Goal: Transaction & Acquisition: Purchase product/service

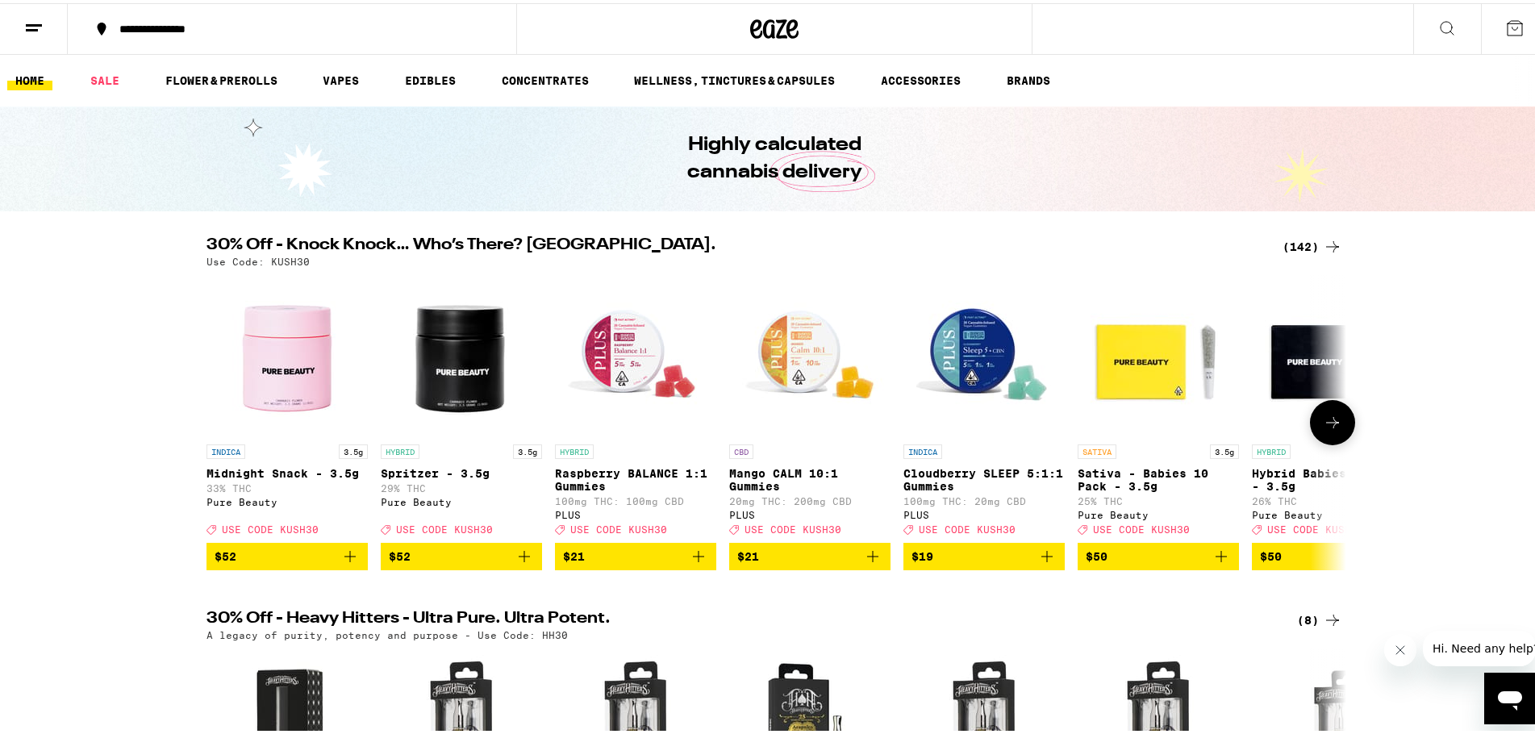
click at [1331, 427] on icon at bounding box center [1332, 419] width 19 height 19
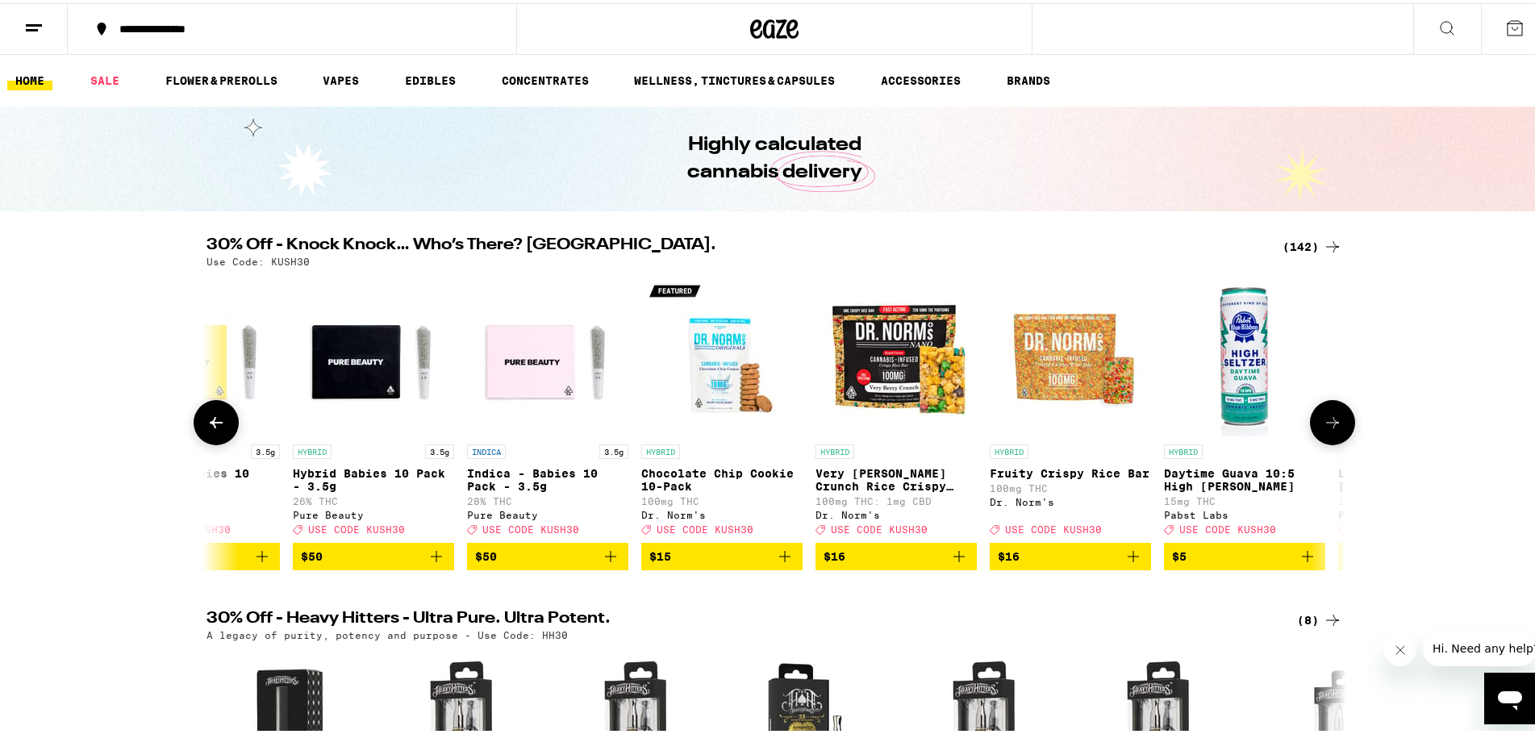
scroll to position [0, 960]
click at [1328, 429] on icon at bounding box center [1332, 419] width 19 height 19
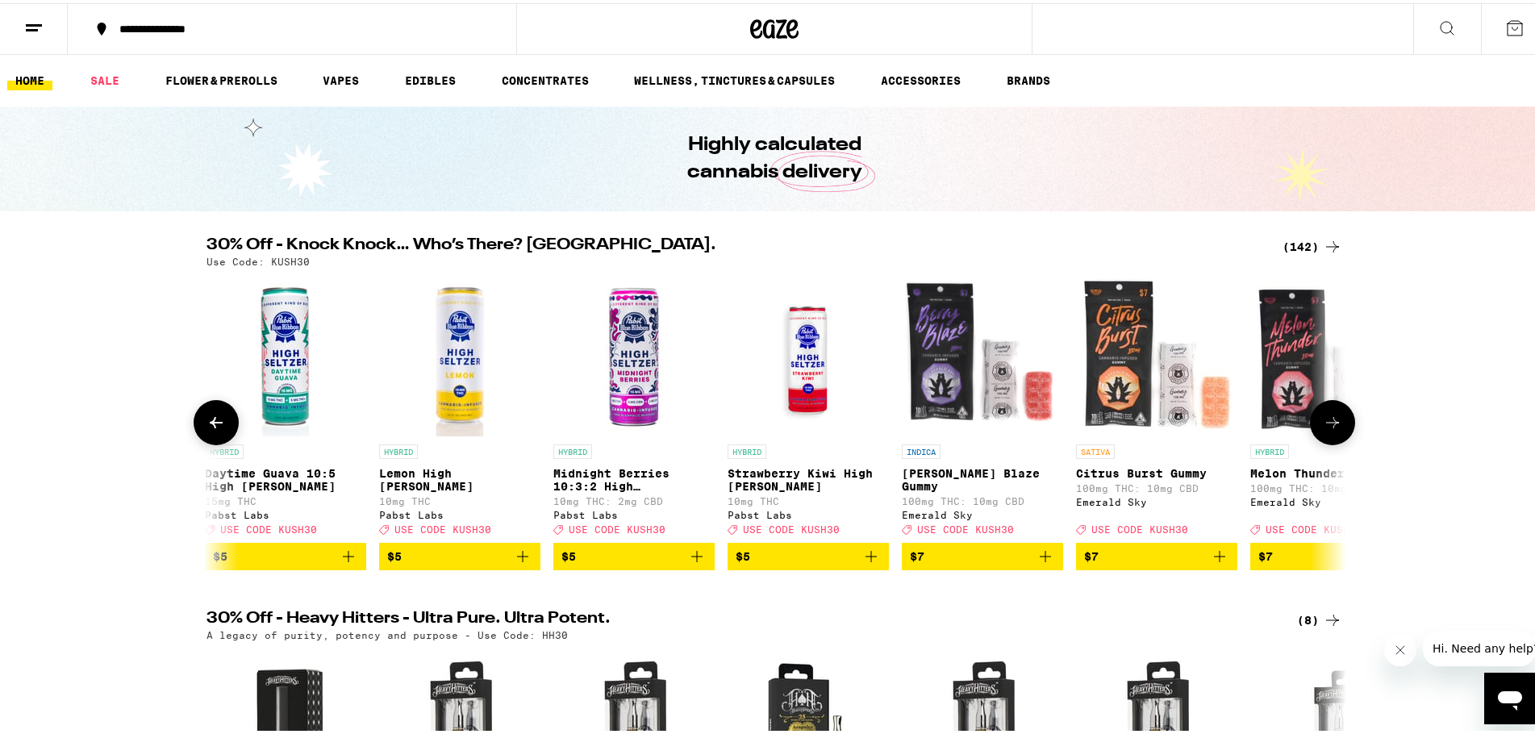
scroll to position [0, 1920]
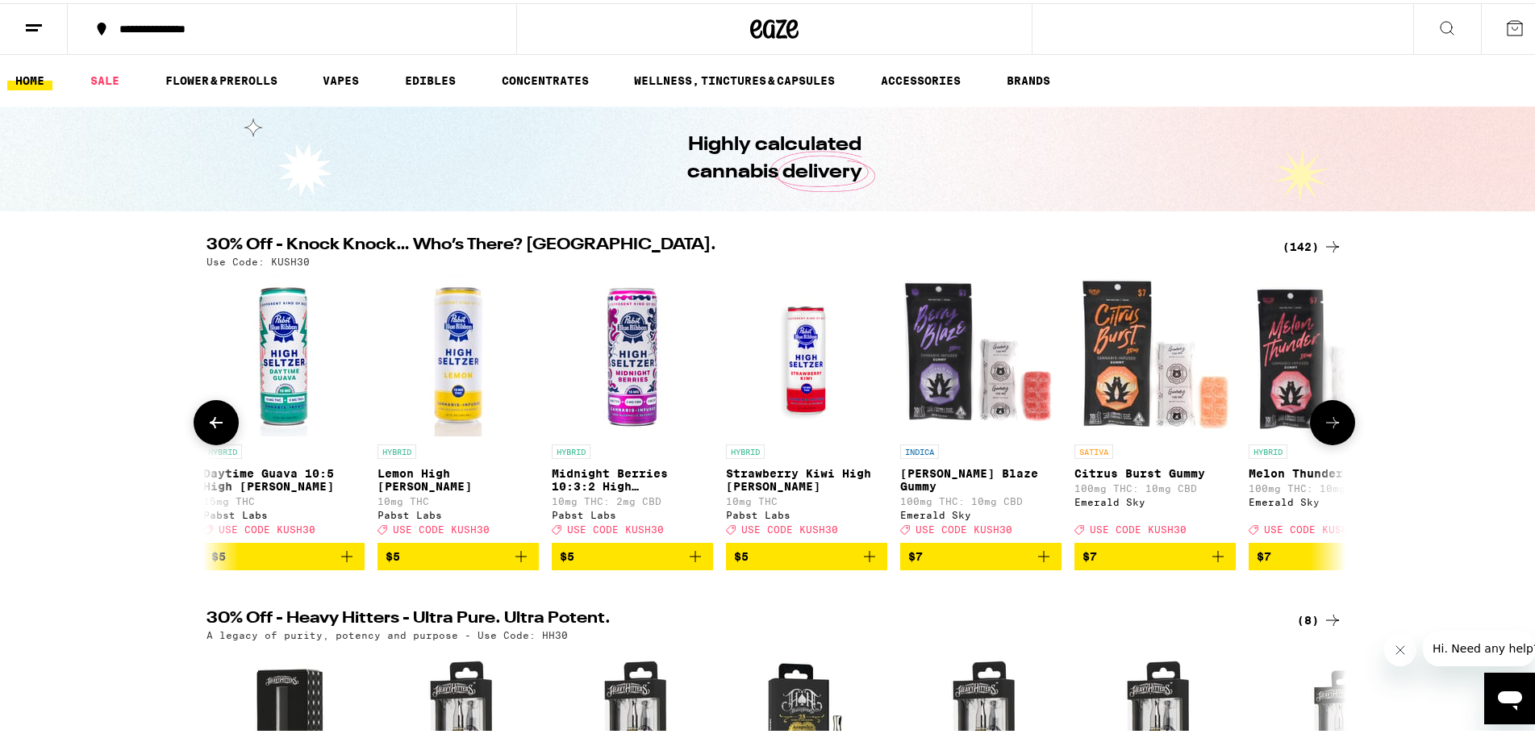
click at [1327, 442] on button at bounding box center [1332, 419] width 45 height 45
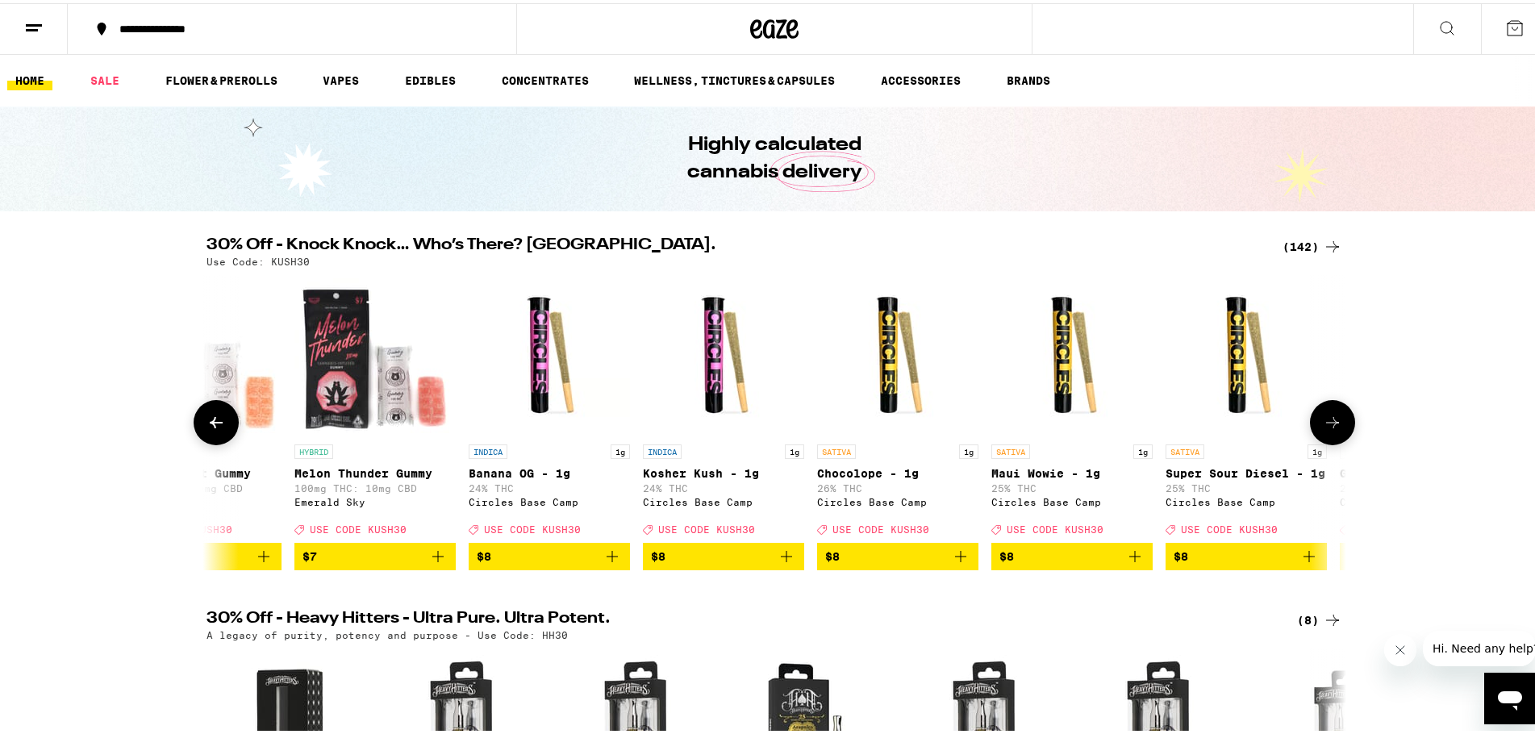
scroll to position [0, 2879]
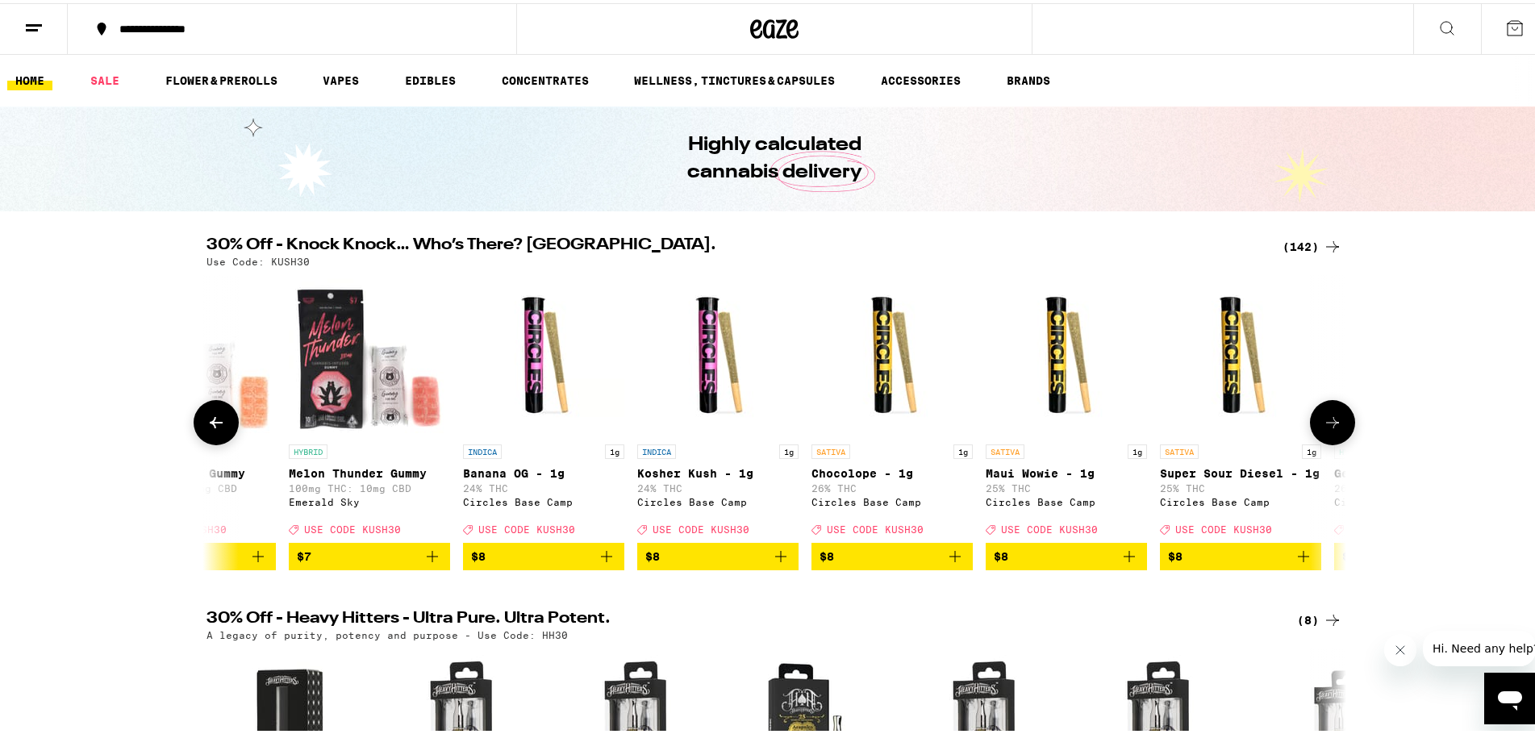
click at [223, 440] on button at bounding box center [216, 419] width 45 height 45
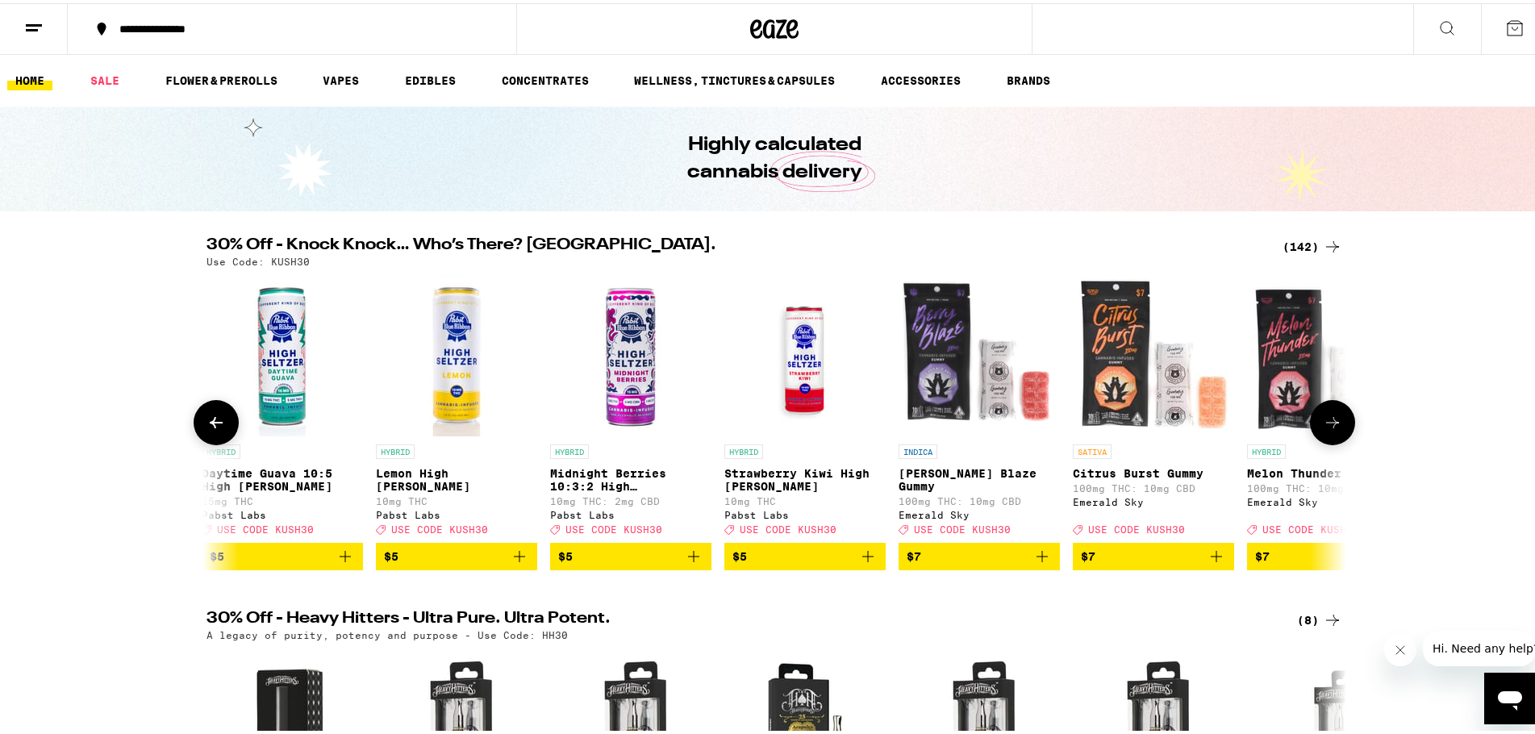
scroll to position [0, 1920]
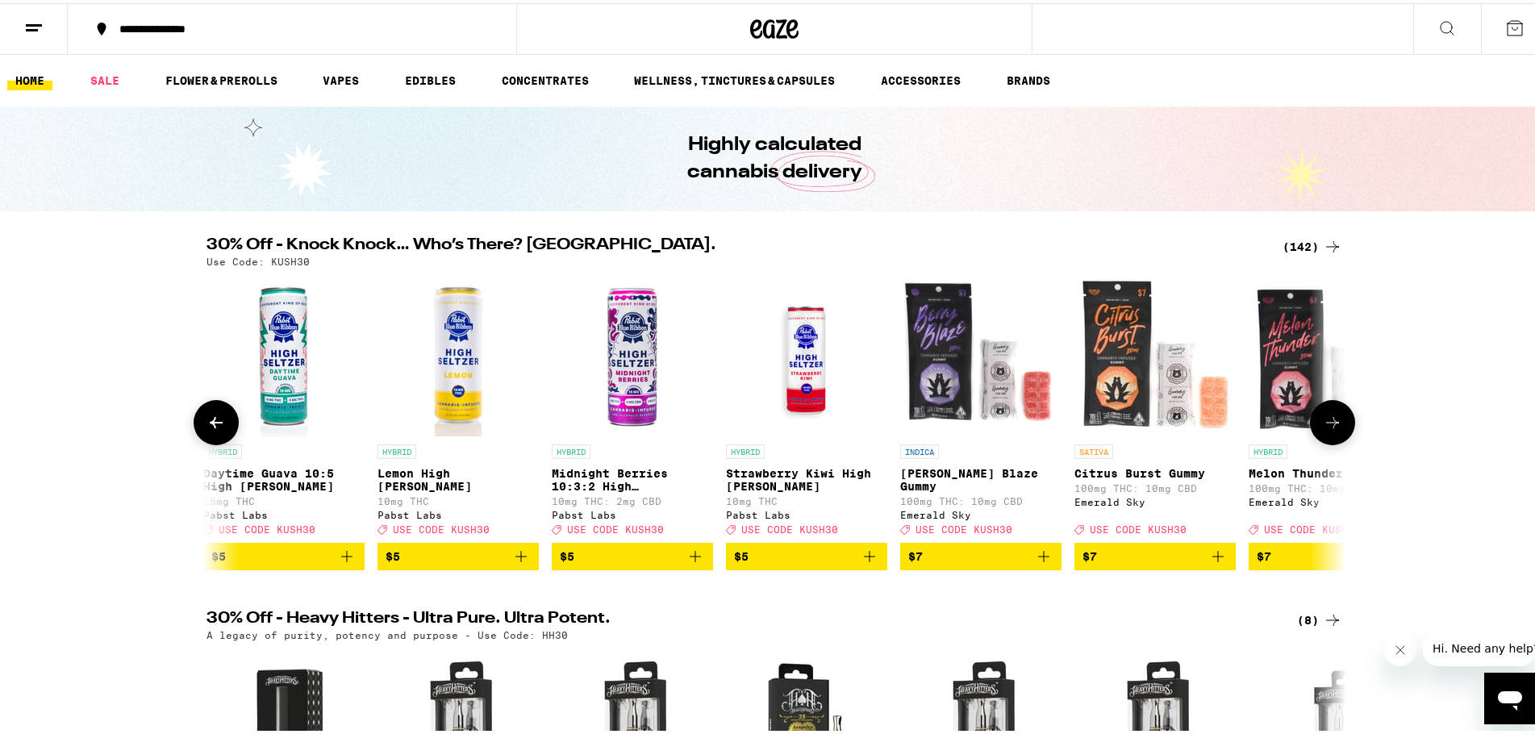
click at [194, 427] on button at bounding box center [216, 419] width 45 height 45
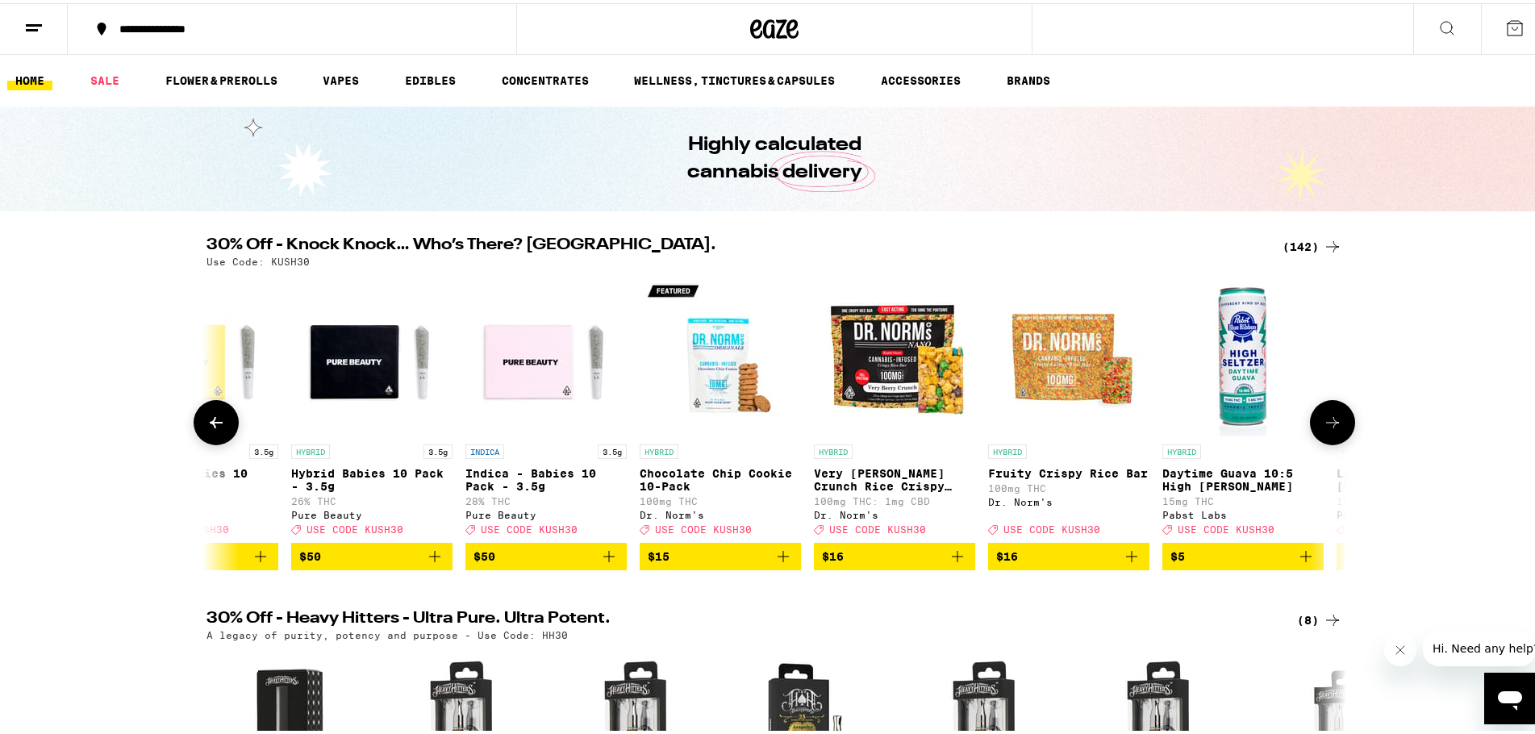
scroll to position [0, 960]
click at [1323, 429] on icon at bounding box center [1332, 419] width 19 height 19
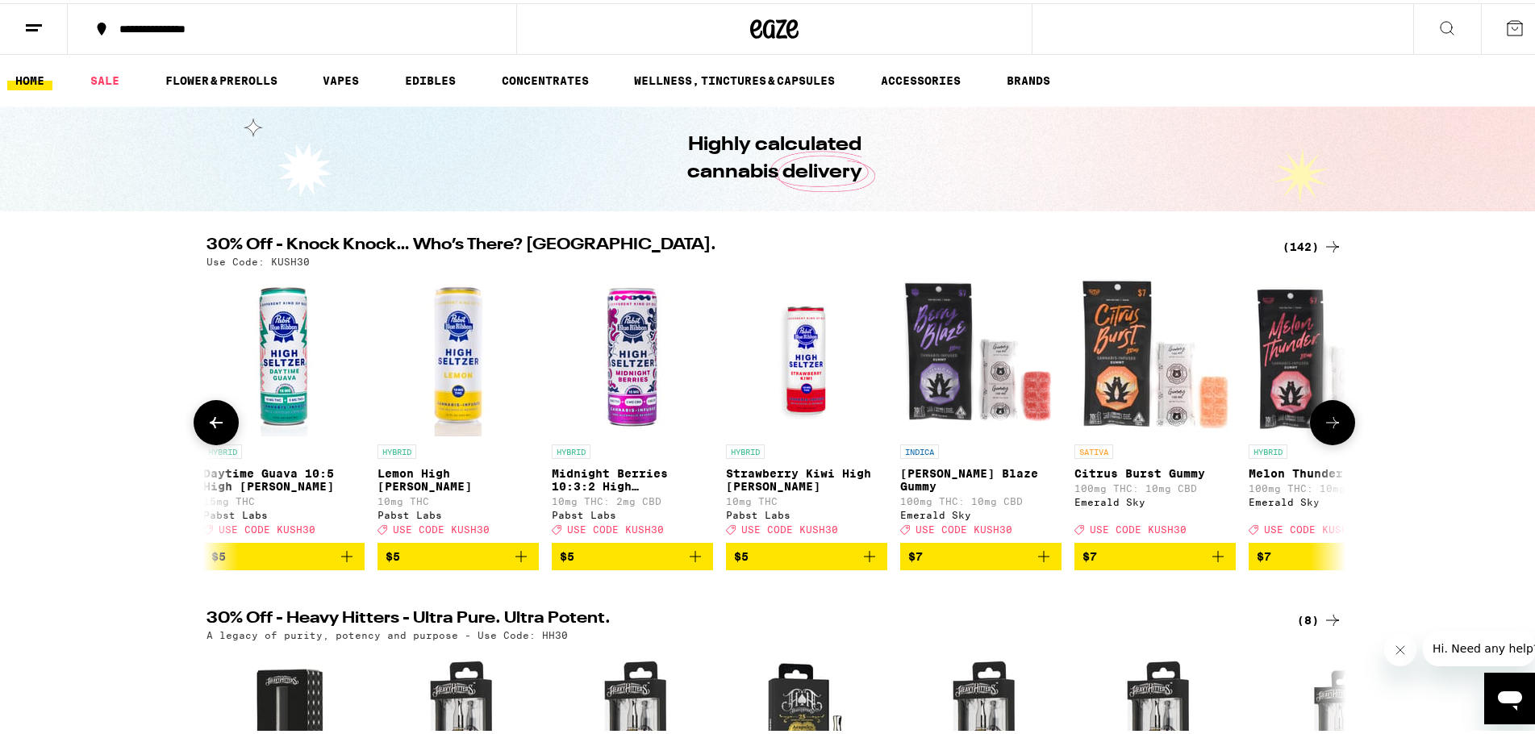
click at [1323, 429] on icon at bounding box center [1332, 419] width 19 height 19
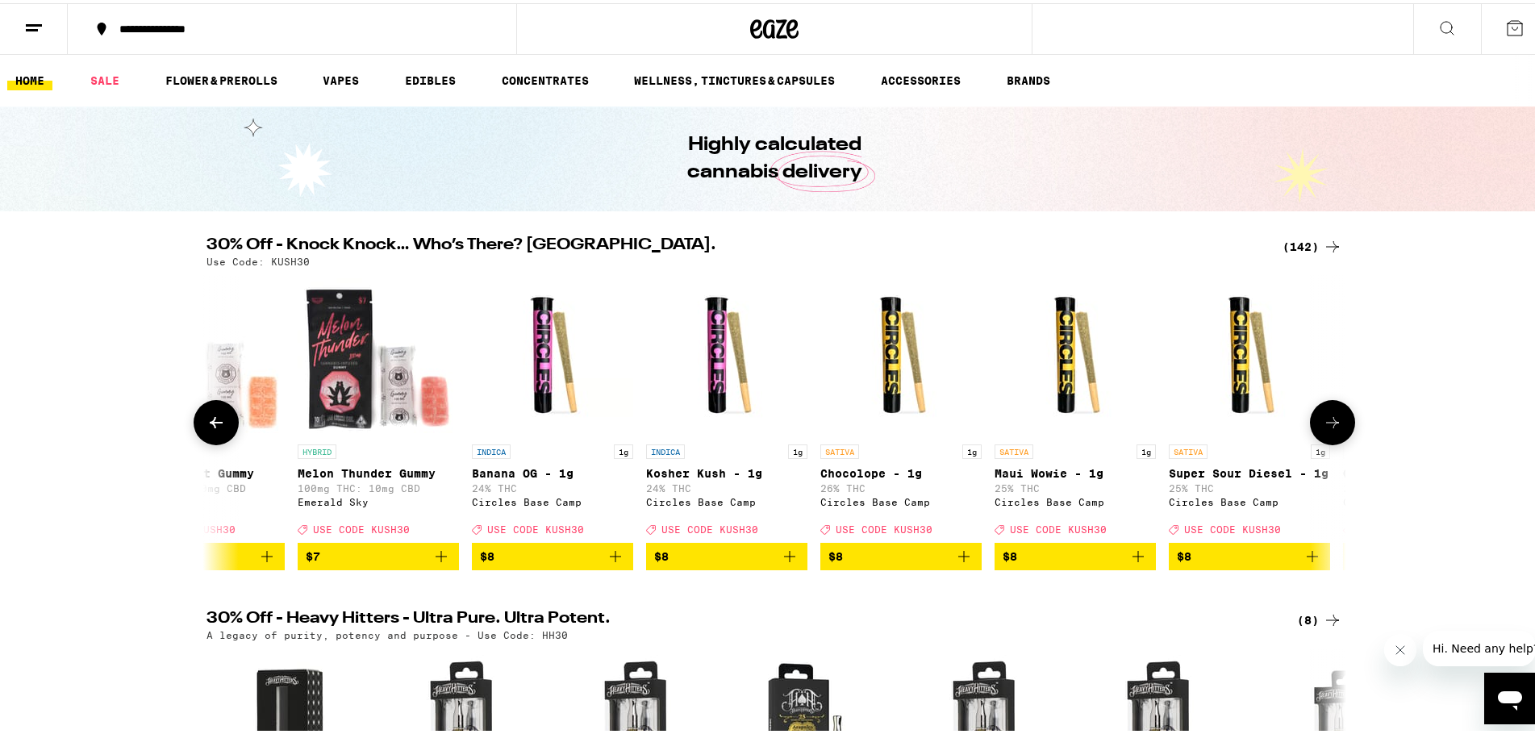
scroll to position [0, 2879]
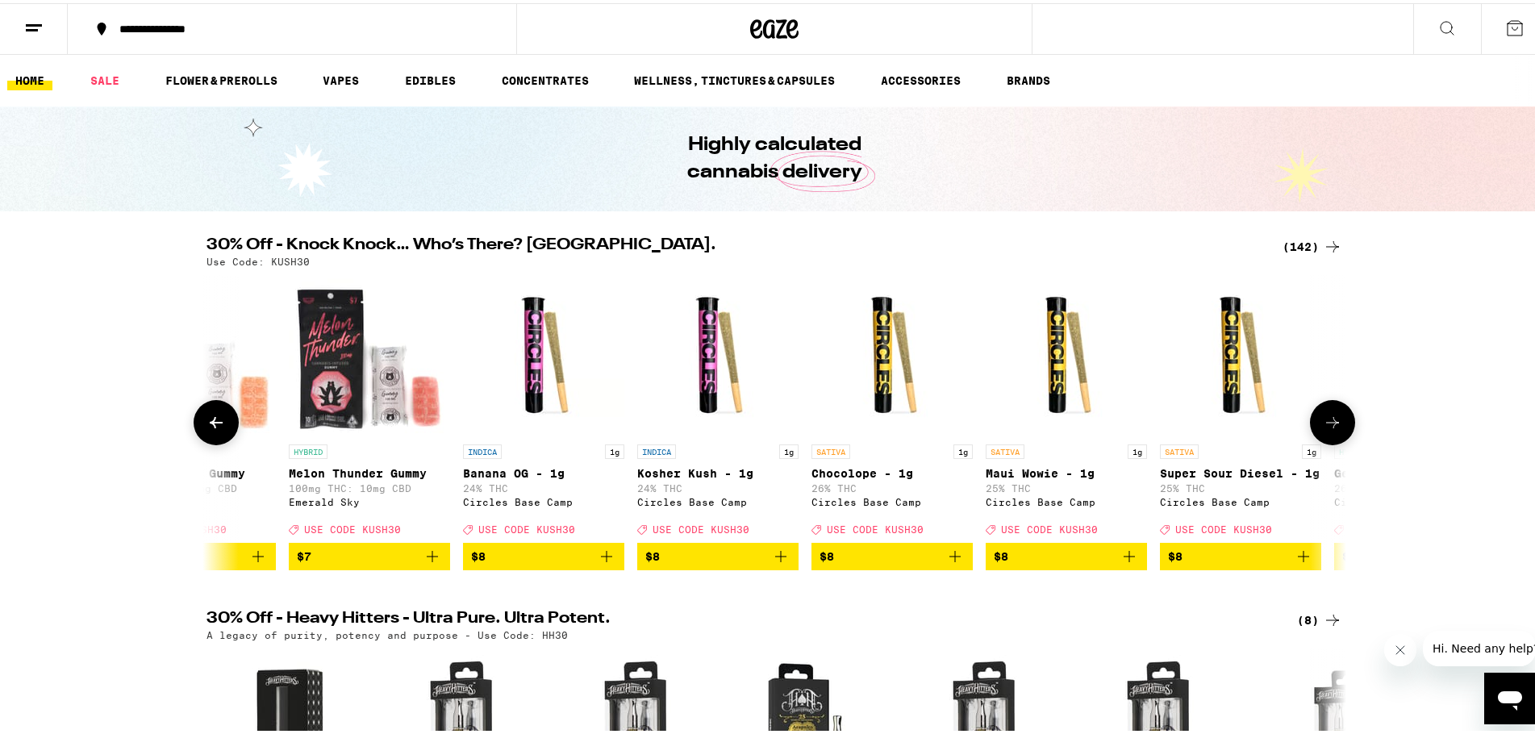
click at [1323, 429] on icon at bounding box center [1332, 419] width 19 height 19
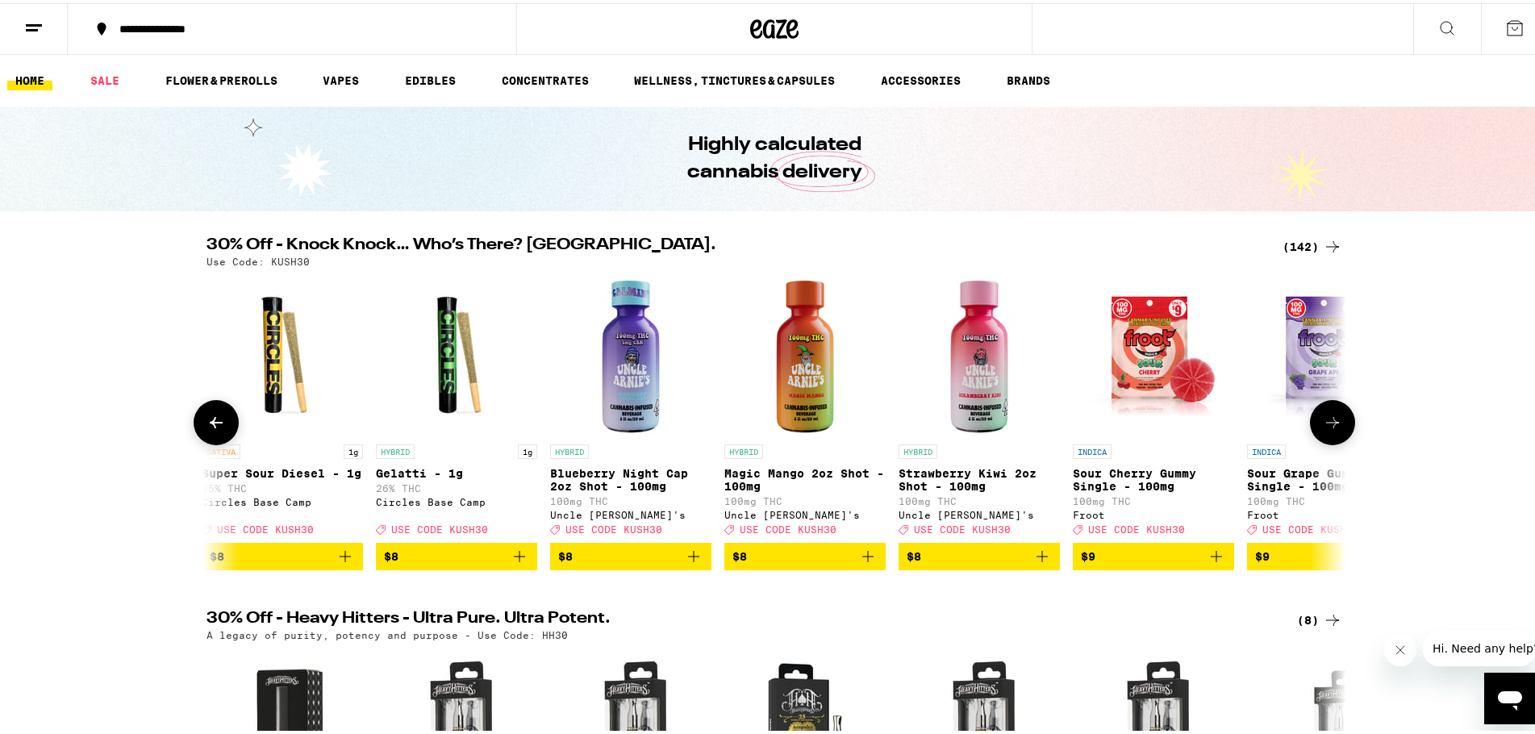
scroll to position [0, 3839]
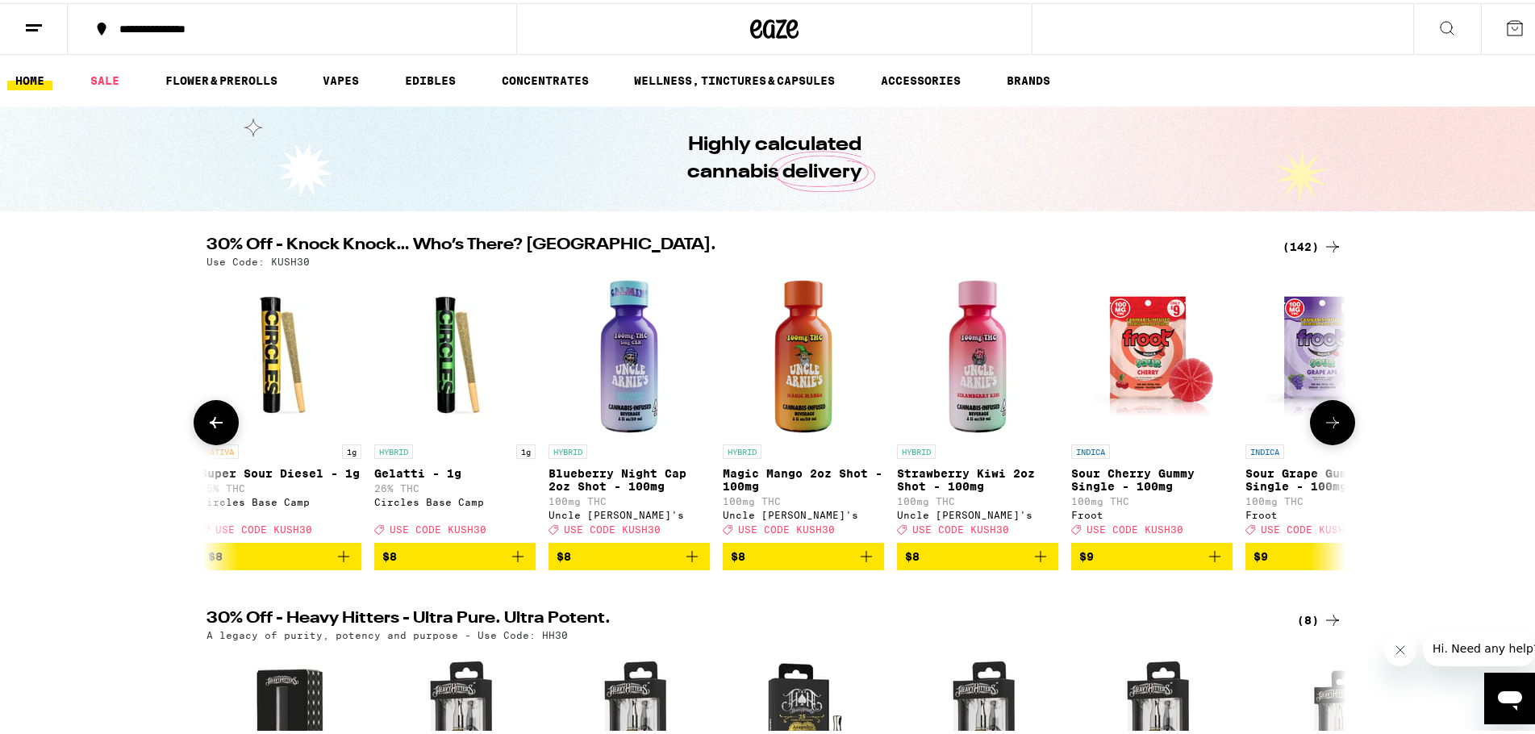
click at [1329, 429] on icon at bounding box center [1332, 419] width 19 height 19
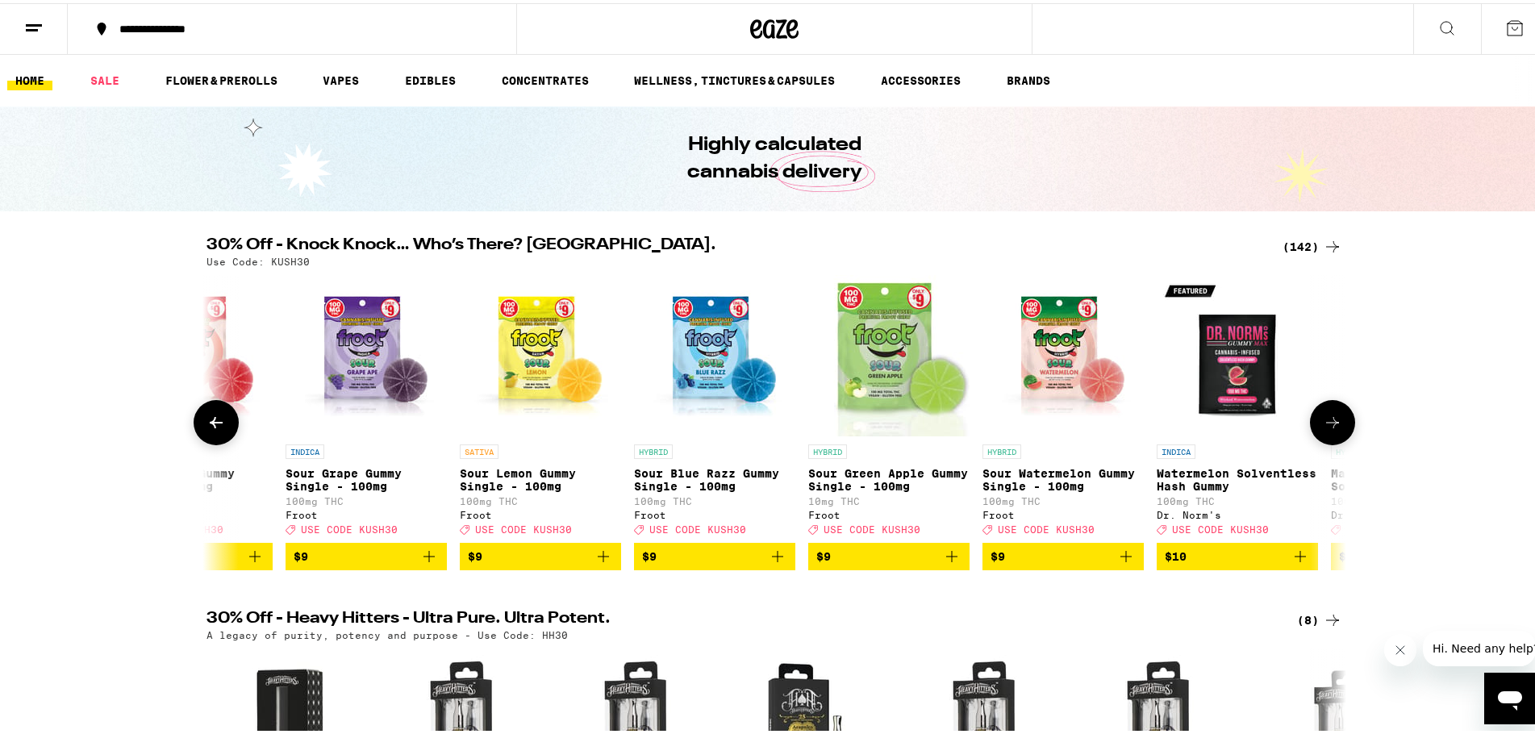
click at [1331, 429] on icon at bounding box center [1332, 419] width 19 height 19
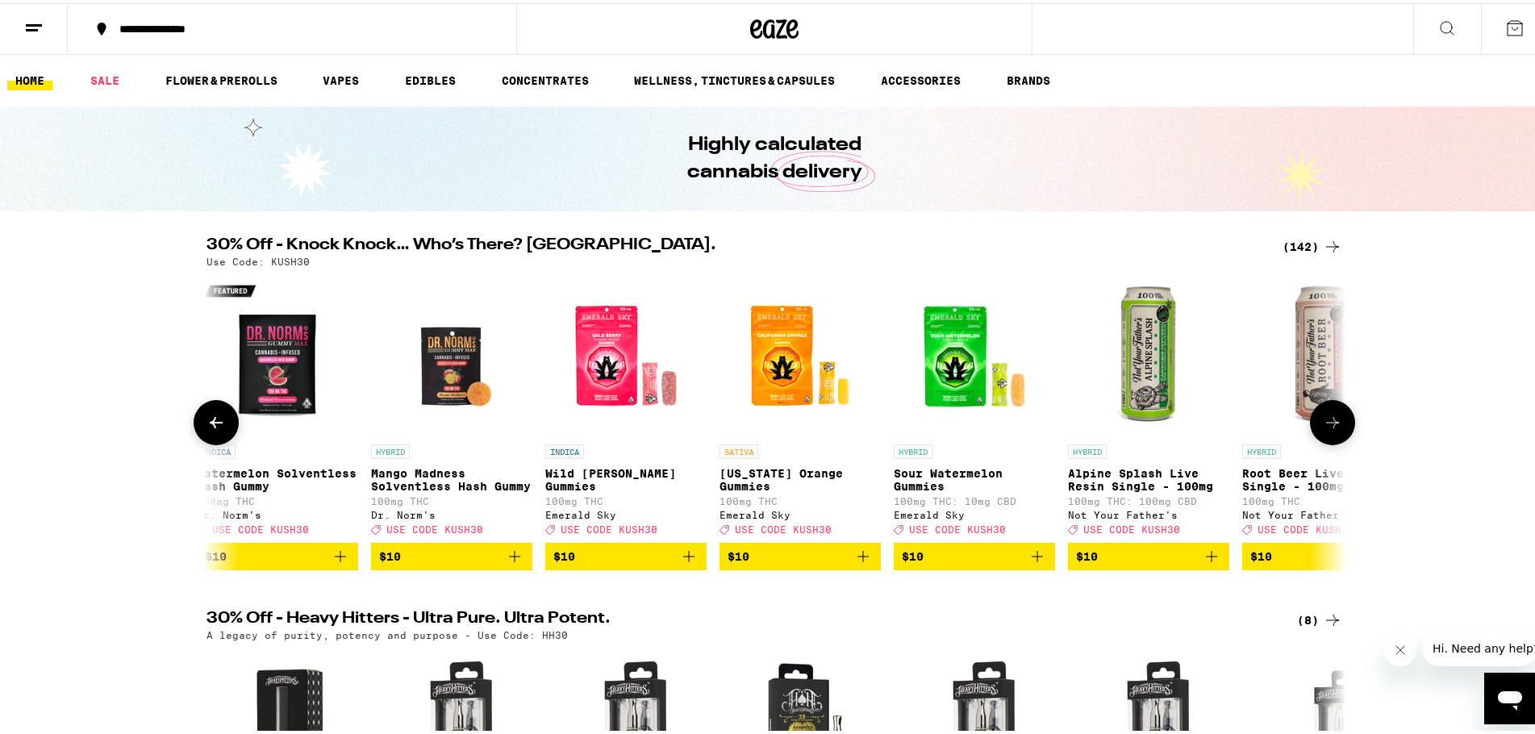
click at [1332, 429] on icon at bounding box center [1332, 419] width 19 height 19
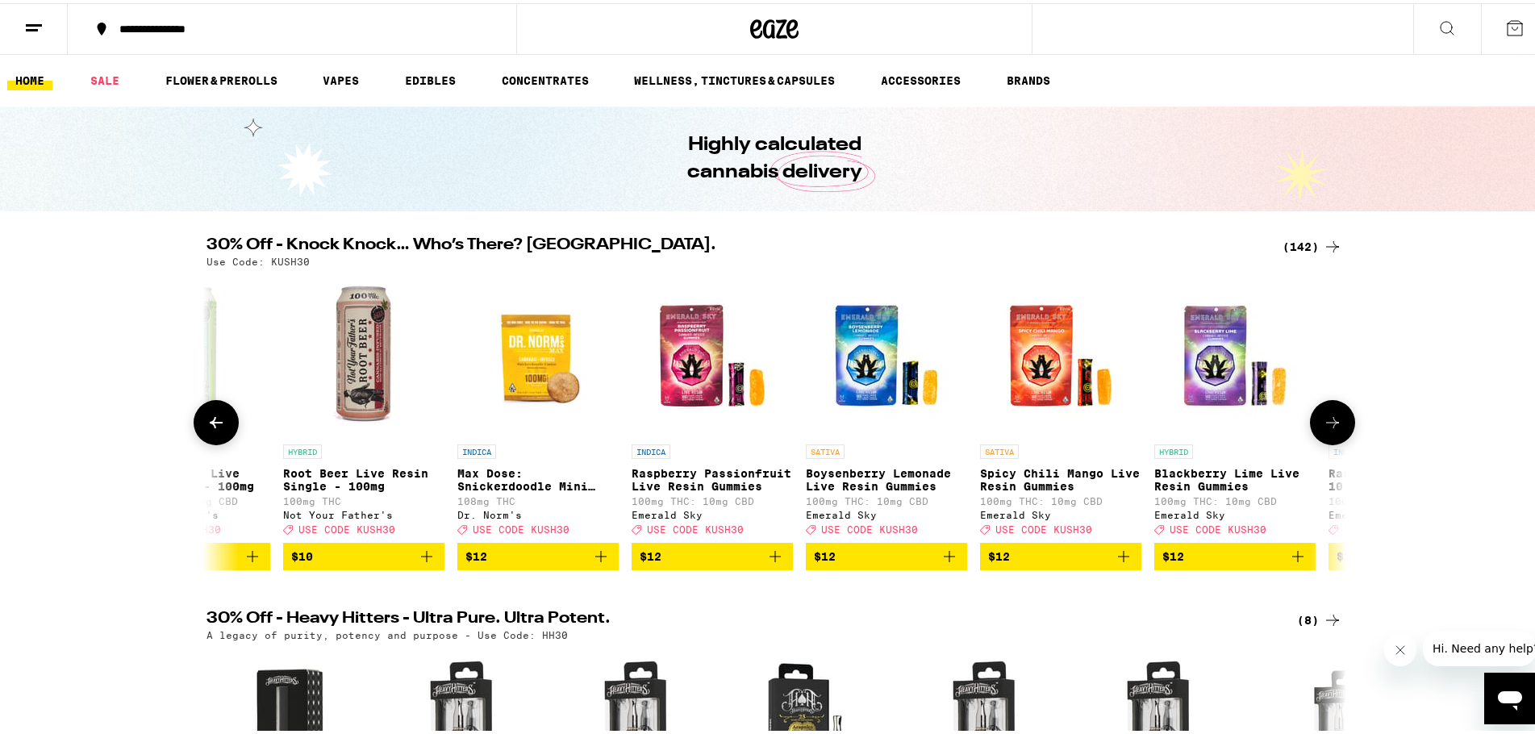
scroll to position [0, 6719]
click at [228, 434] on button at bounding box center [216, 419] width 45 height 45
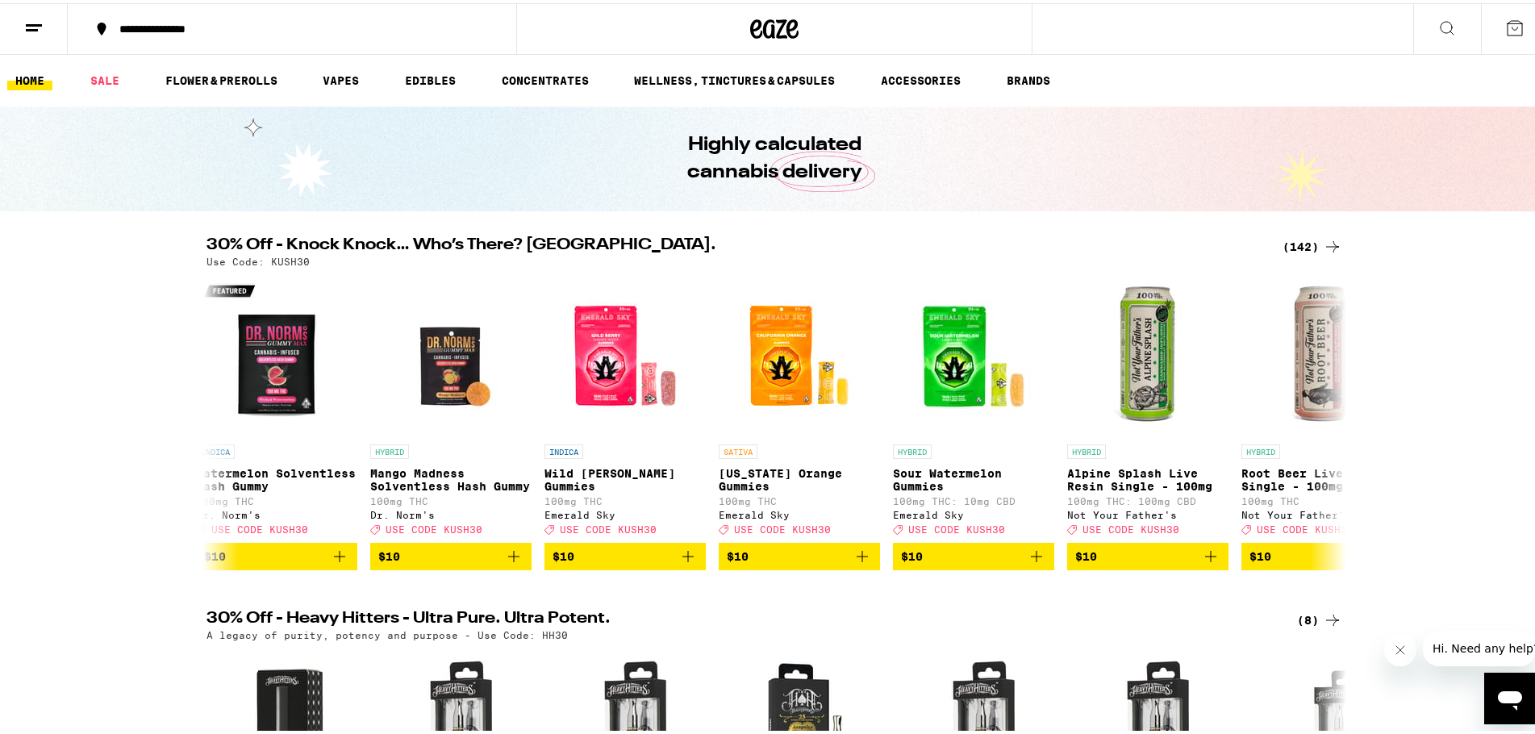
scroll to position [0, 5759]
click at [1332, 429] on icon at bounding box center [1332, 419] width 19 height 19
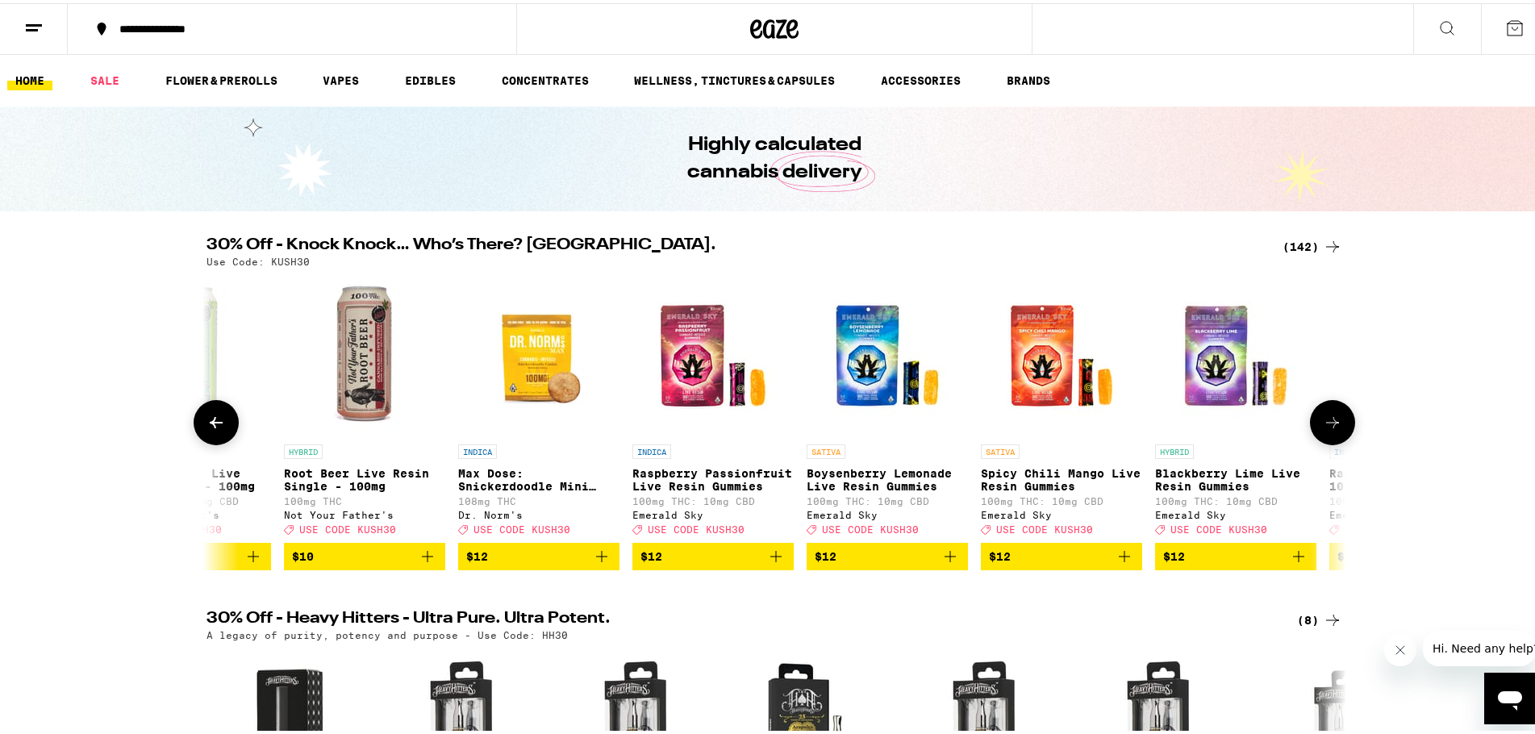
scroll to position [0, 6719]
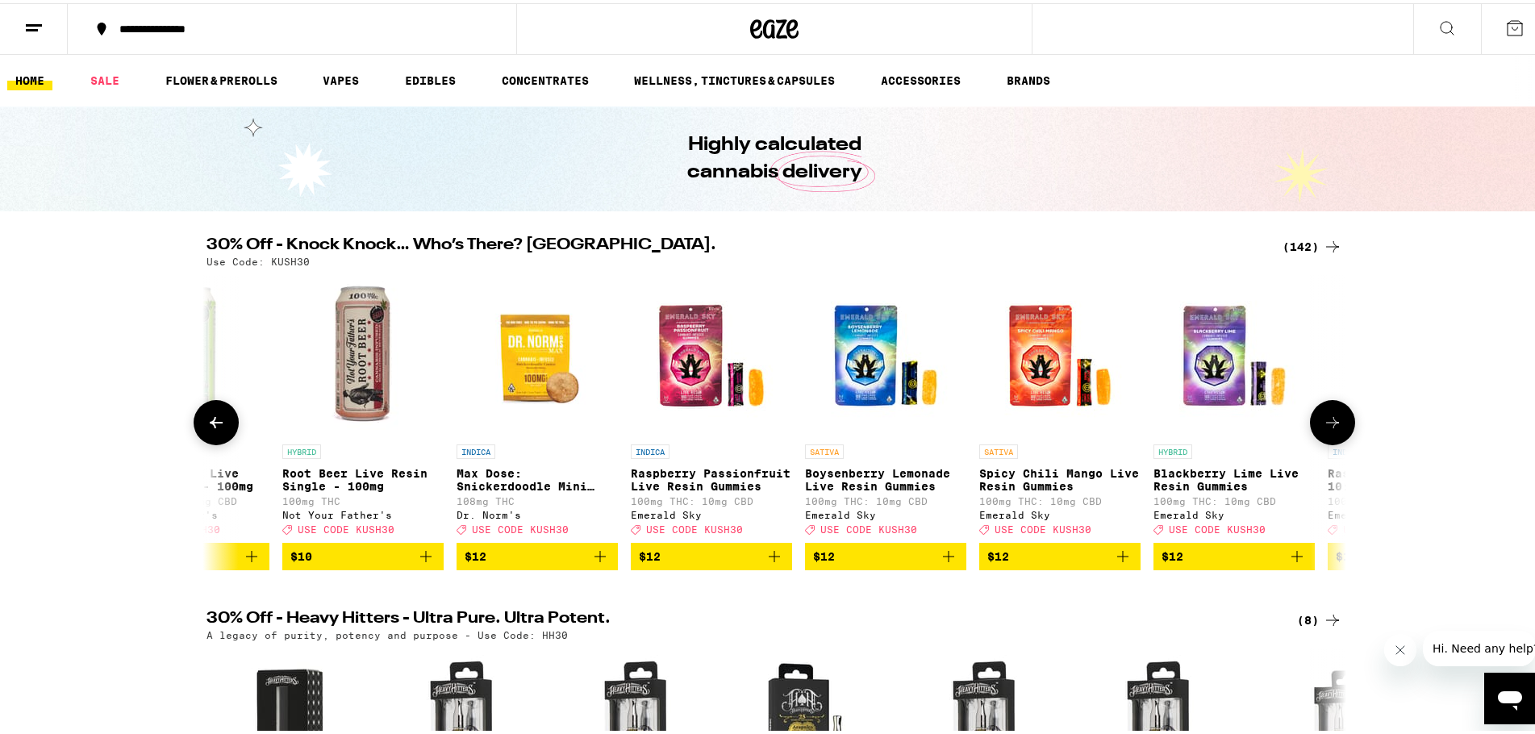
click at [1332, 429] on icon at bounding box center [1332, 419] width 19 height 19
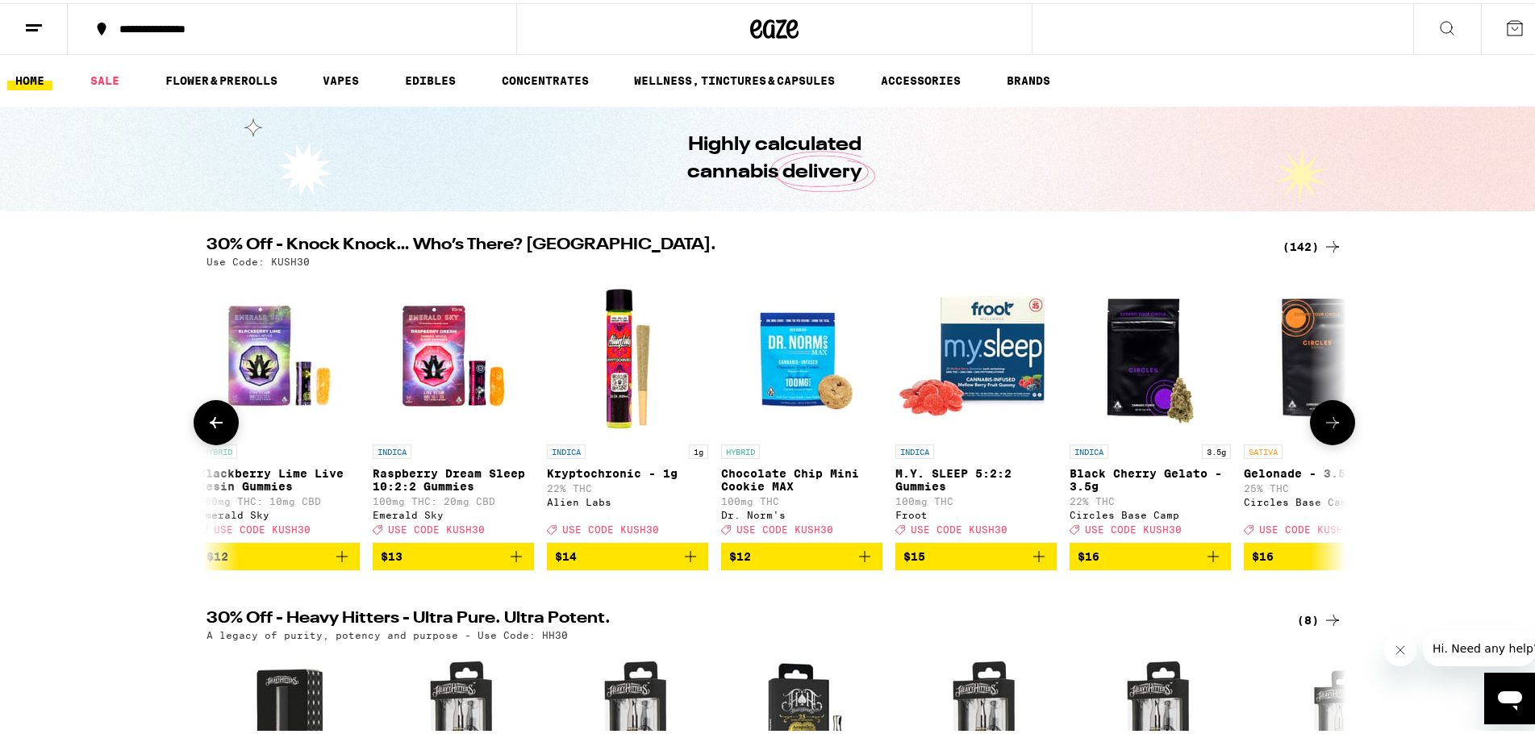
scroll to position [0, 7678]
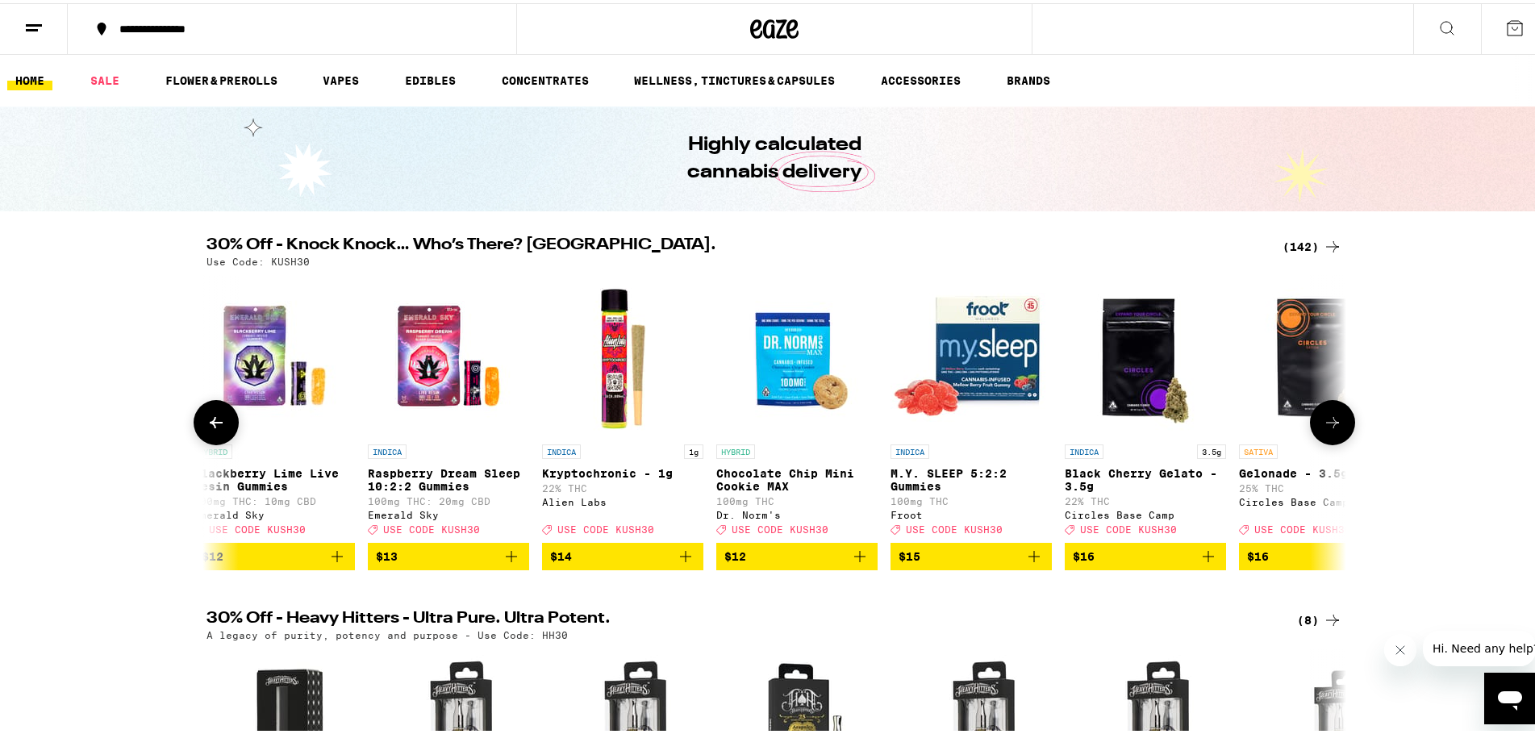
click at [1332, 429] on icon at bounding box center [1332, 419] width 19 height 19
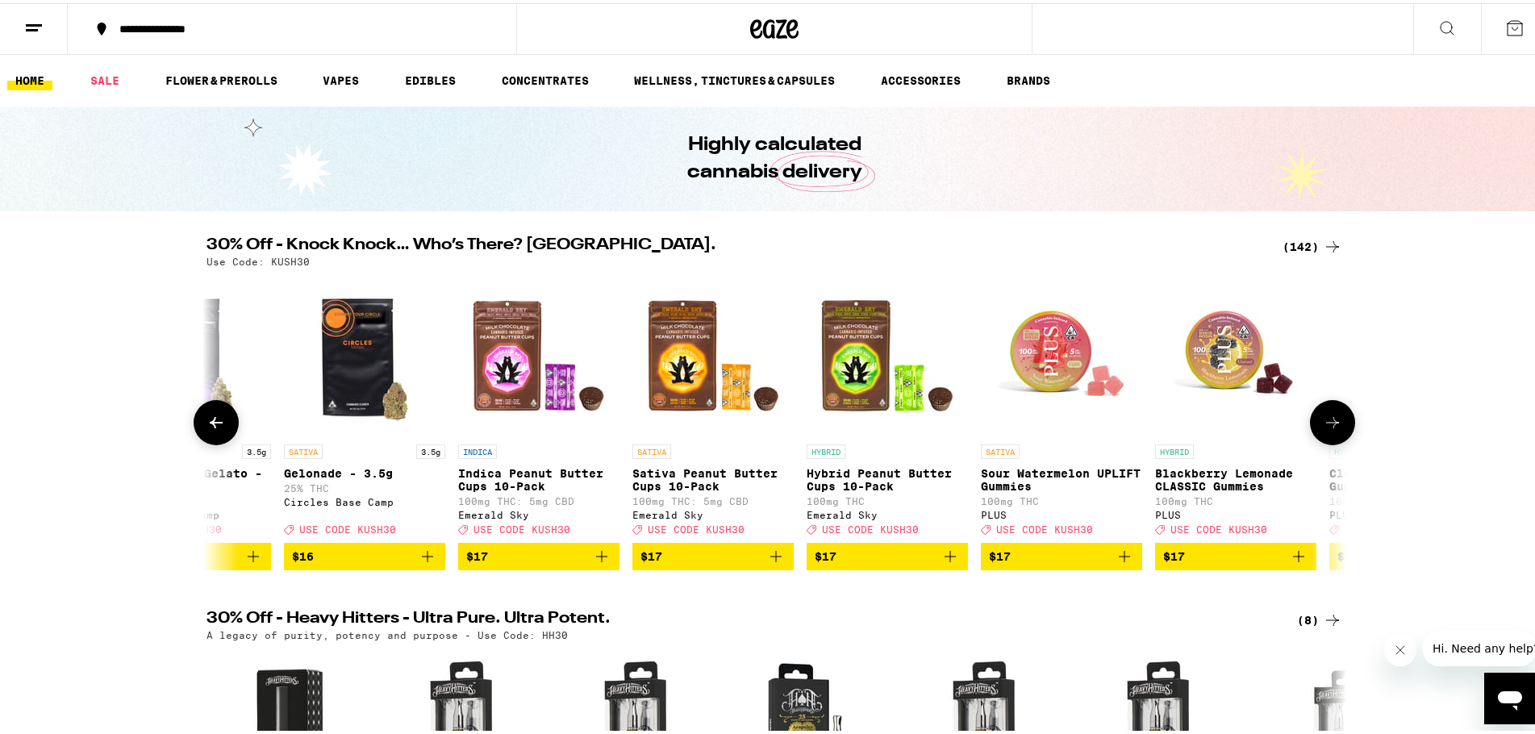
scroll to position [0, 8638]
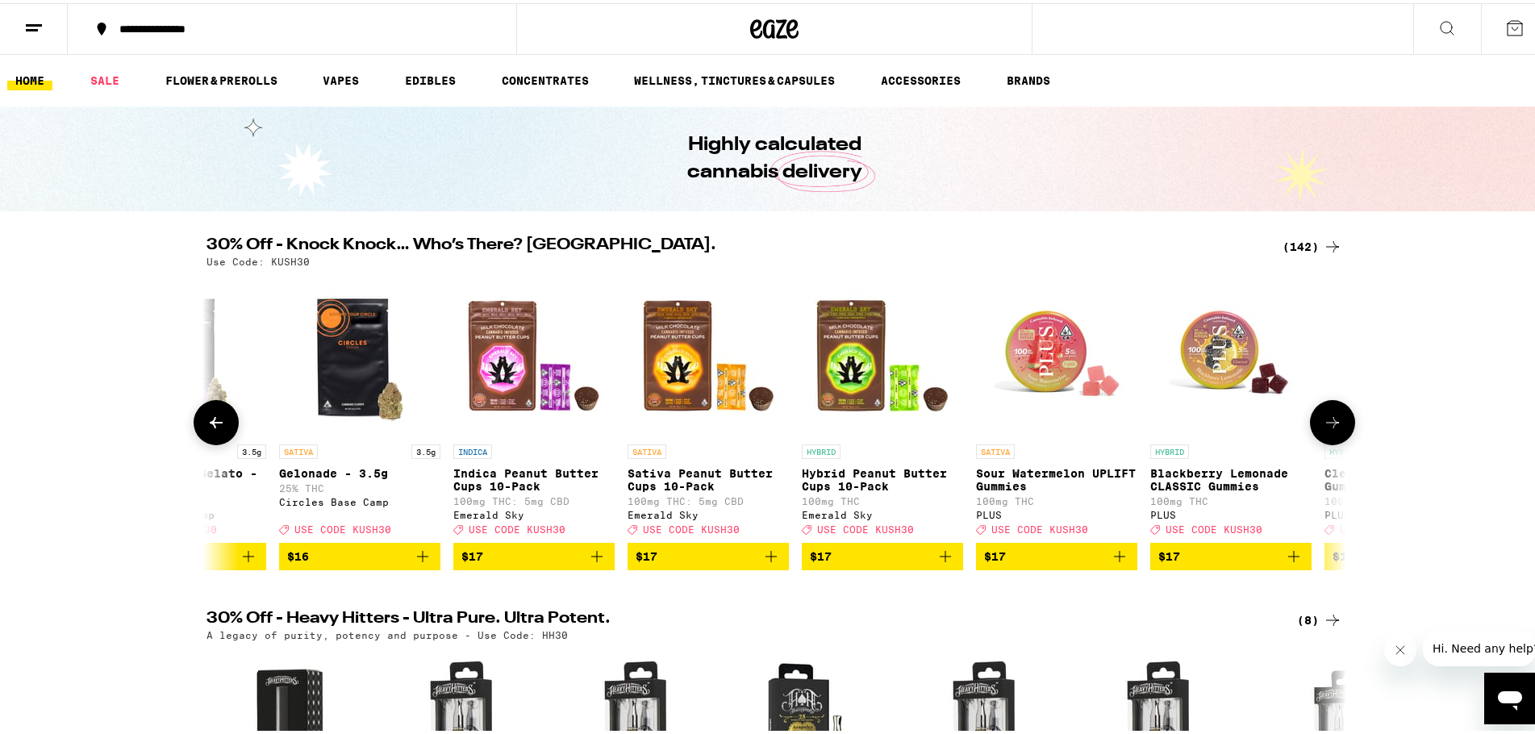
click at [1335, 424] on button at bounding box center [1332, 419] width 45 height 45
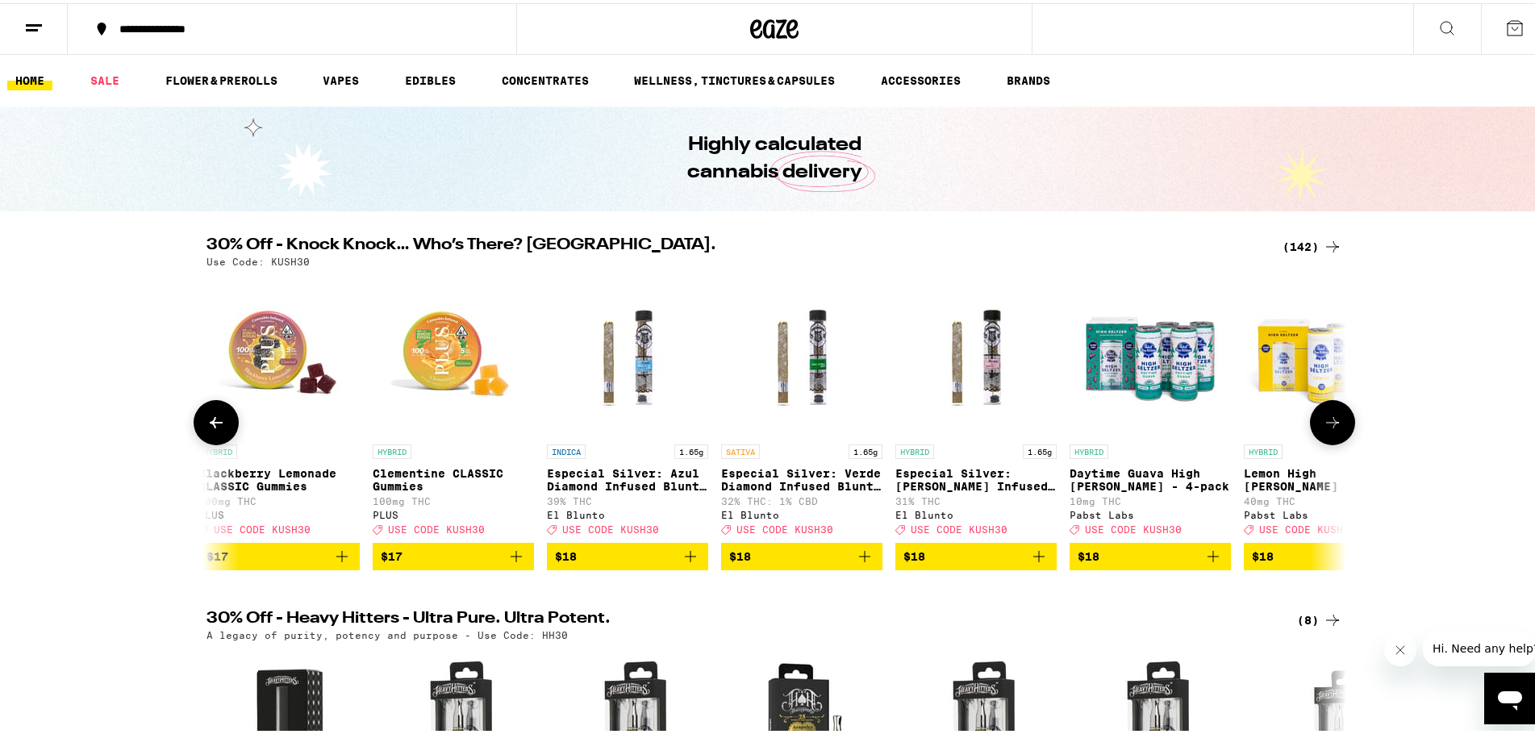
scroll to position [0, 9598]
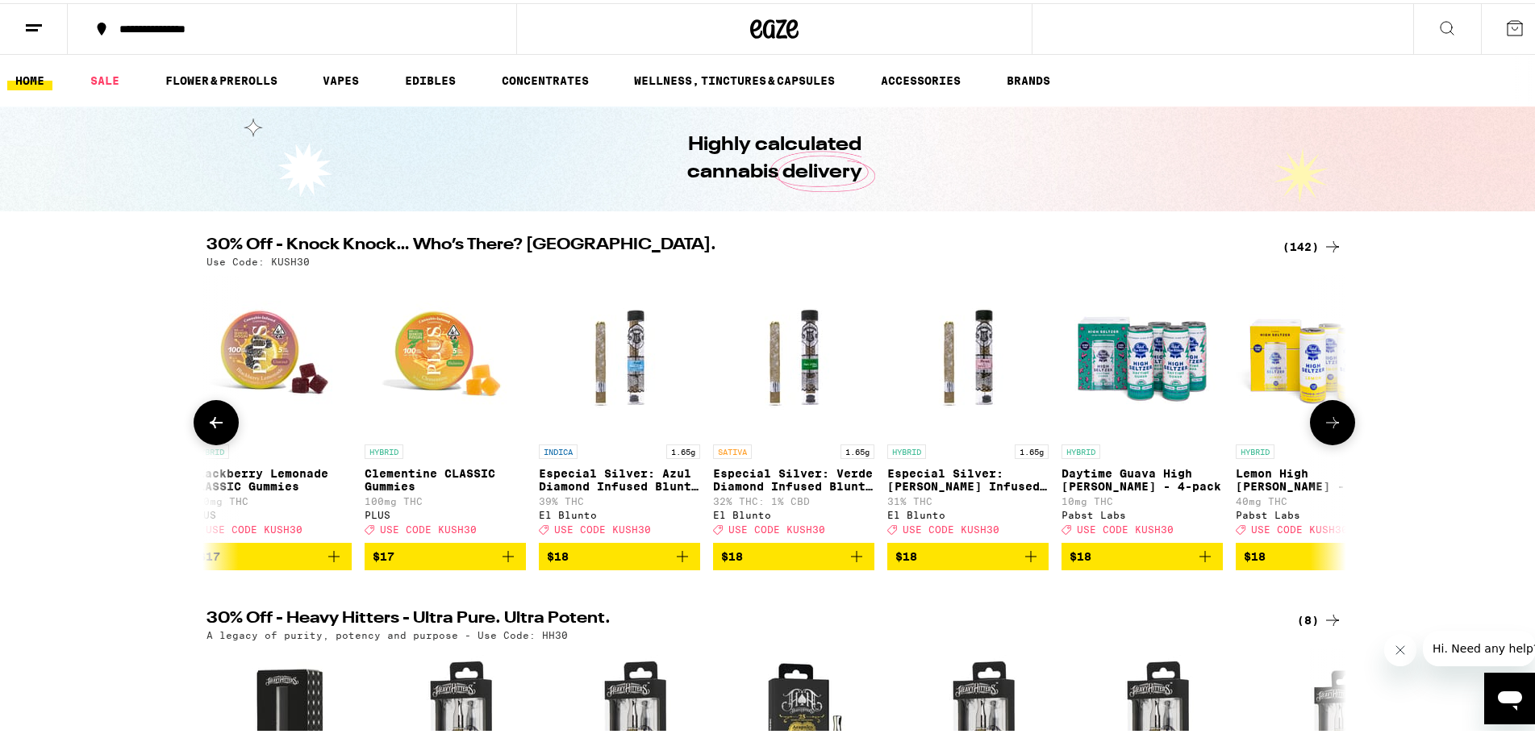
click at [1323, 427] on icon at bounding box center [1332, 419] width 19 height 19
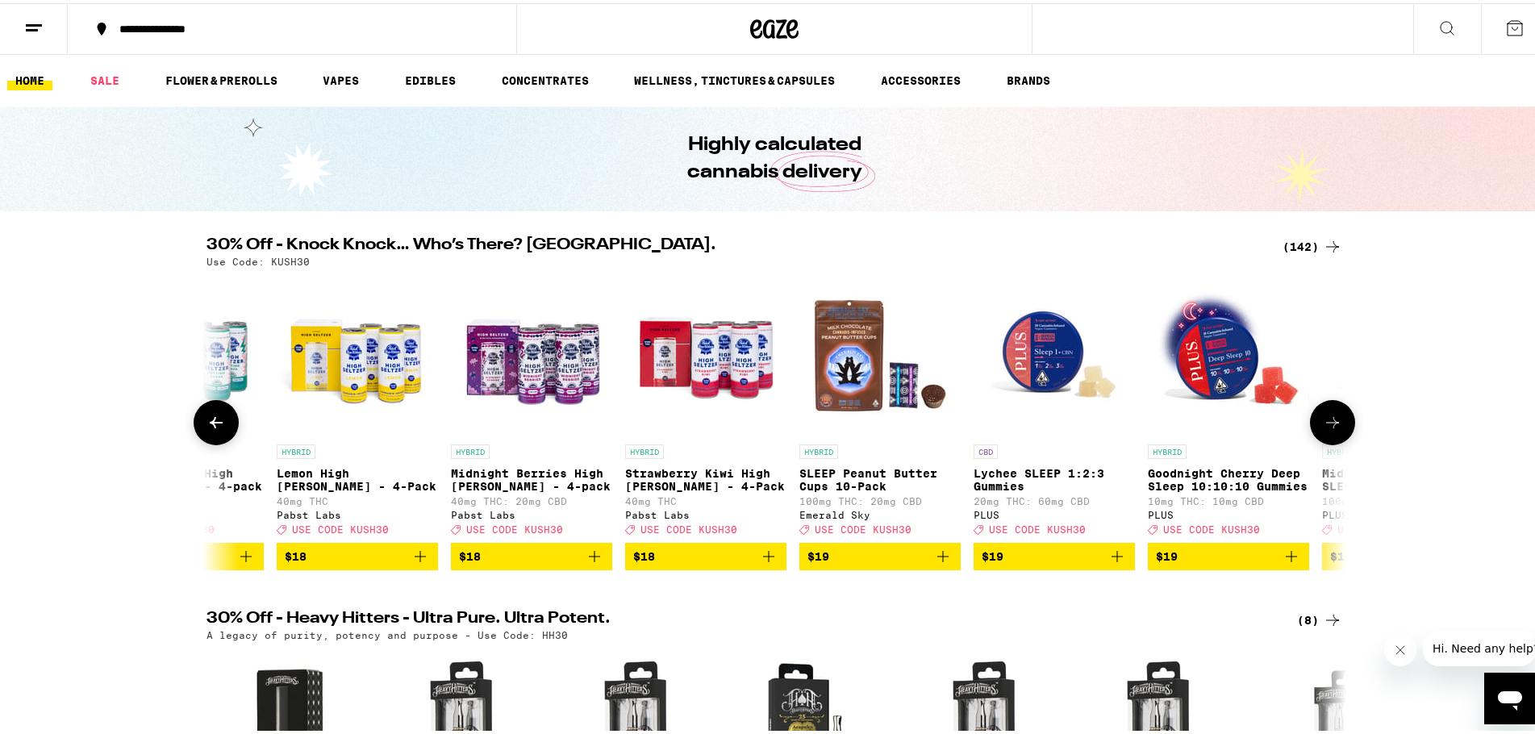
scroll to position [0, 10558]
click at [1327, 429] on icon at bounding box center [1332, 419] width 19 height 19
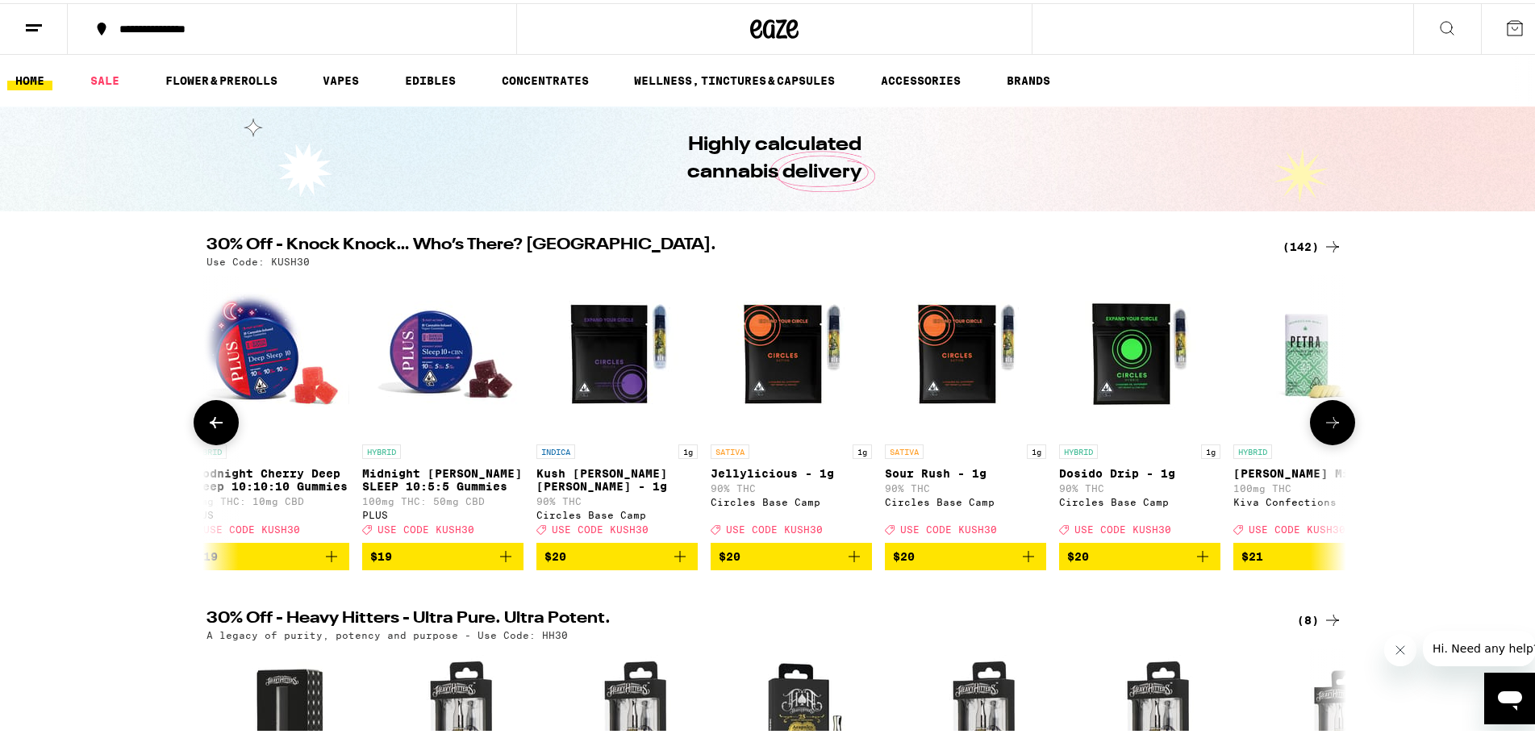
scroll to position [0, 11517]
click at [1327, 429] on icon at bounding box center [1332, 419] width 19 height 19
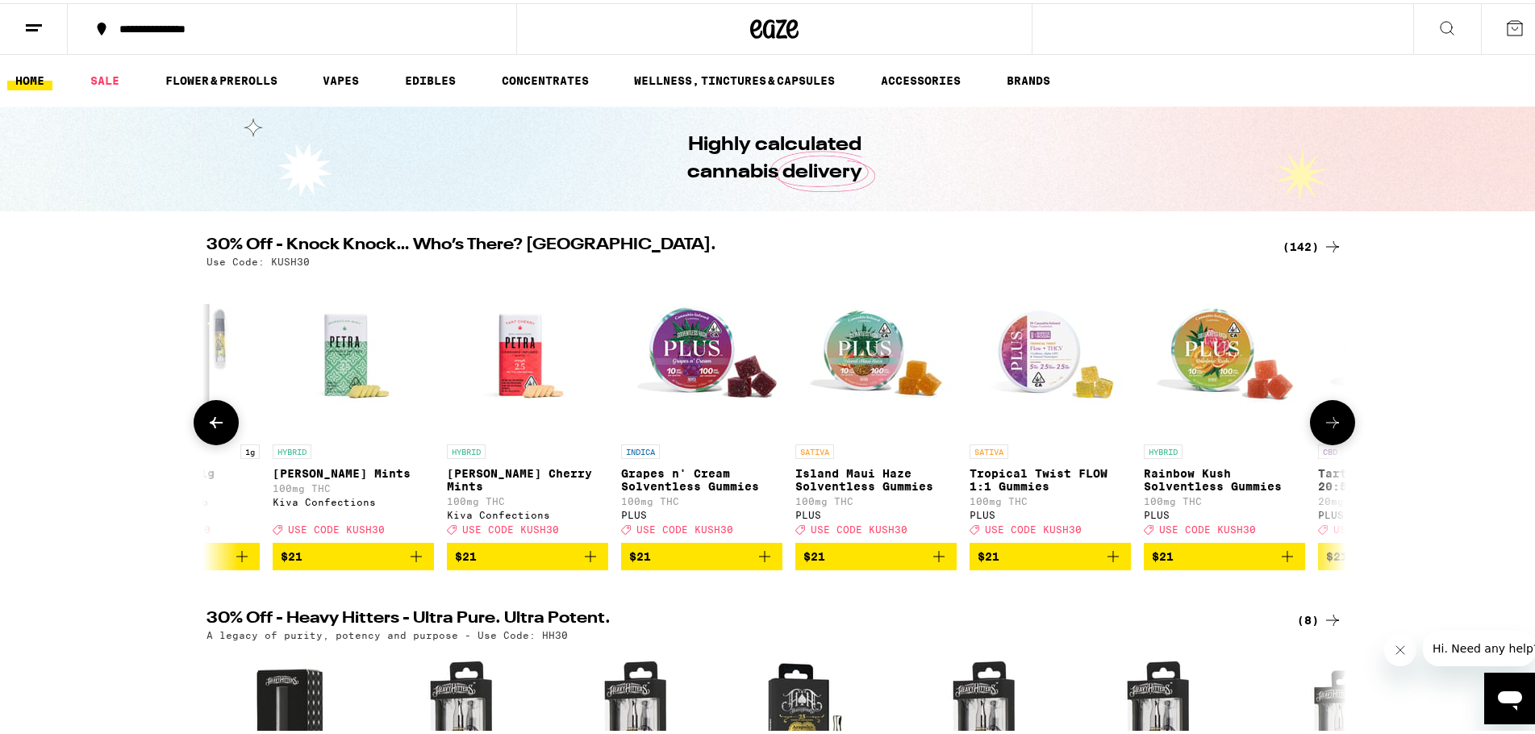
click at [1327, 429] on icon at bounding box center [1332, 419] width 19 height 19
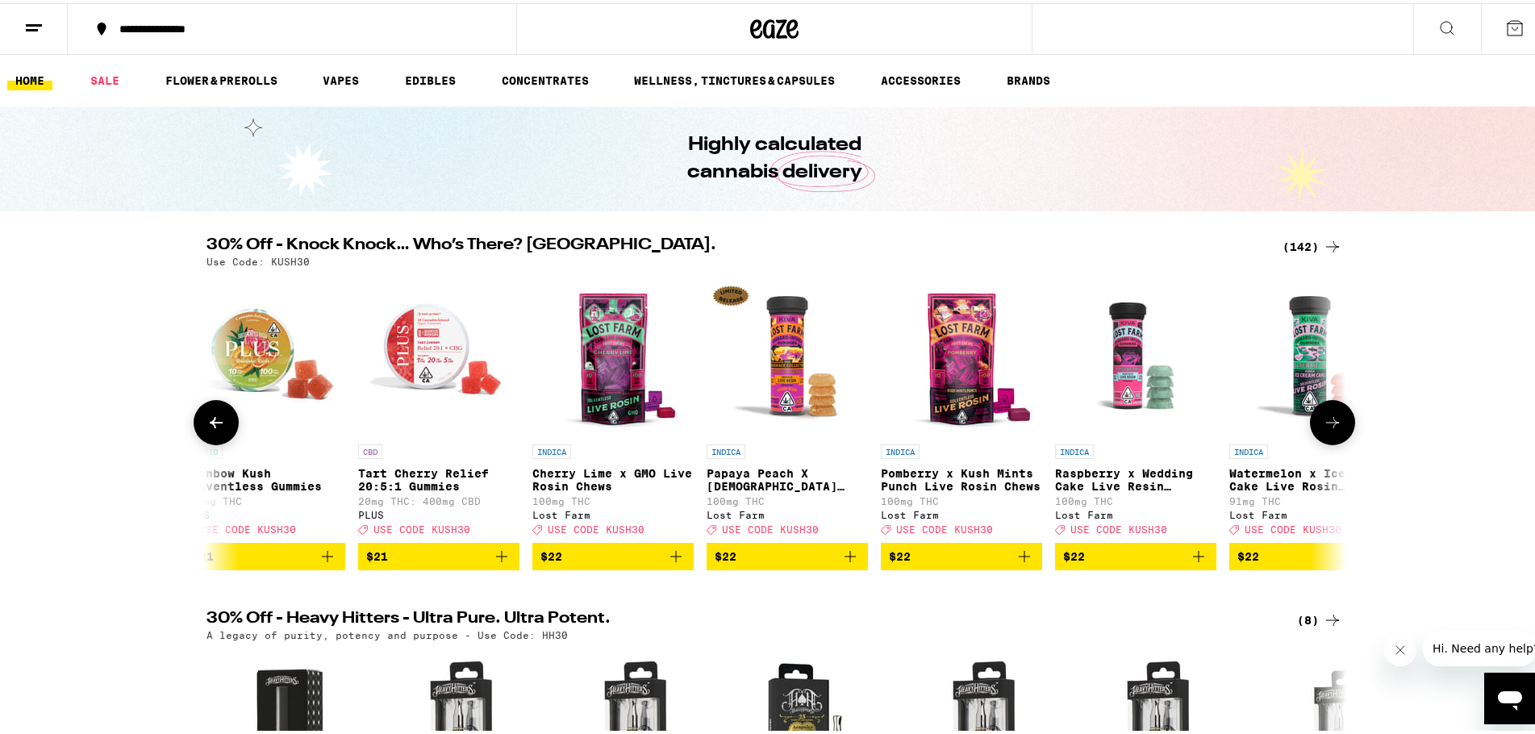
click at [1327, 429] on icon at bounding box center [1332, 419] width 19 height 19
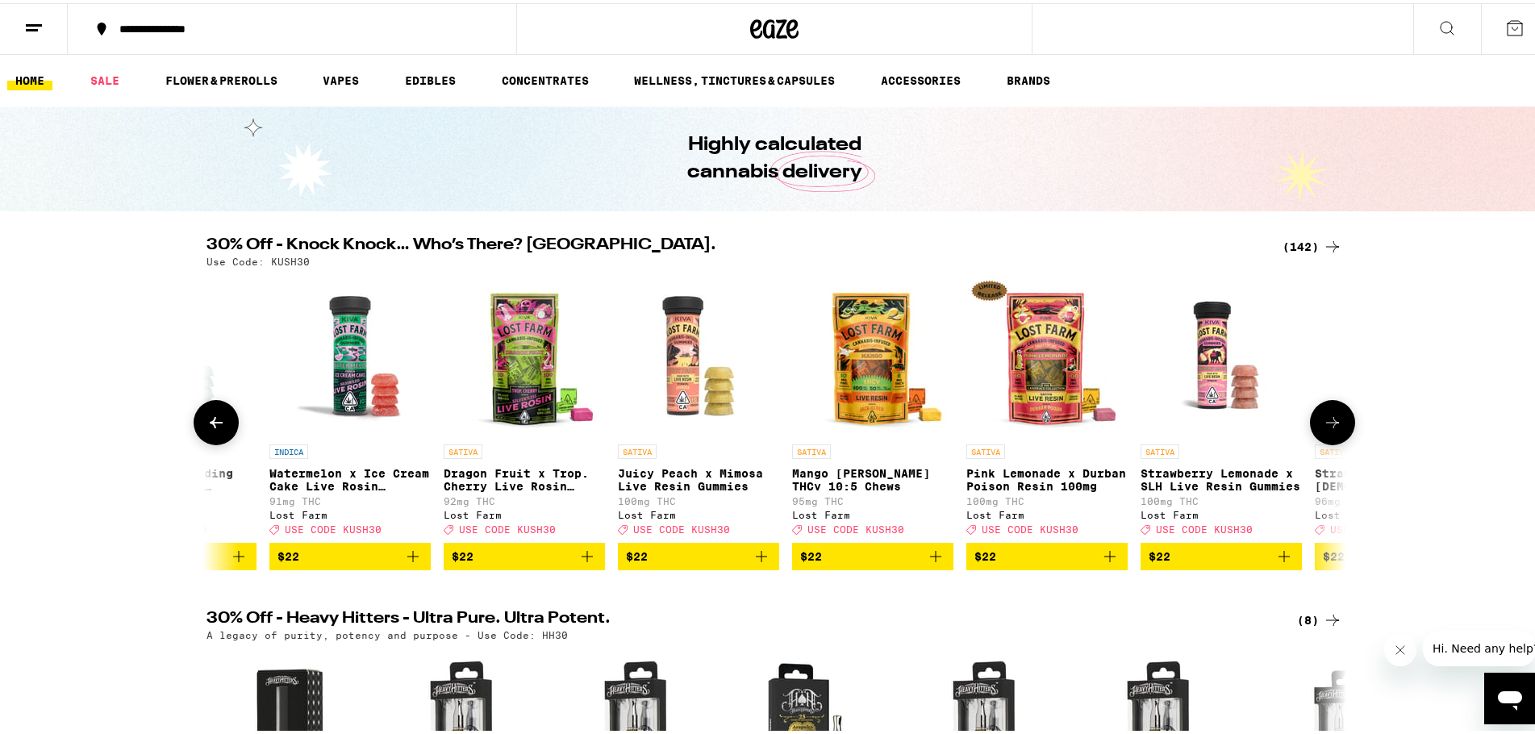
click at [1327, 429] on icon at bounding box center [1332, 419] width 19 height 19
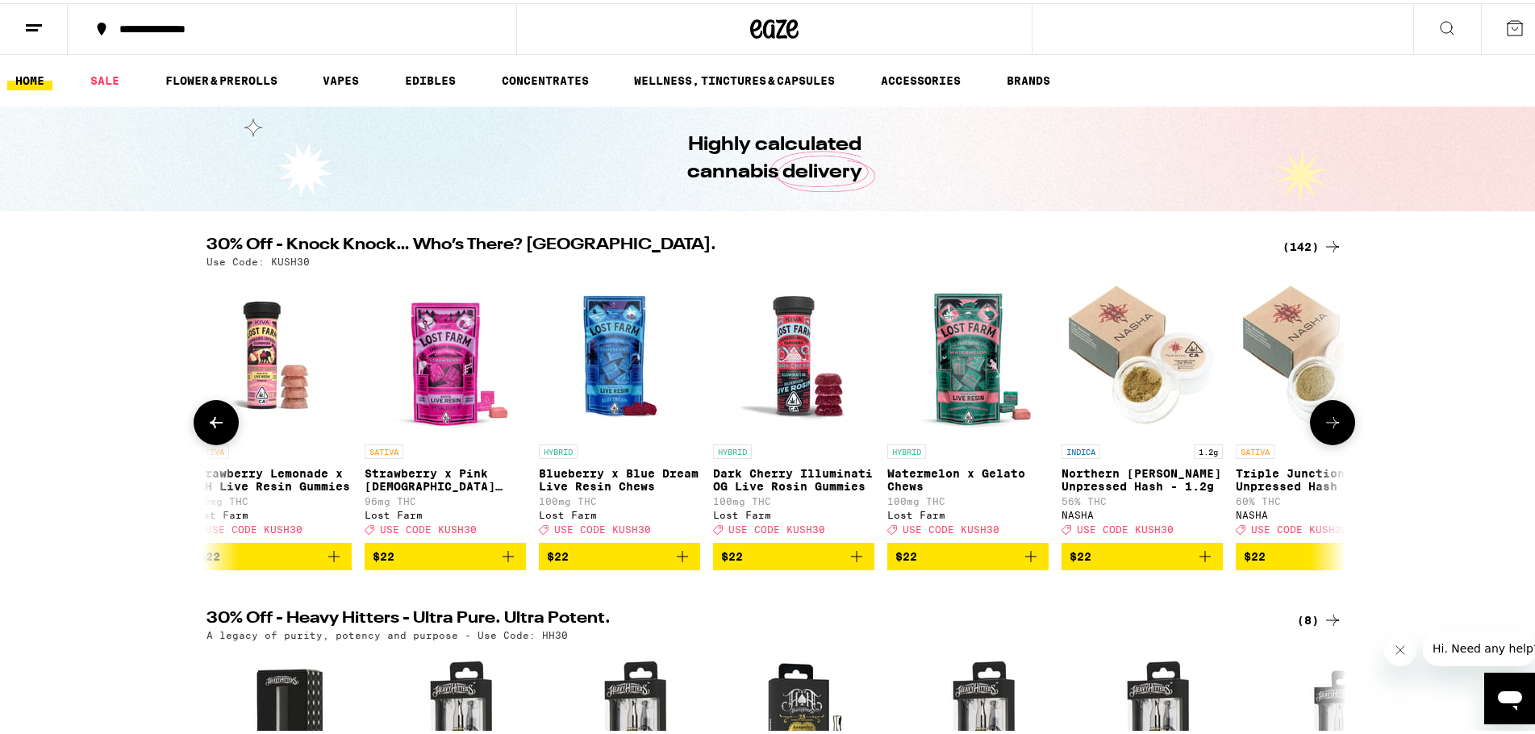
scroll to position [0, 15357]
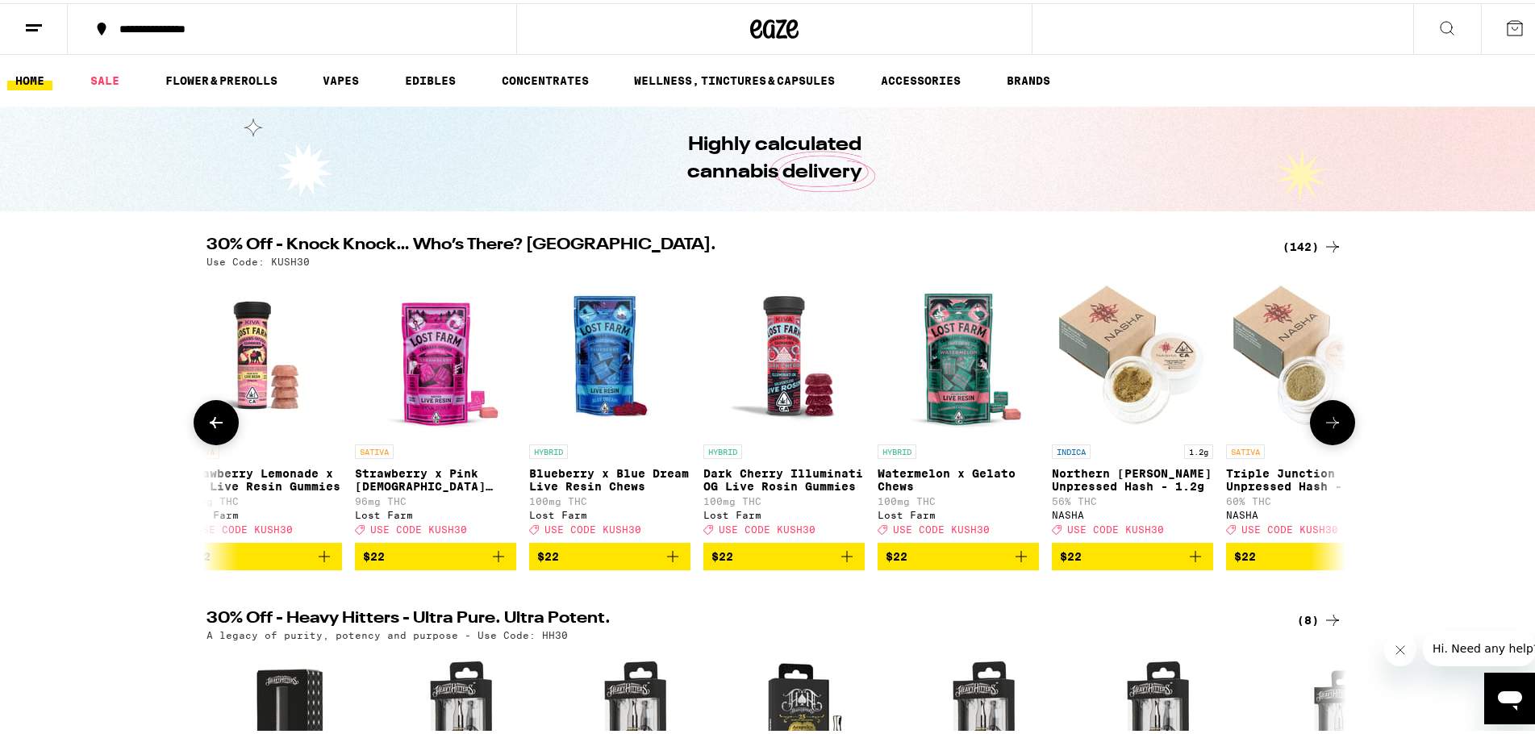
click at [1327, 429] on icon at bounding box center [1332, 419] width 19 height 19
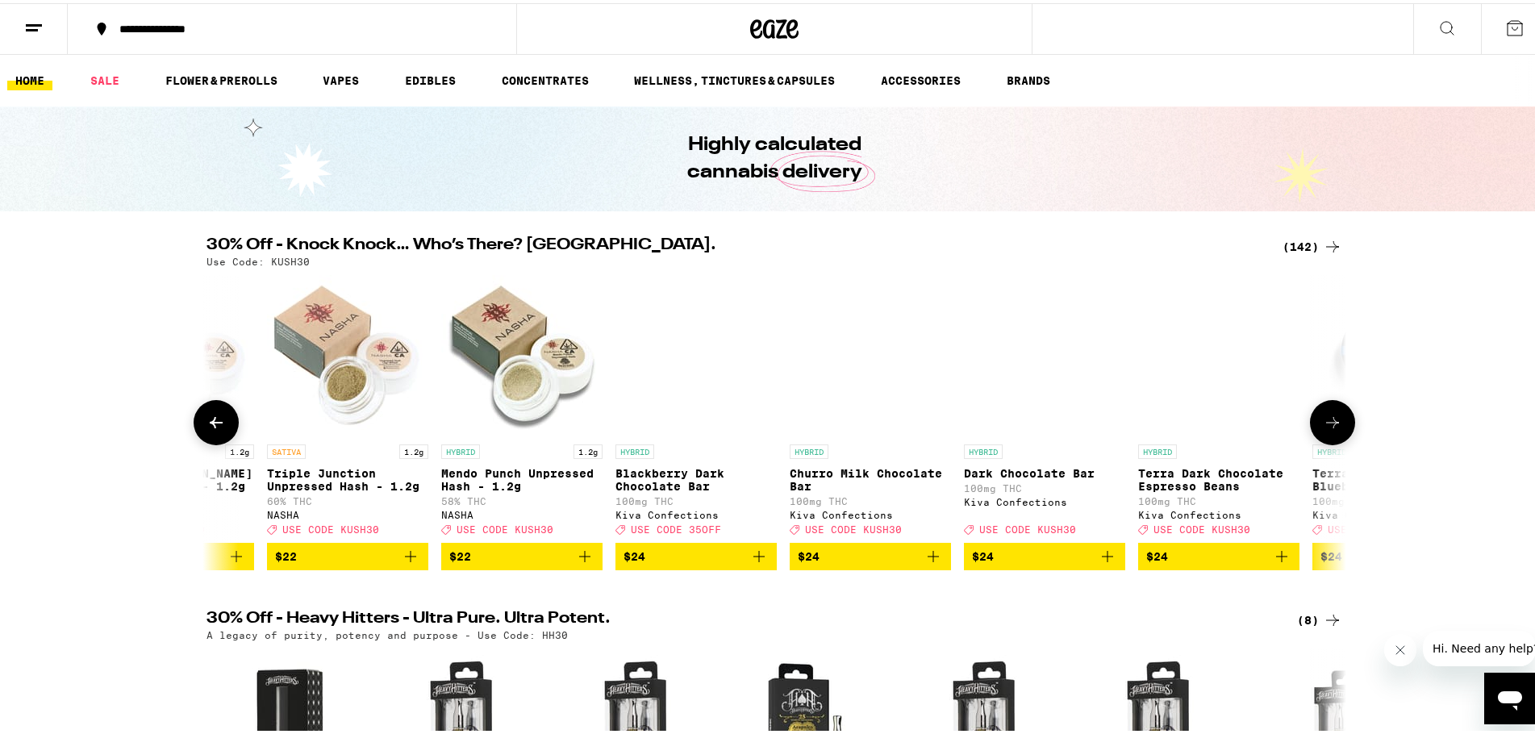
scroll to position [0, 16316]
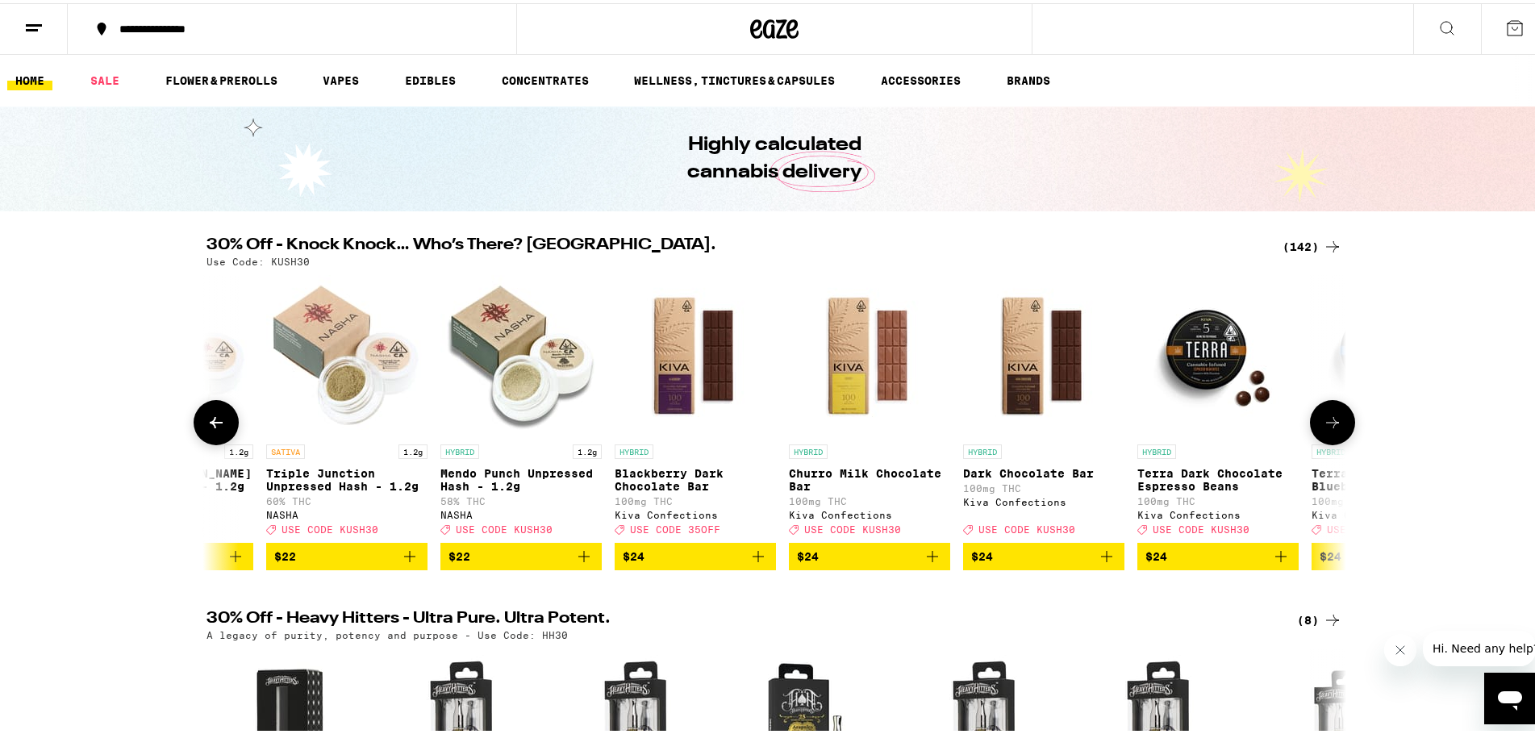
click at [1327, 429] on icon at bounding box center [1332, 419] width 19 height 19
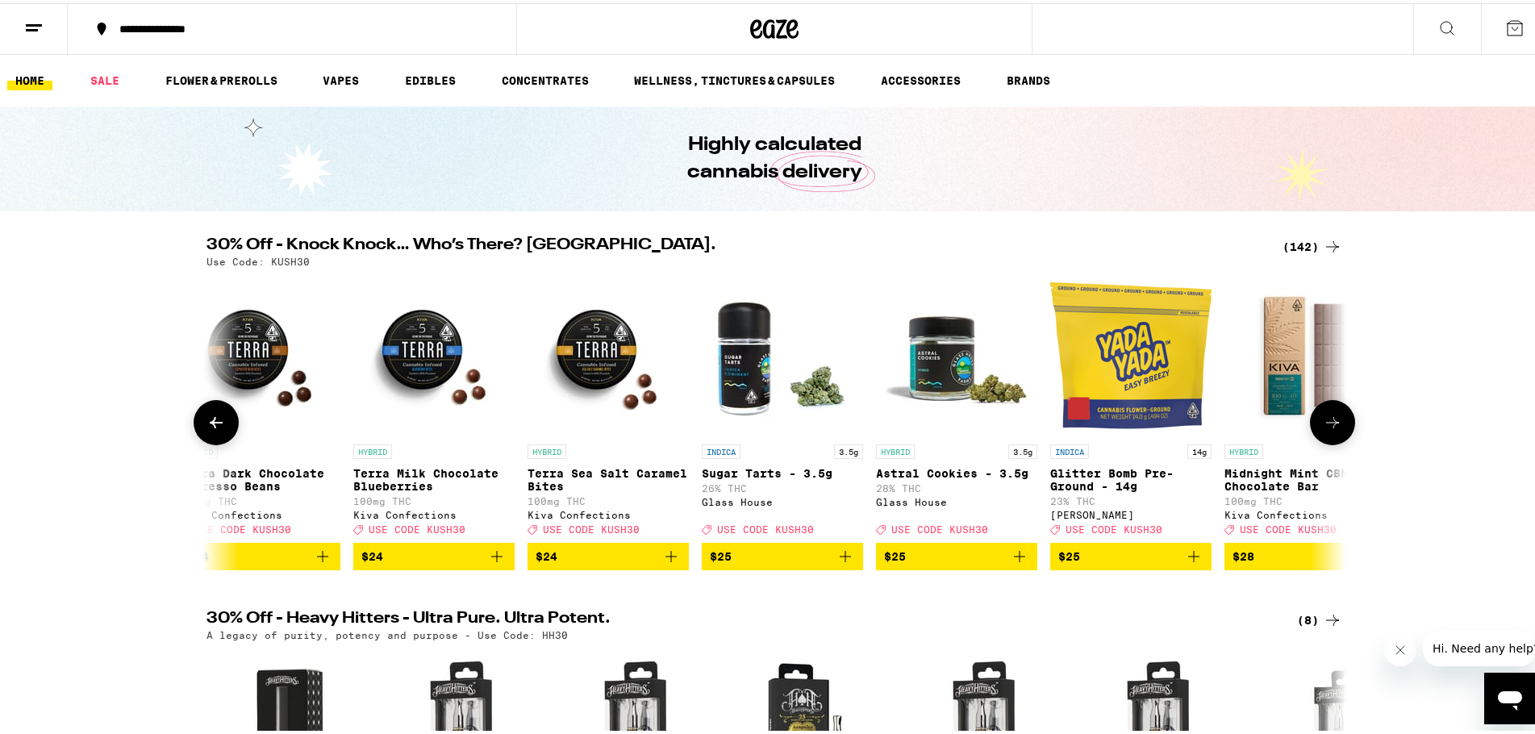
scroll to position [0, 17276]
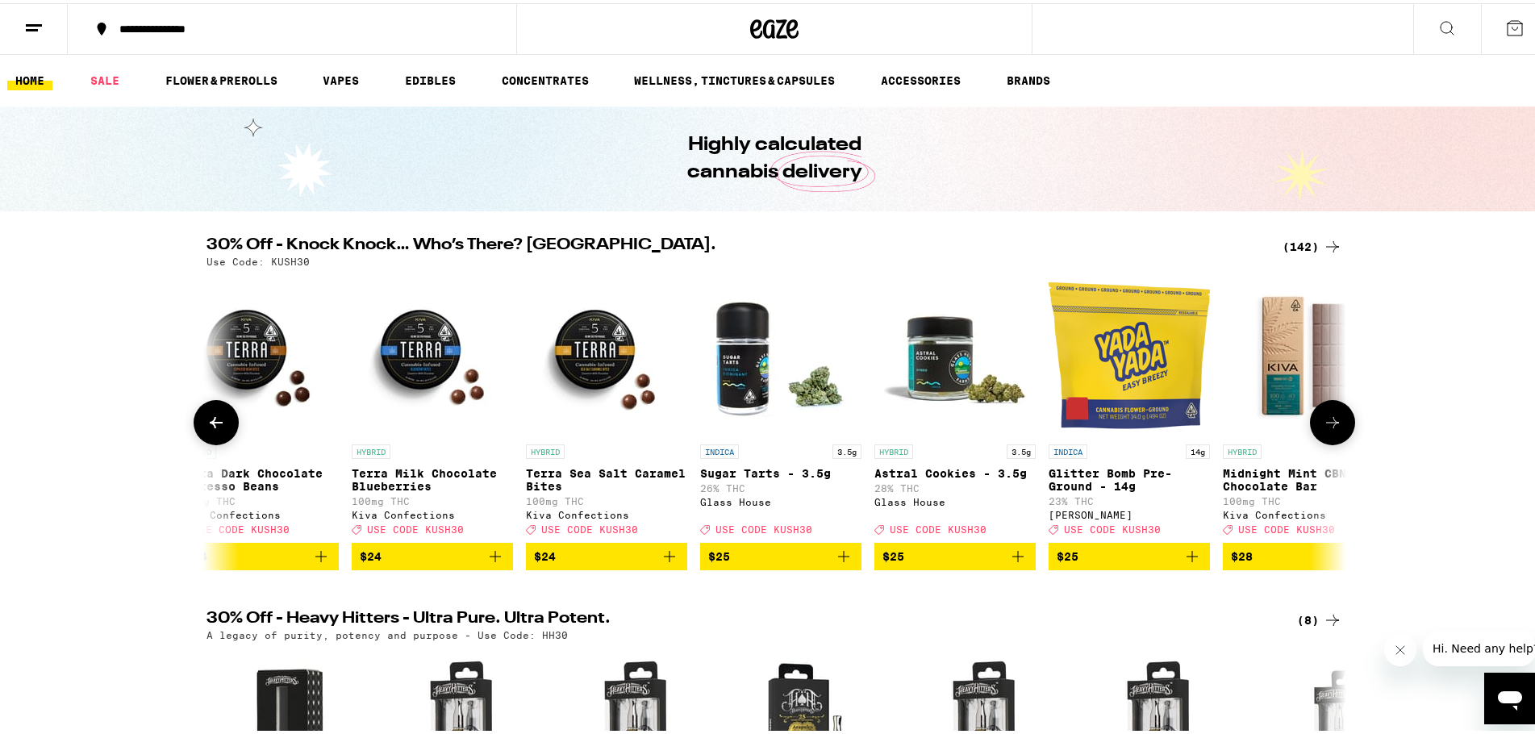
click at [1327, 429] on icon at bounding box center [1332, 419] width 19 height 19
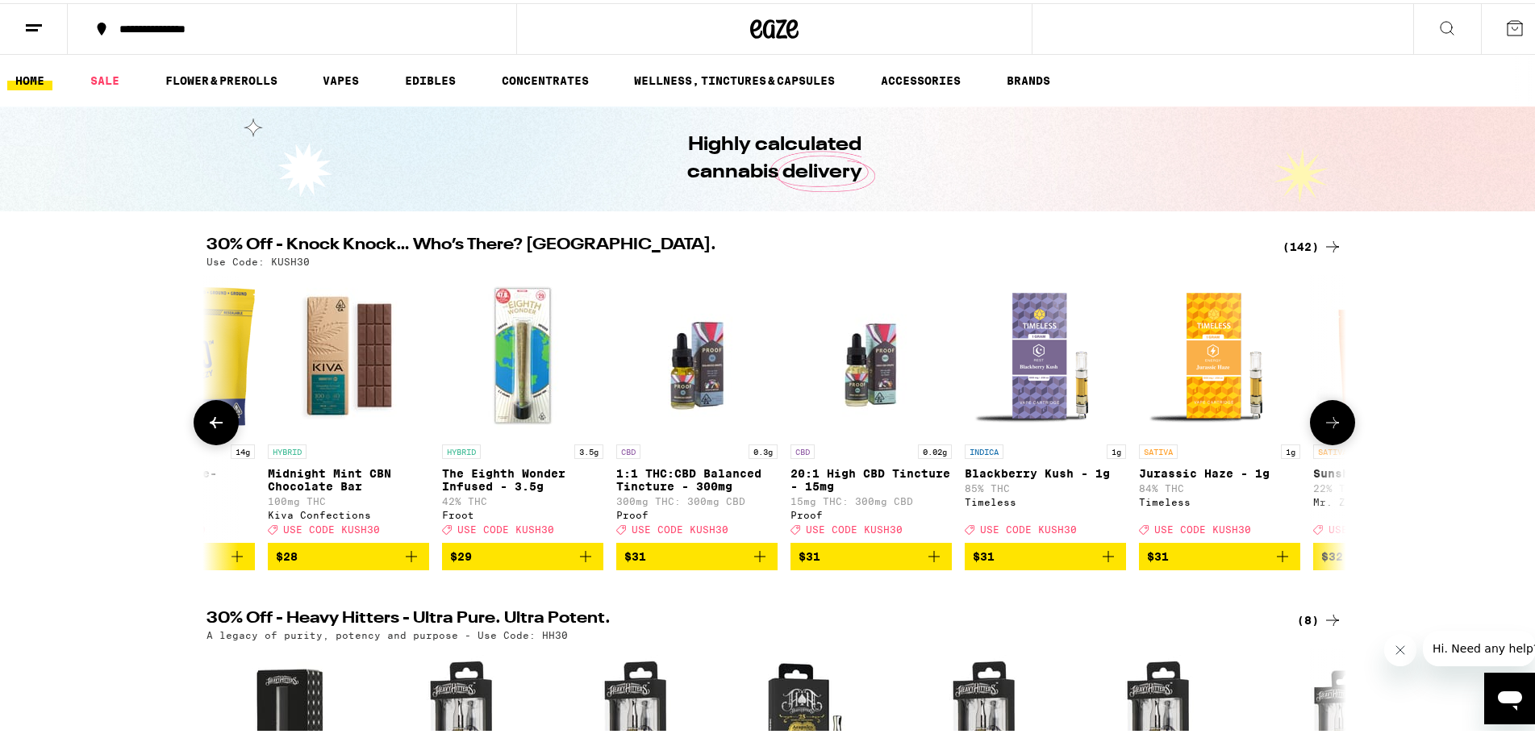
scroll to position [0, 18236]
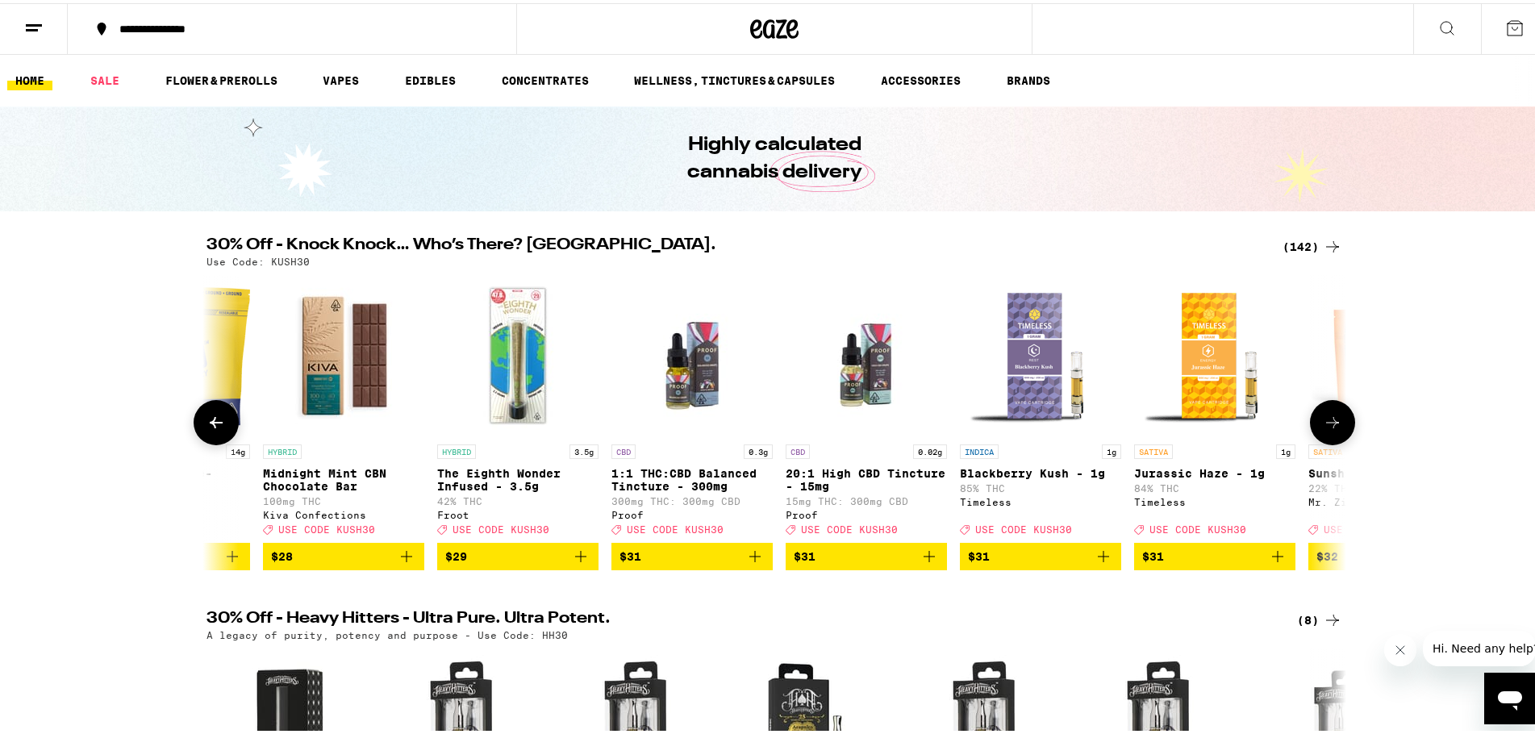
click at [1327, 429] on icon at bounding box center [1332, 419] width 19 height 19
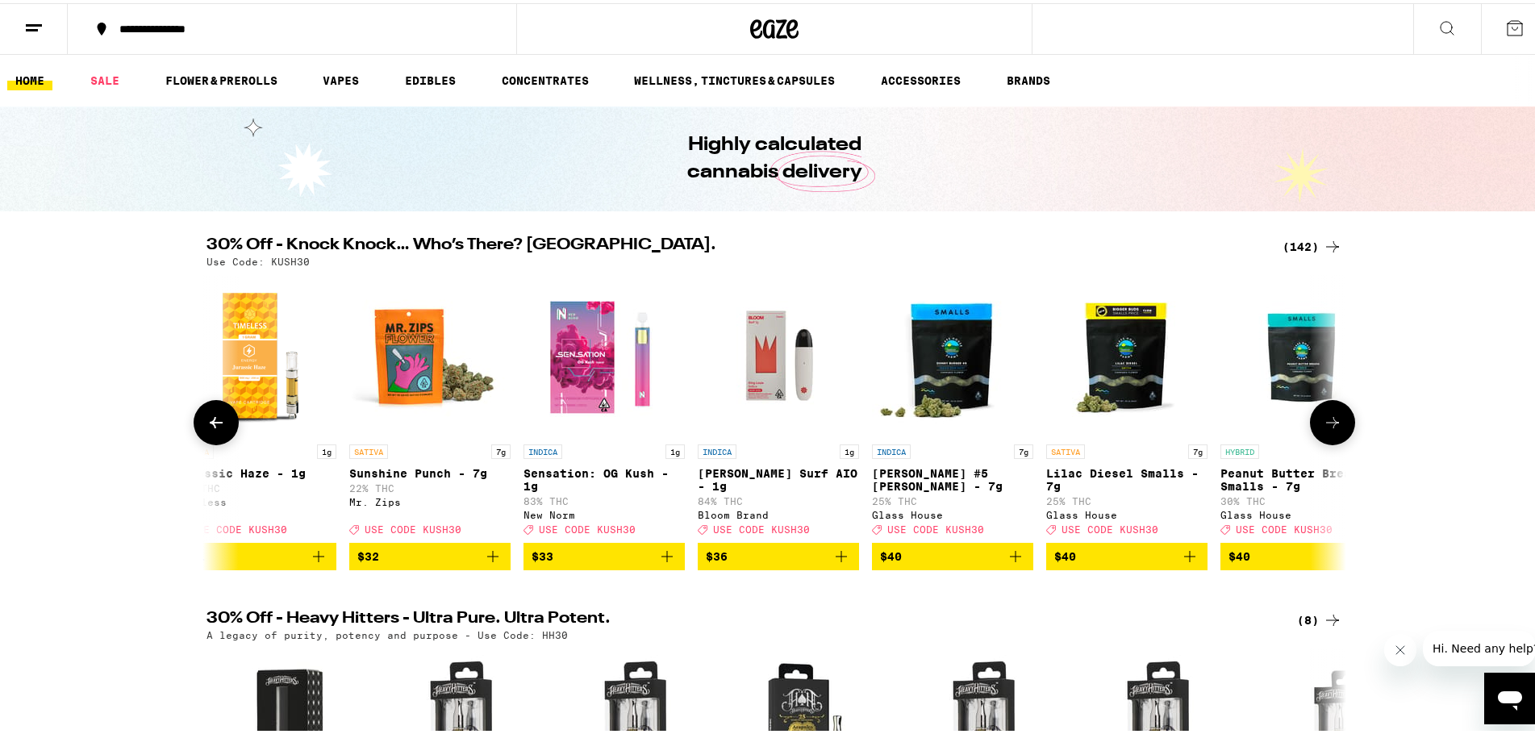
scroll to position [0, 19196]
click at [1310, 432] on button at bounding box center [1332, 419] width 45 height 45
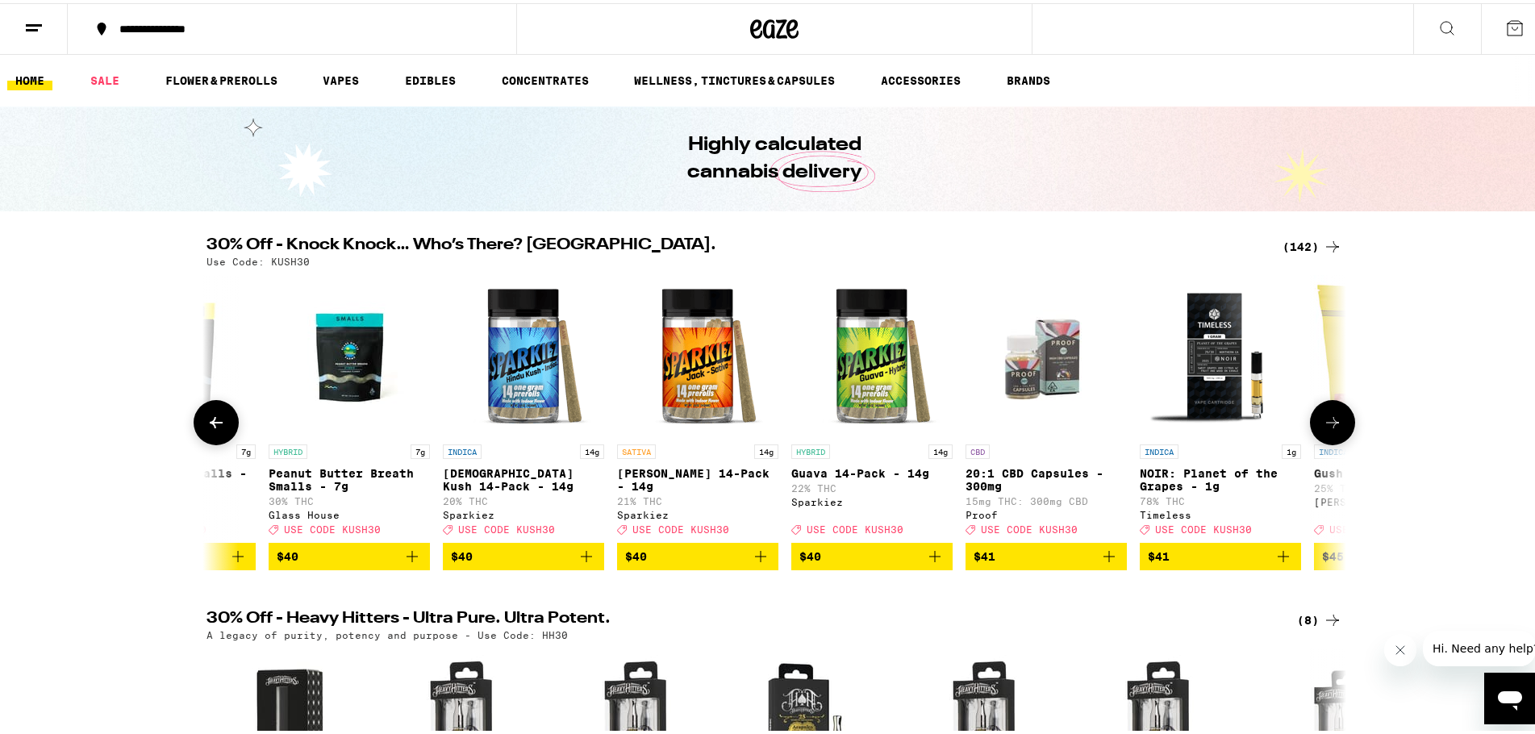
scroll to position [0, 20156]
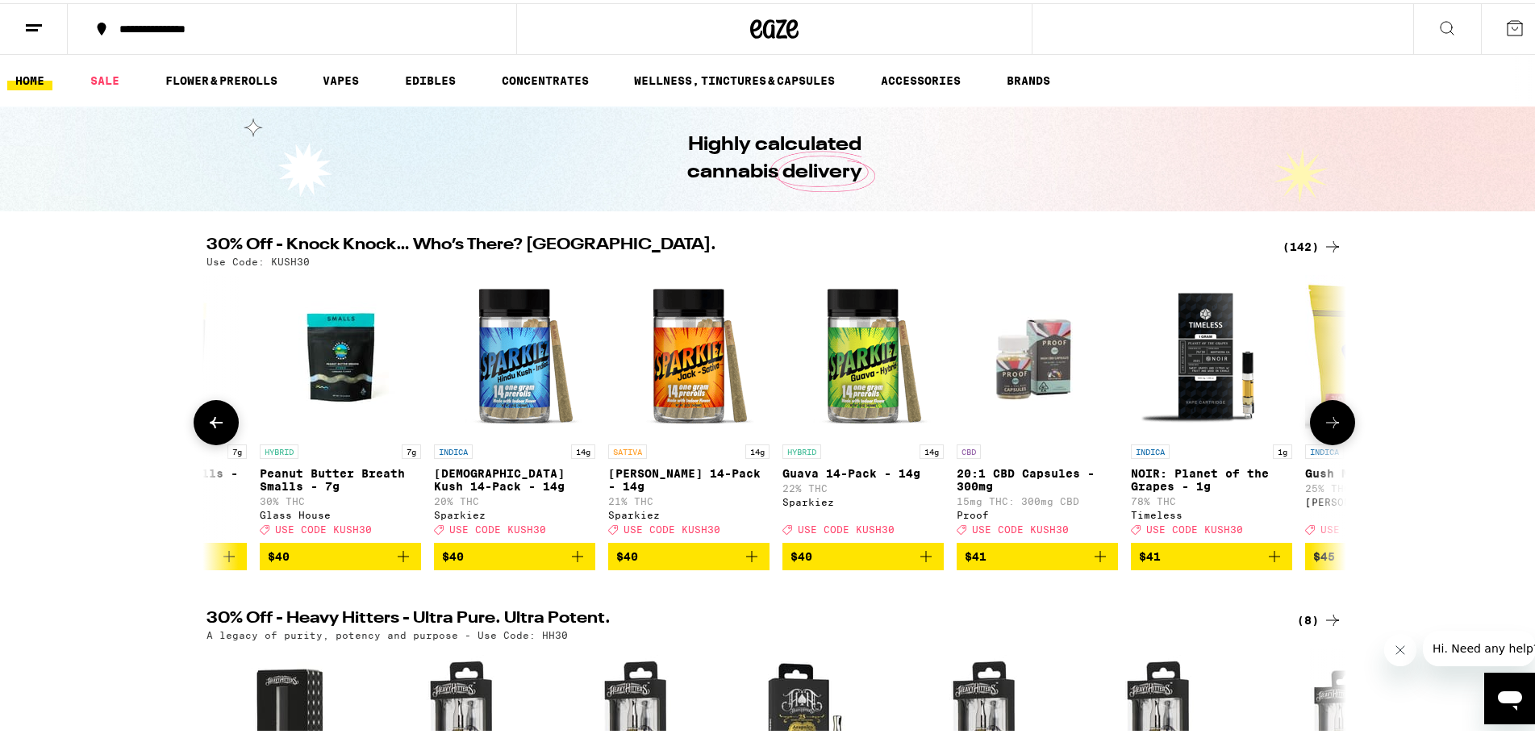
click at [208, 429] on icon at bounding box center [215, 419] width 19 height 19
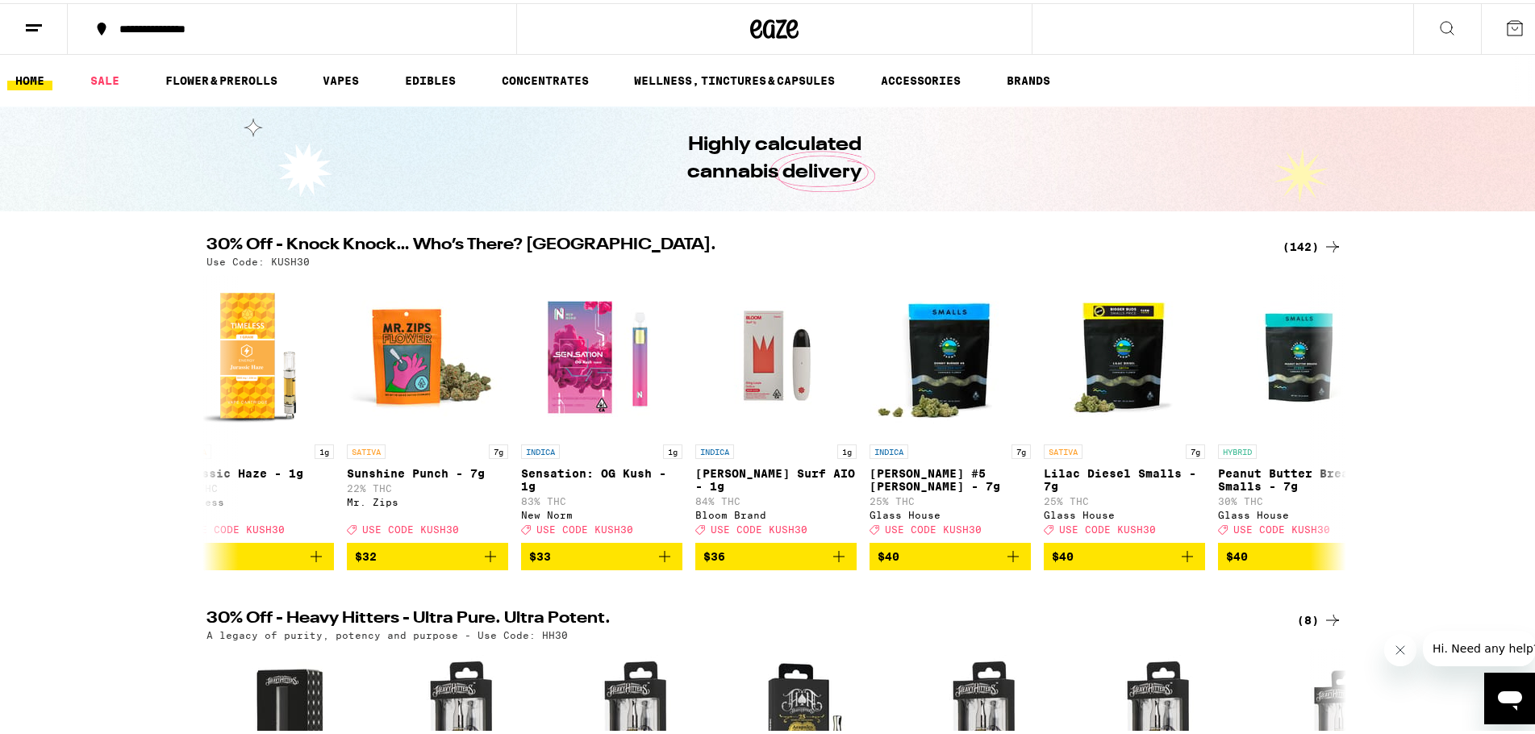
scroll to position [0, 19196]
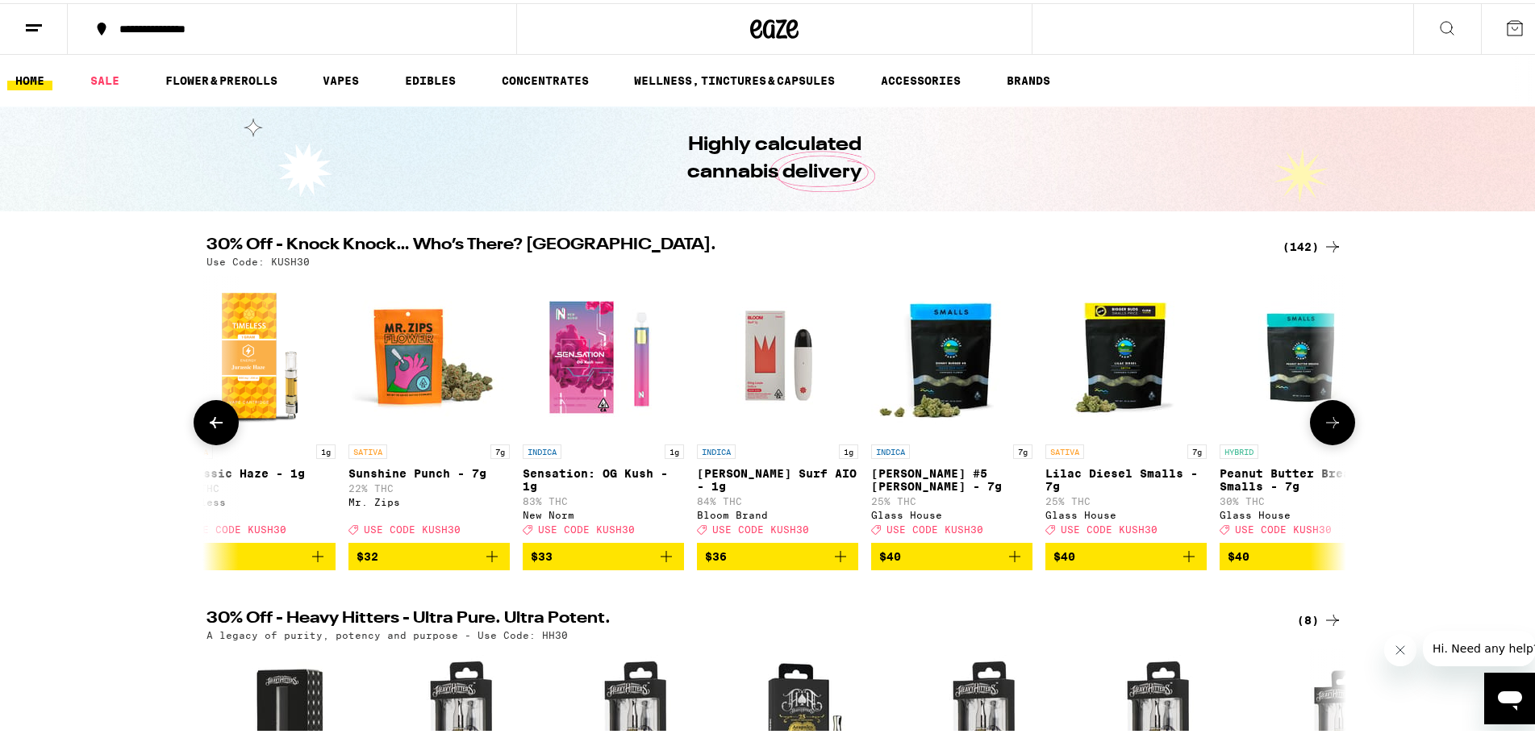
click at [1007, 561] on icon "Add to bag" at bounding box center [1014, 553] width 19 height 19
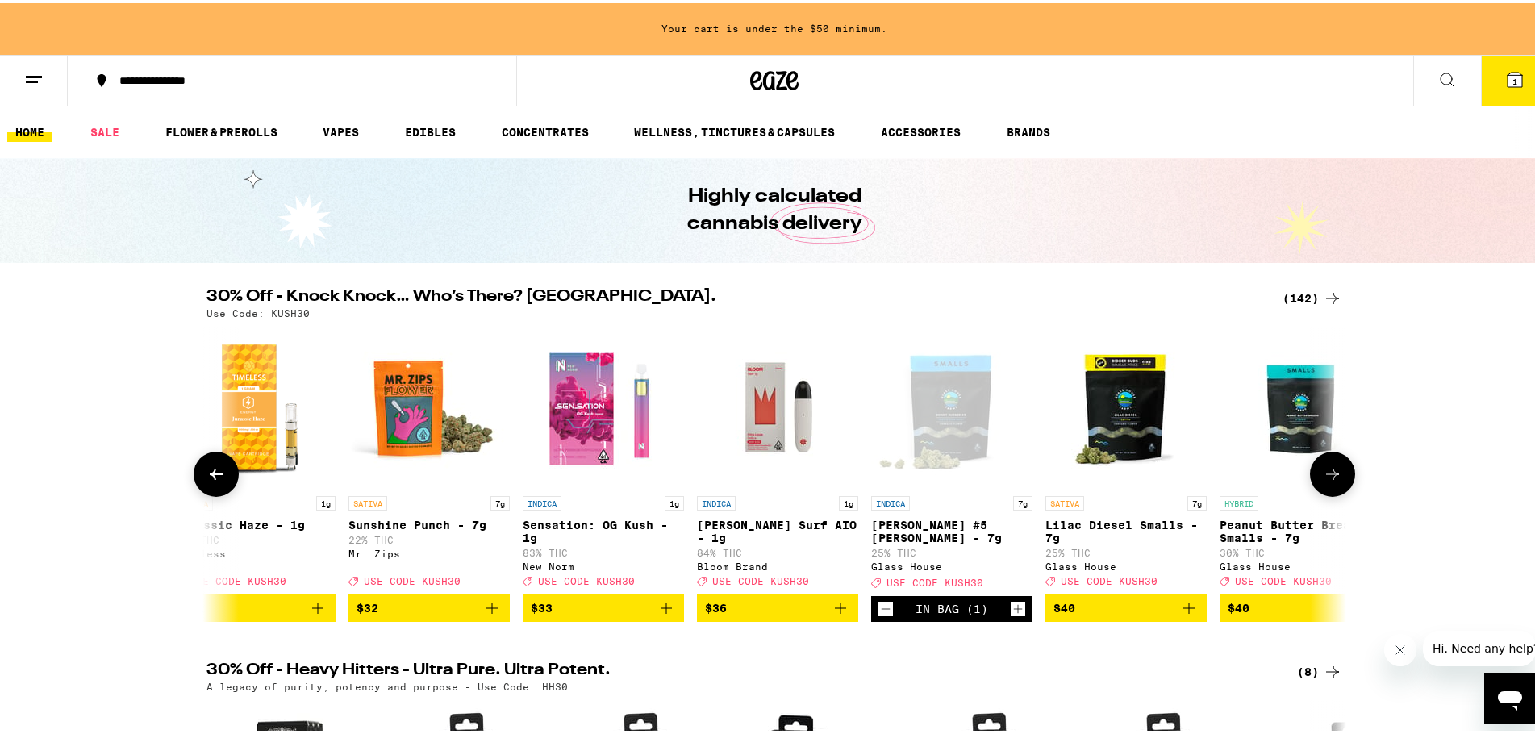
click at [1183, 615] on icon "Add to bag" at bounding box center [1188, 604] width 19 height 19
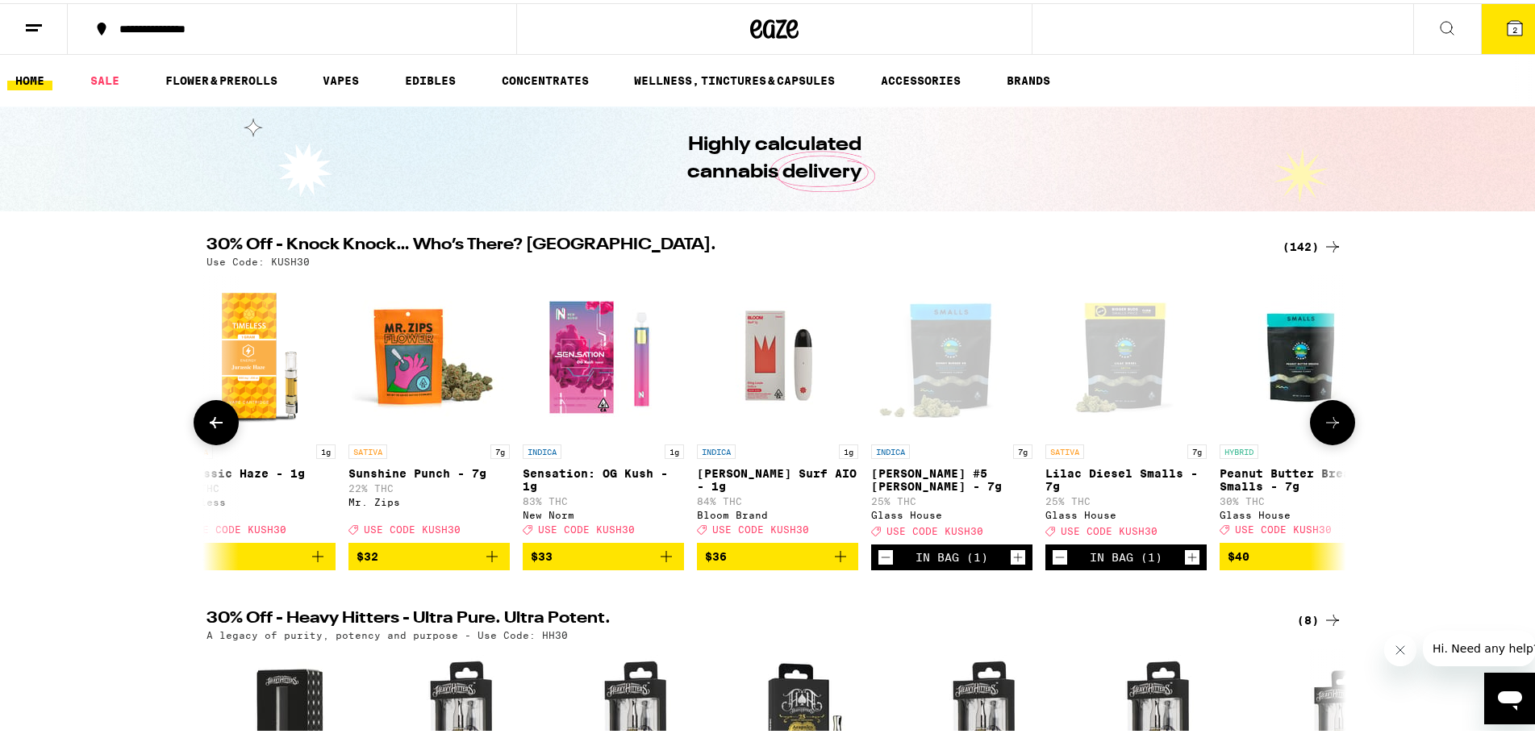
click at [1331, 429] on icon at bounding box center [1332, 419] width 19 height 19
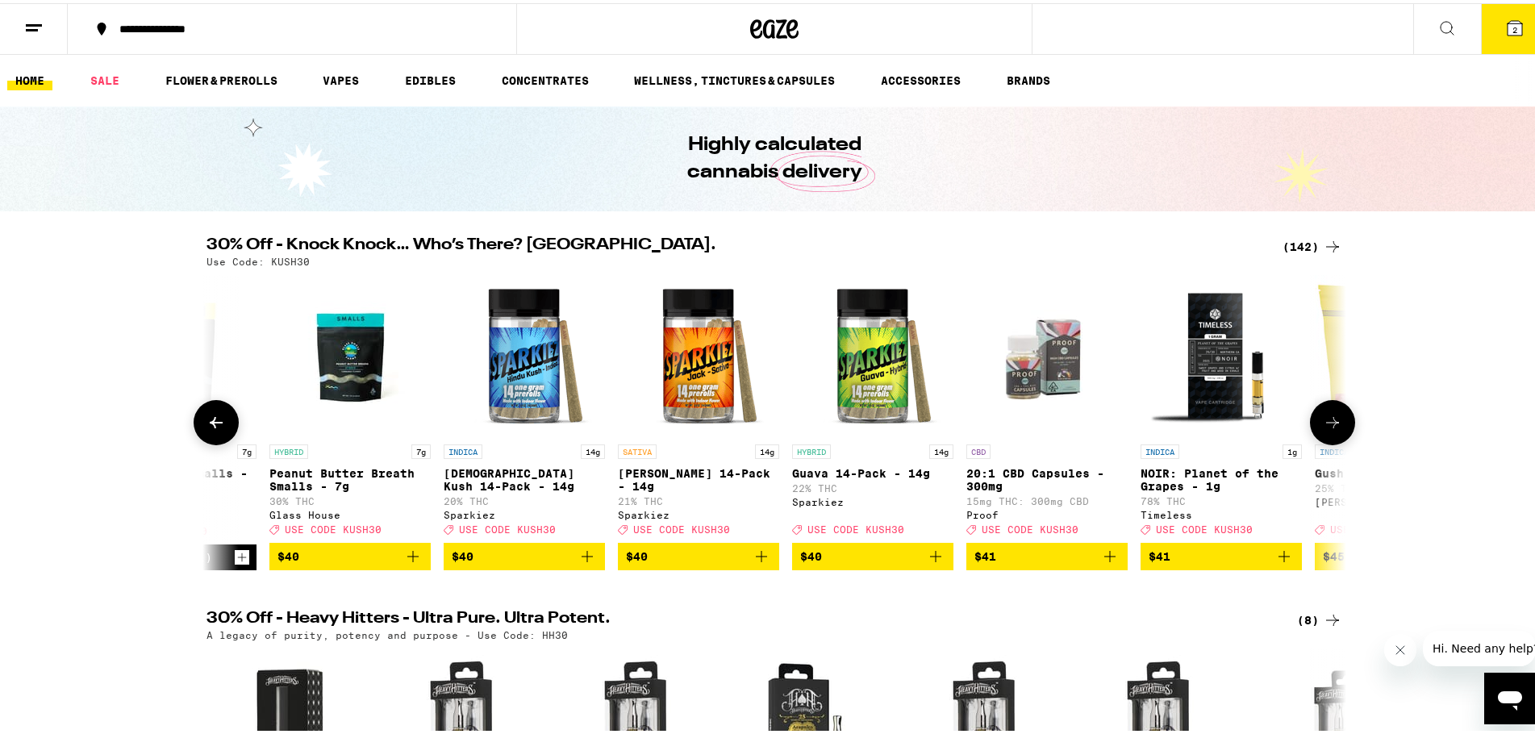
scroll to position [0, 20156]
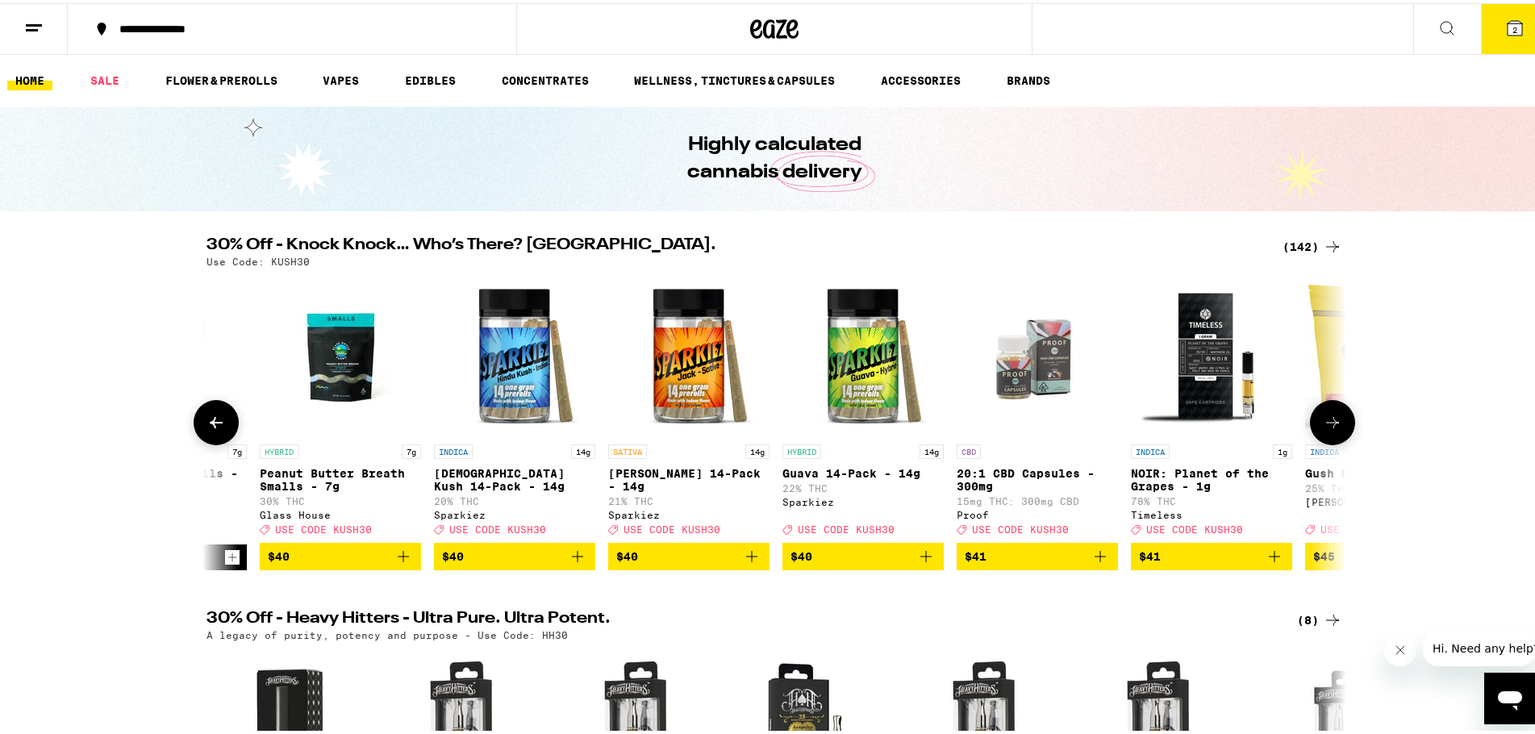
click at [1323, 429] on icon at bounding box center [1332, 419] width 19 height 19
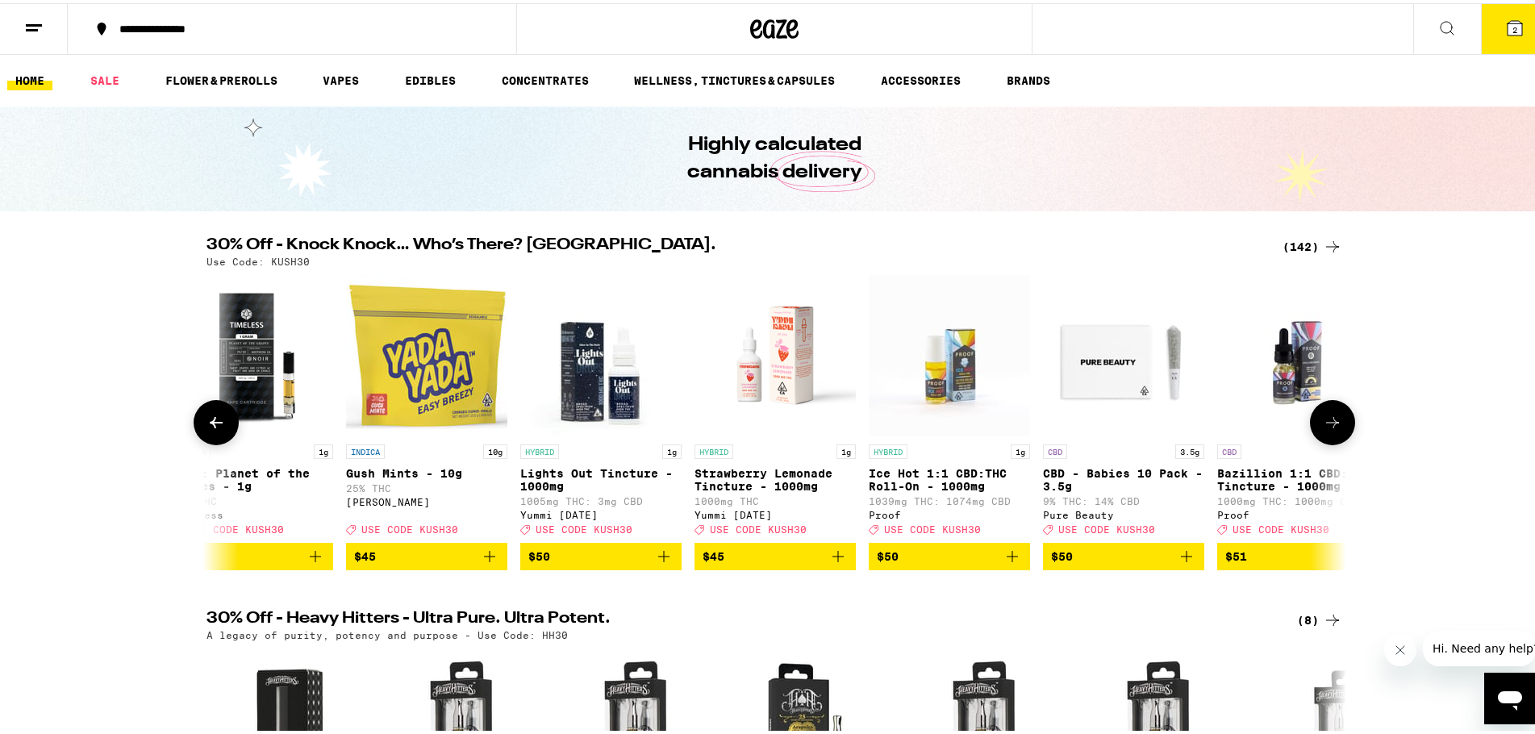
scroll to position [0, 21115]
click at [483, 563] on icon "Add to bag" at bounding box center [488, 553] width 19 height 19
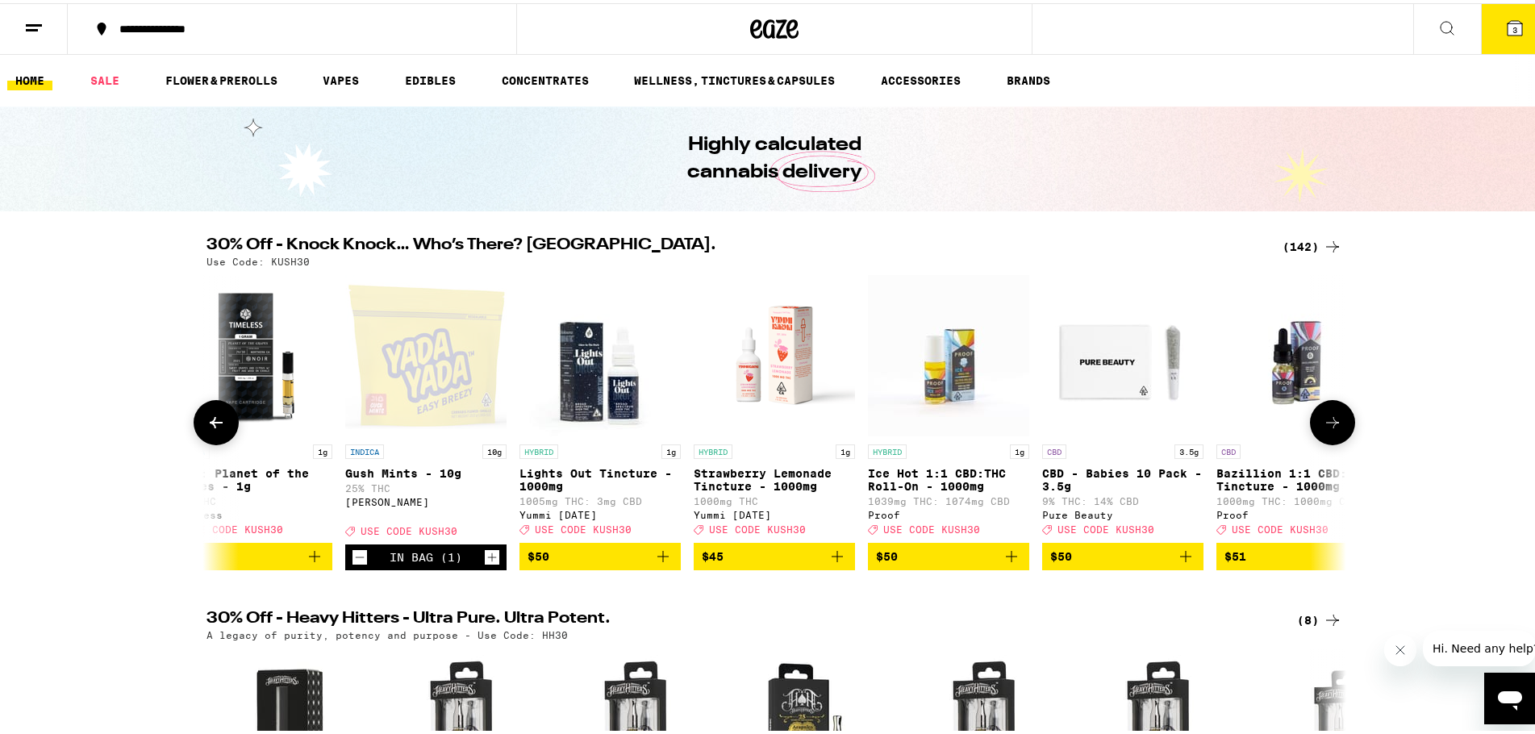
click at [1332, 442] on button at bounding box center [1332, 419] width 45 height 45
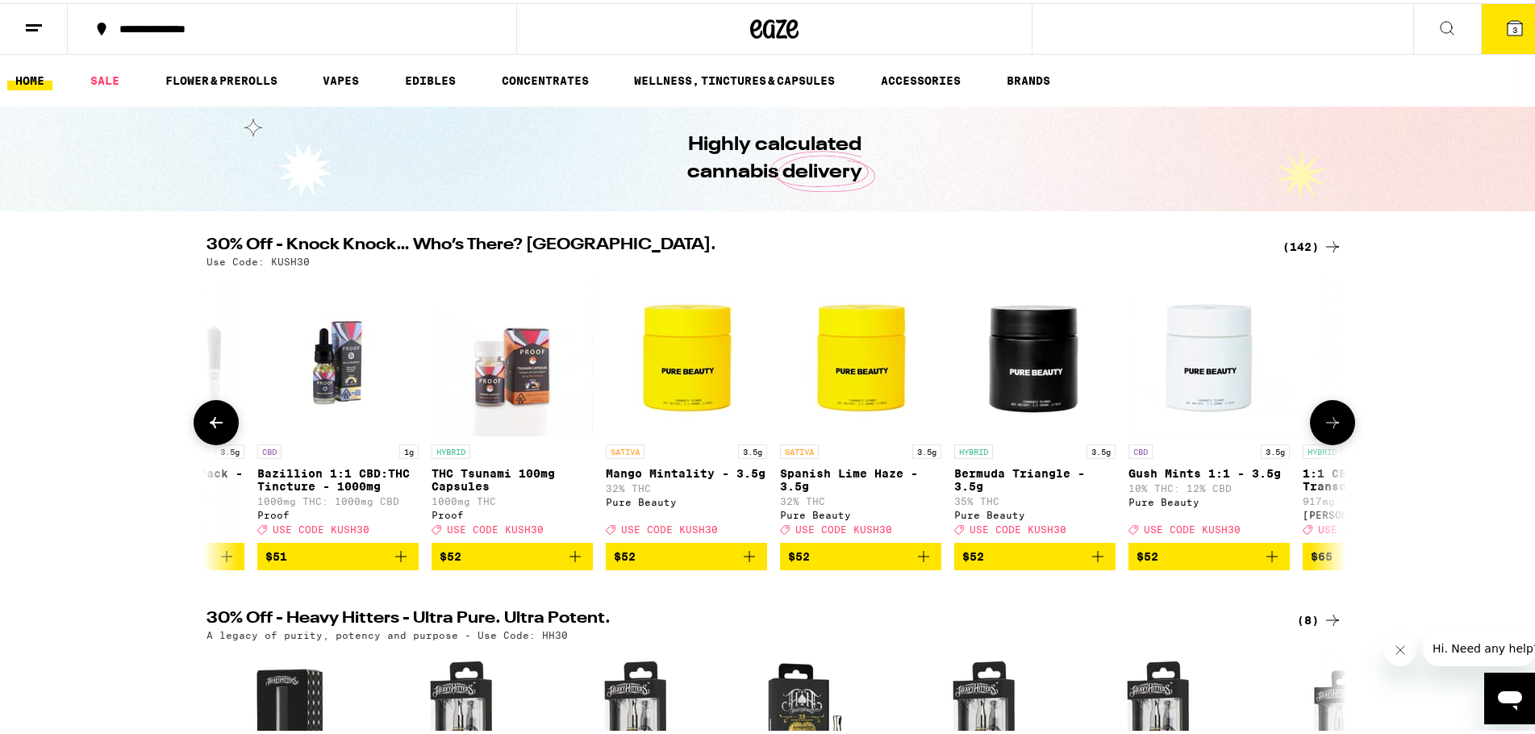
scroll to position [0, 22075]
click at [1323, 429] on icon at bounding box center [1332, 419] width 19 height 19
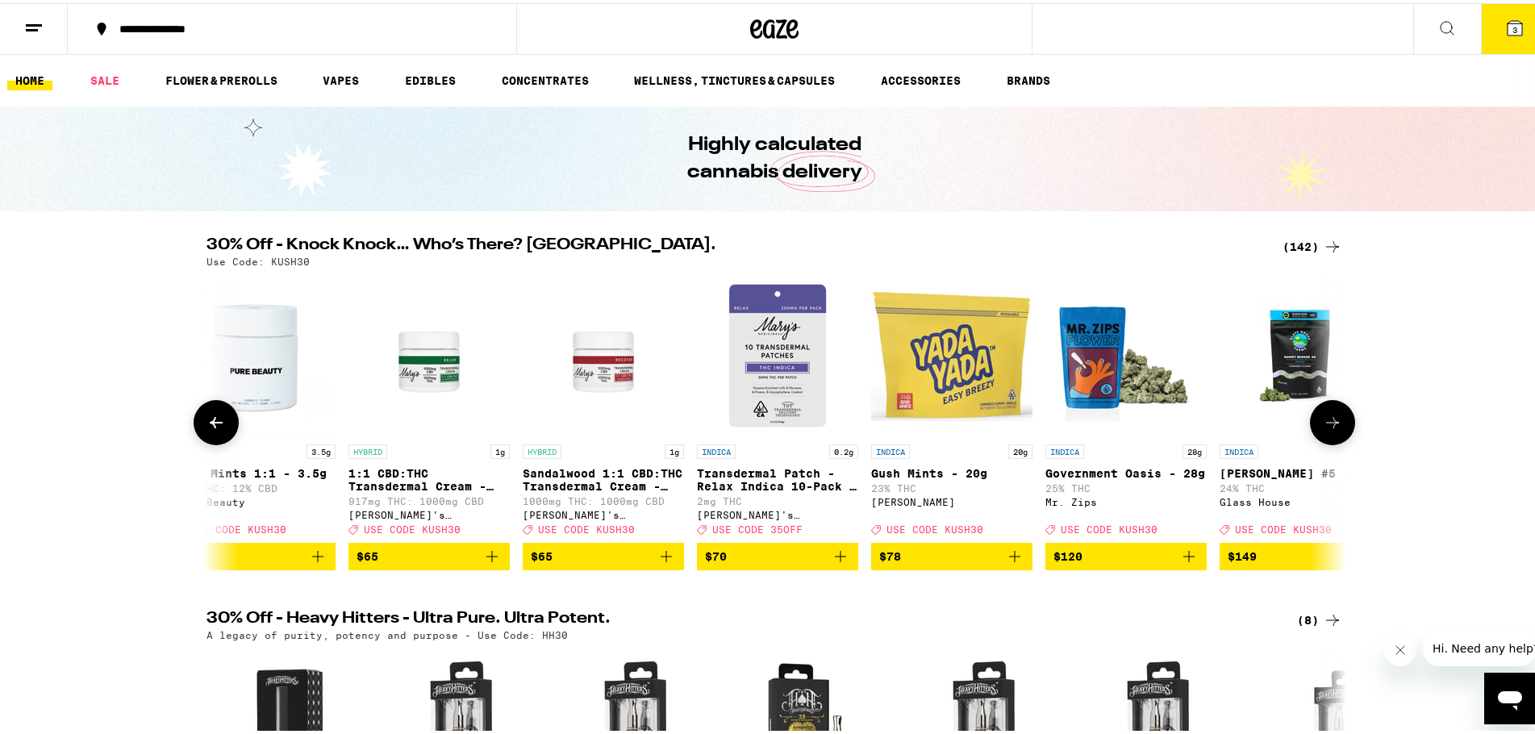
scroll to position [0, 23035]
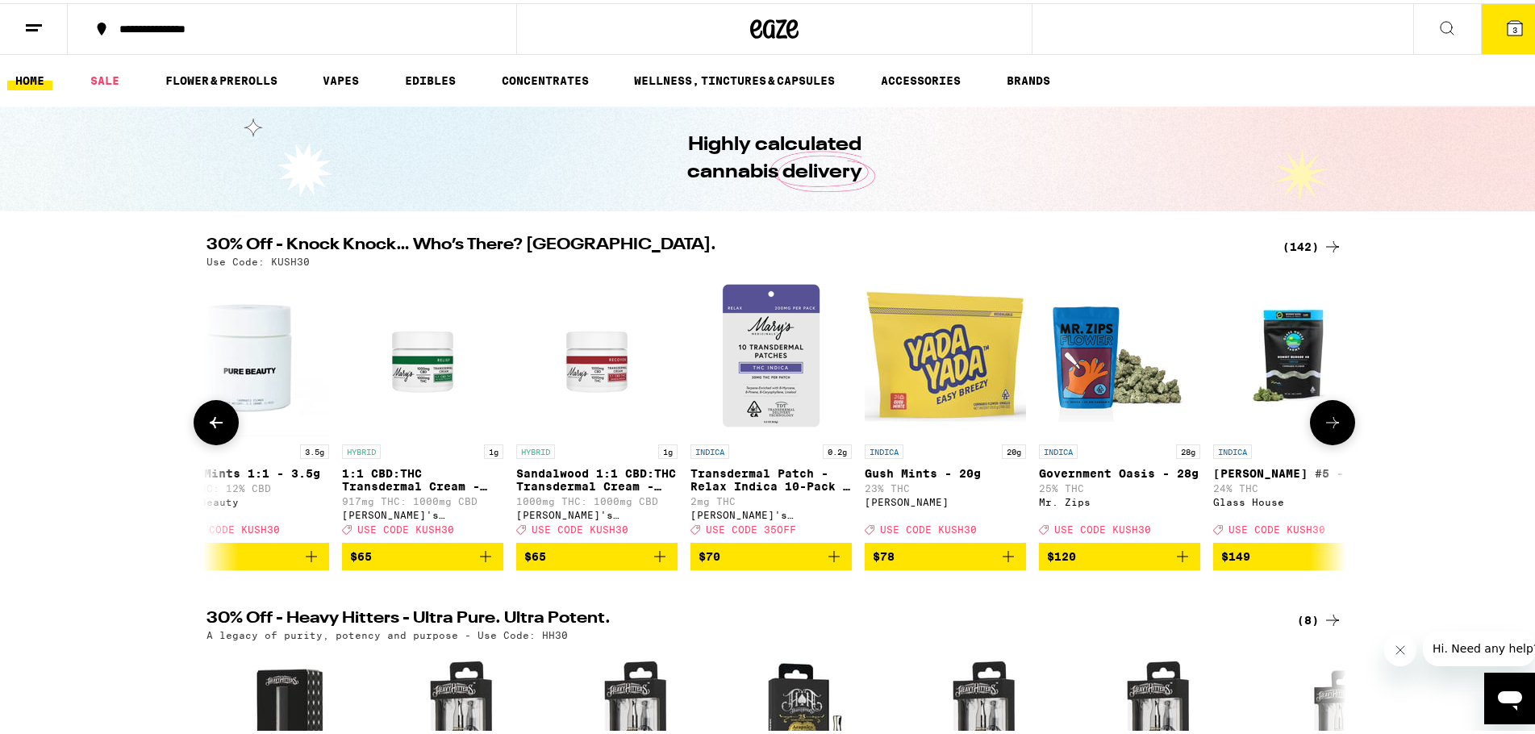
click at [1327, 429] on icon at bounding box center [1332, 419] width 19 height 19
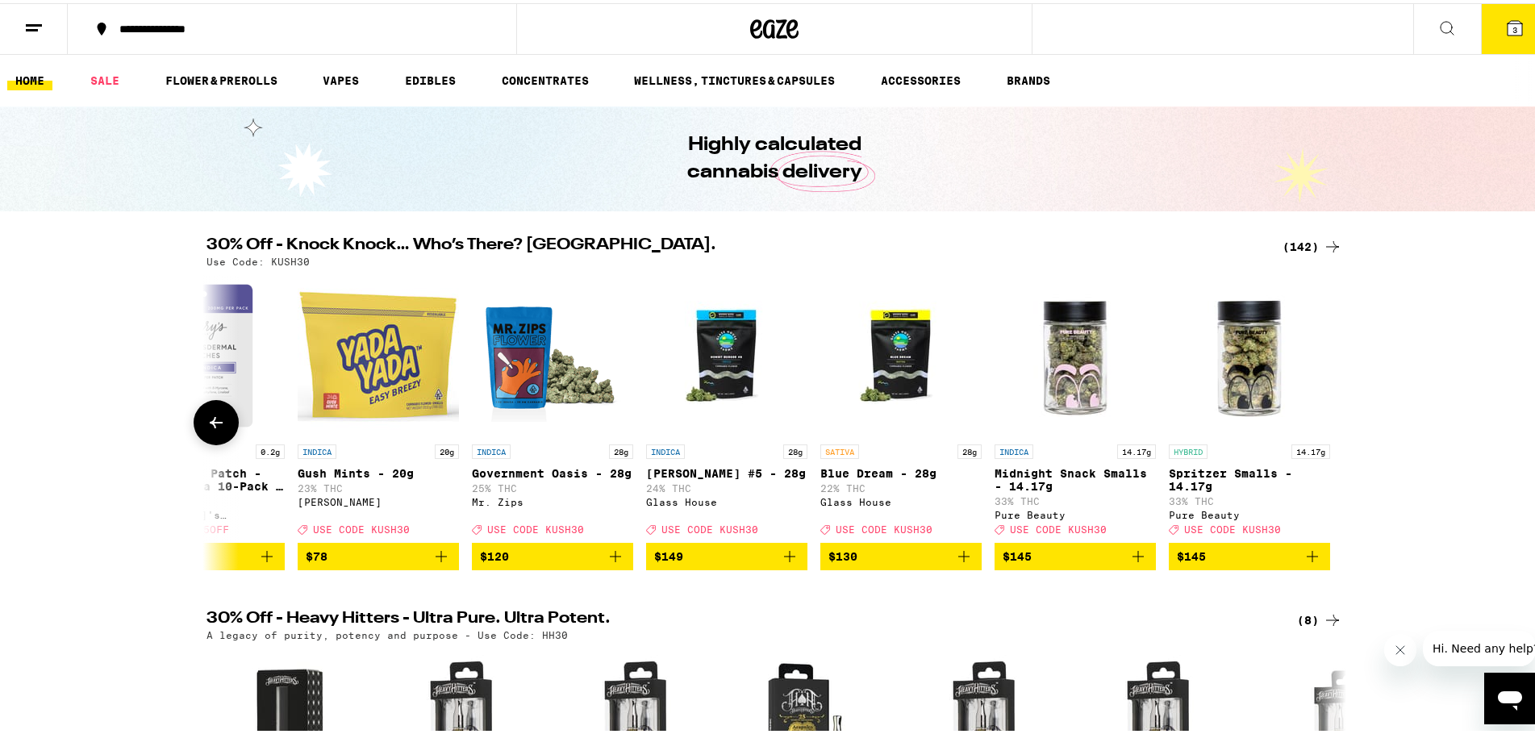
scroll to position [0, 23603]
click at [229, 430] on button at bounding box center [216, 419] width 45 height 45
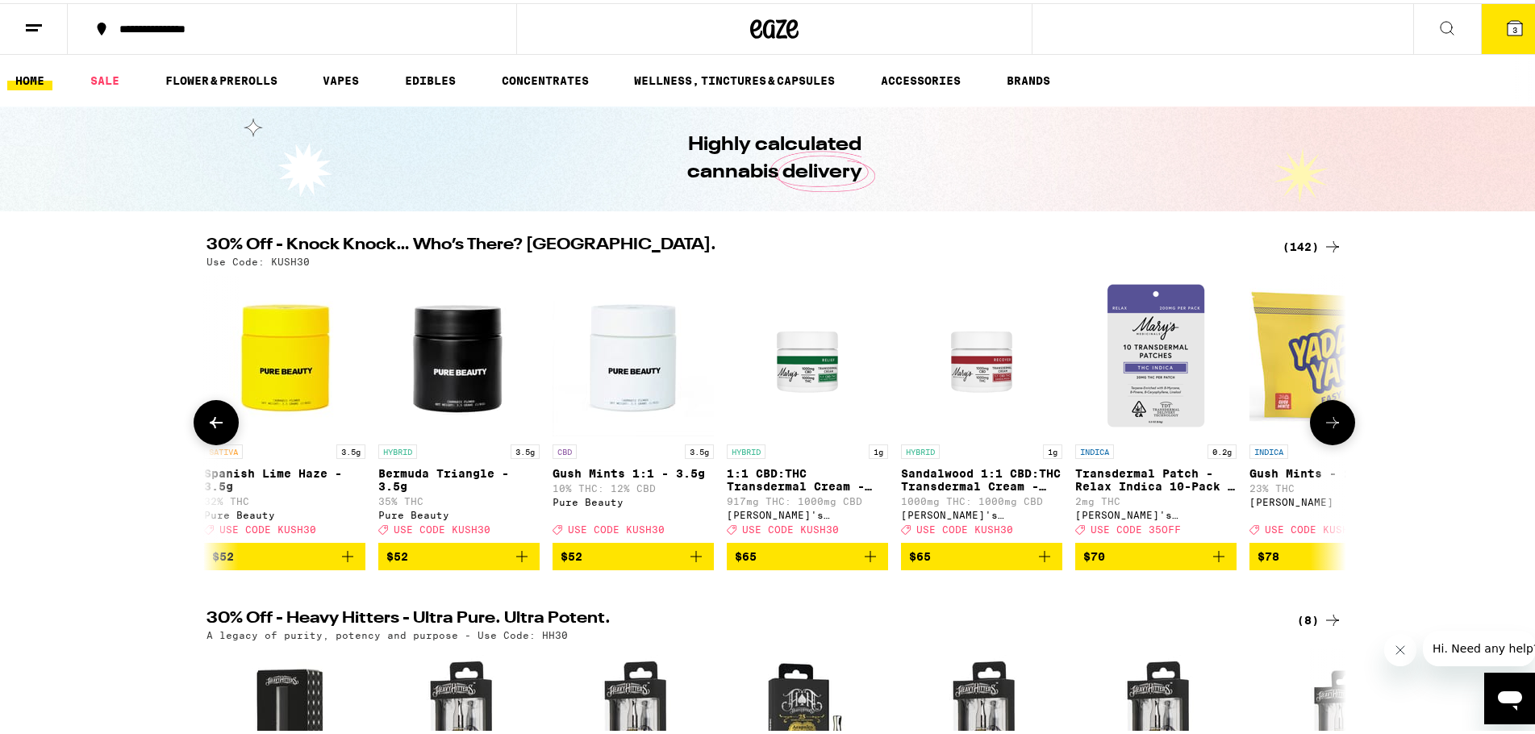
click at [229, 430] on button at bounding box center [216, 419] width 45 height 45
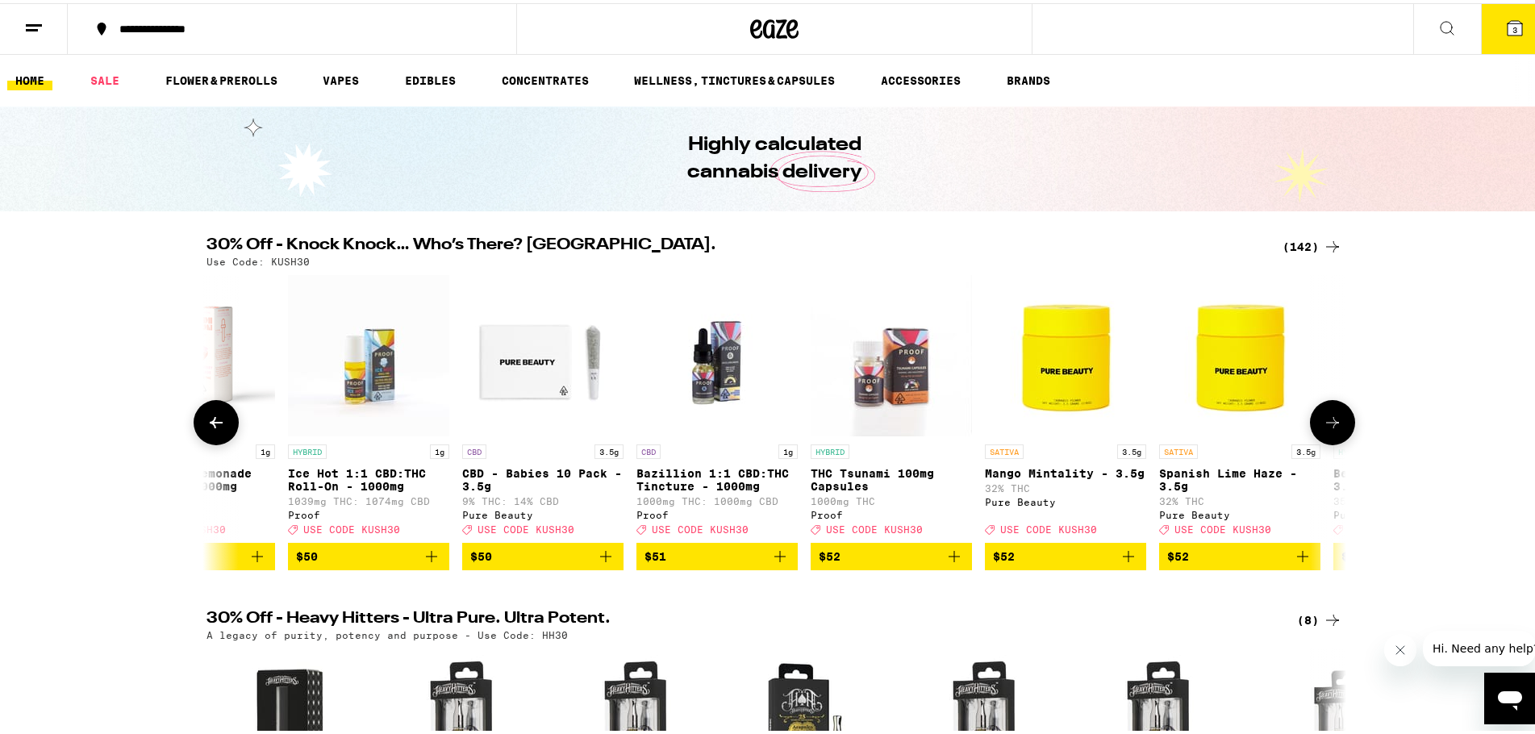
click at [229, 430] on button at bounding box center [216, 419] width 45 height 45
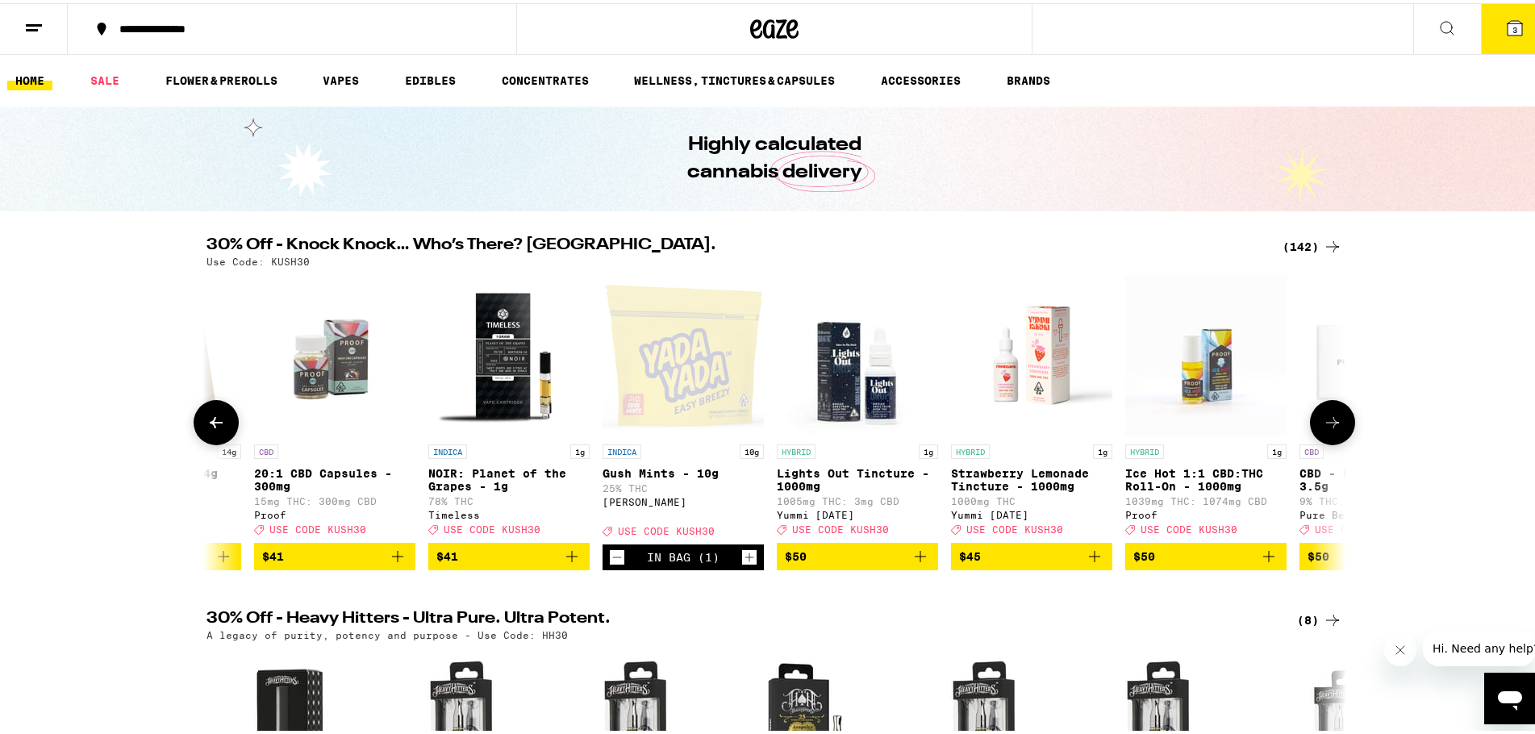
click at [229, 430] on button at bounding box center [216, 419] width 45 height 45
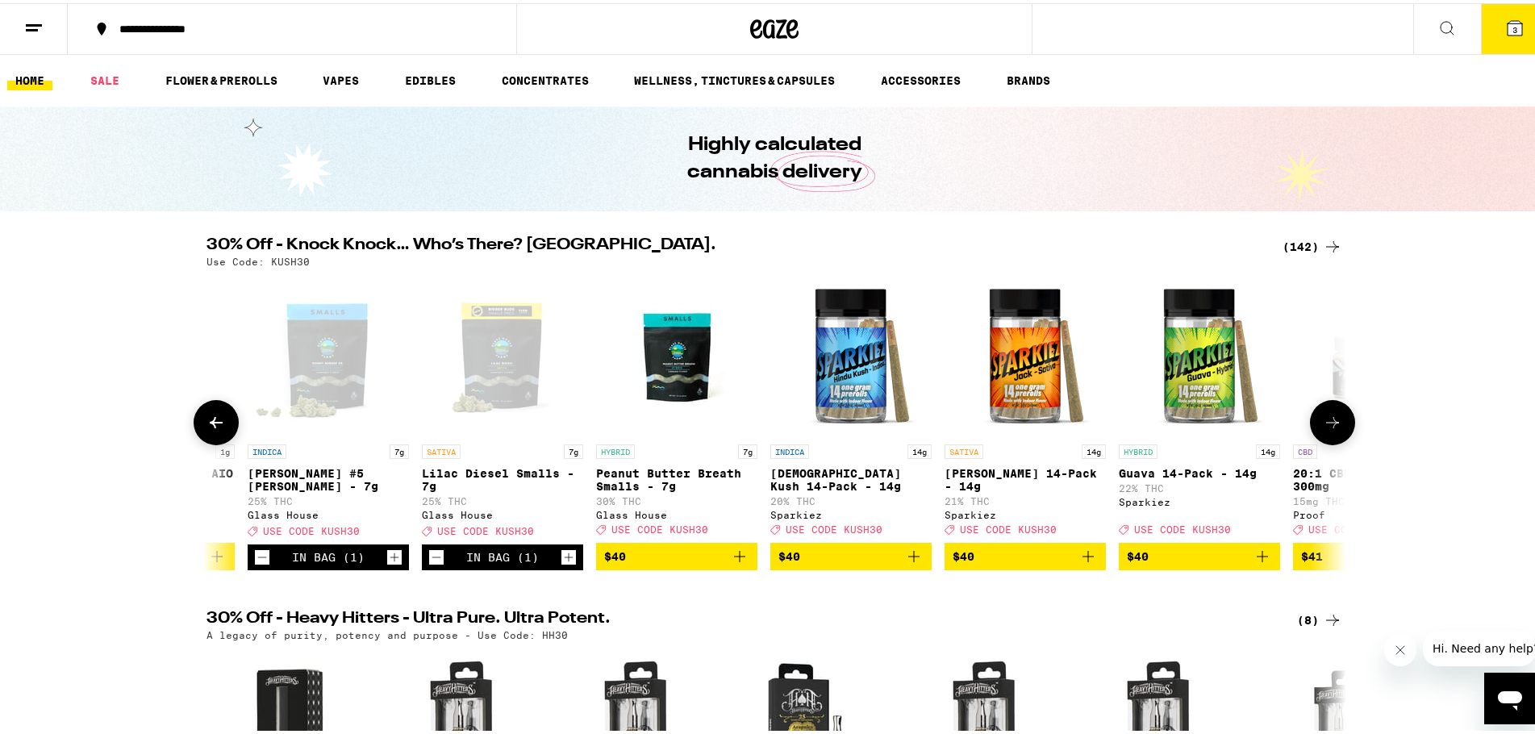
scroll to position [0, 19818]
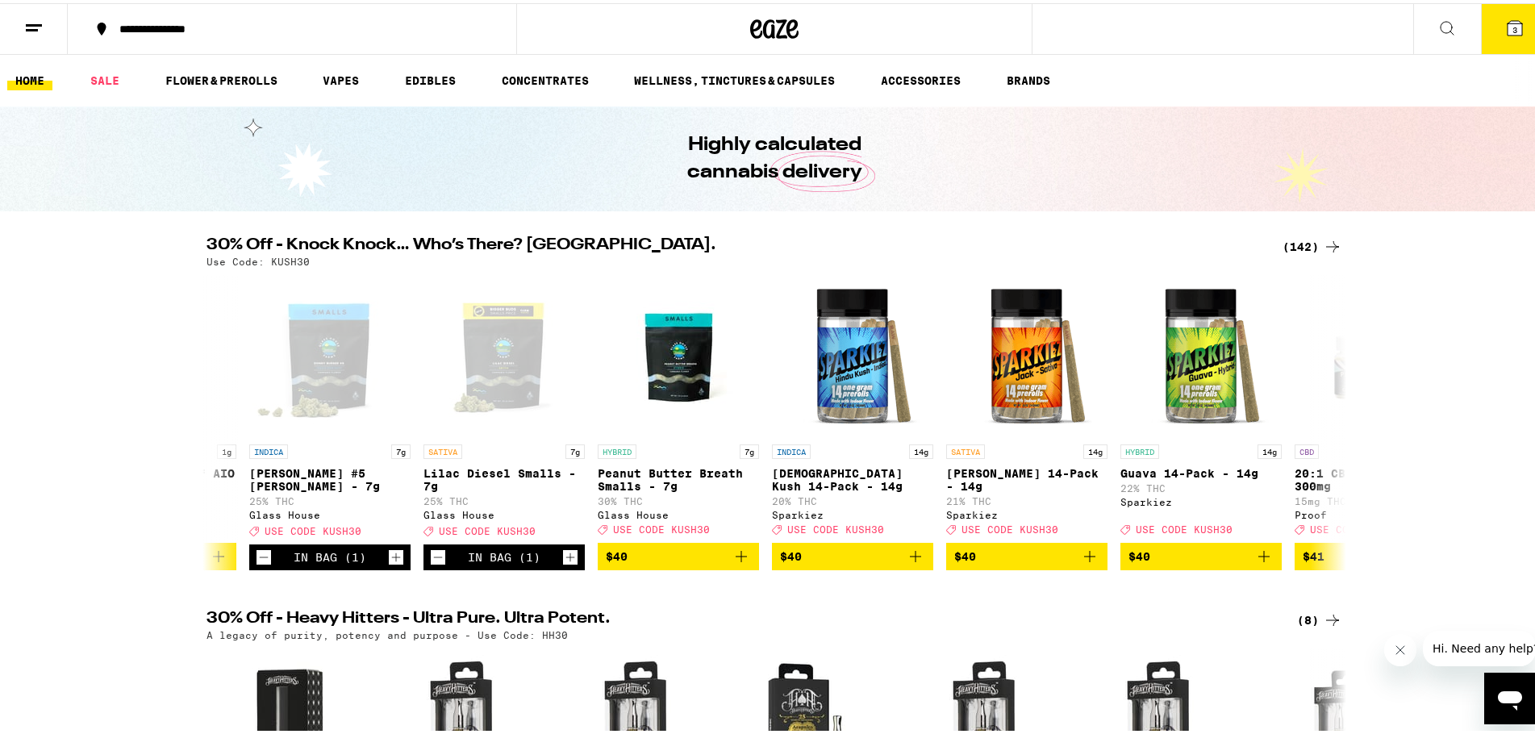
click at [1507, 35] on button "3" at bounding box center [1515, 26] width 68 height 50
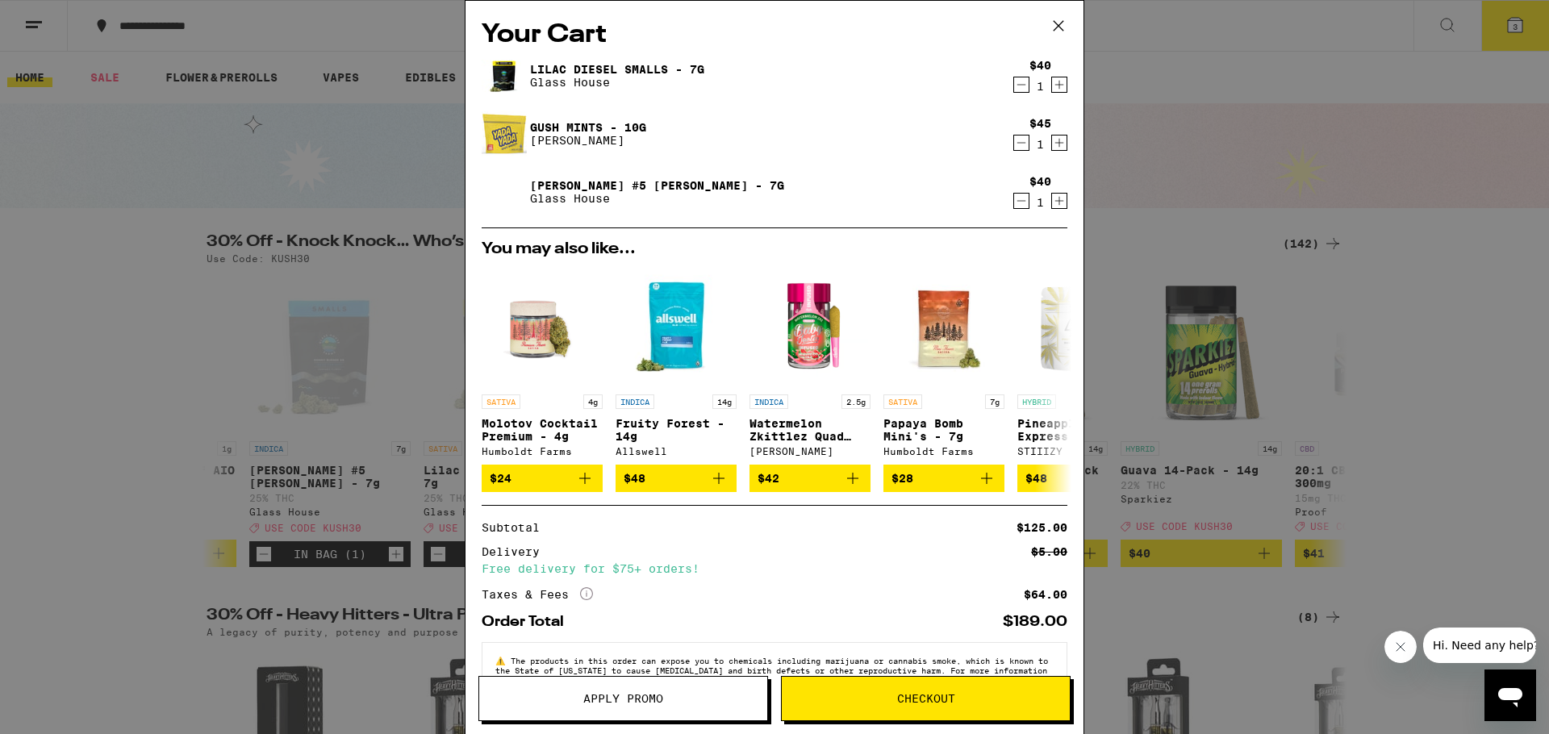
click at [574, 691] on button "Apply Promo" at bounding box center [623, 698] width 290 height 45
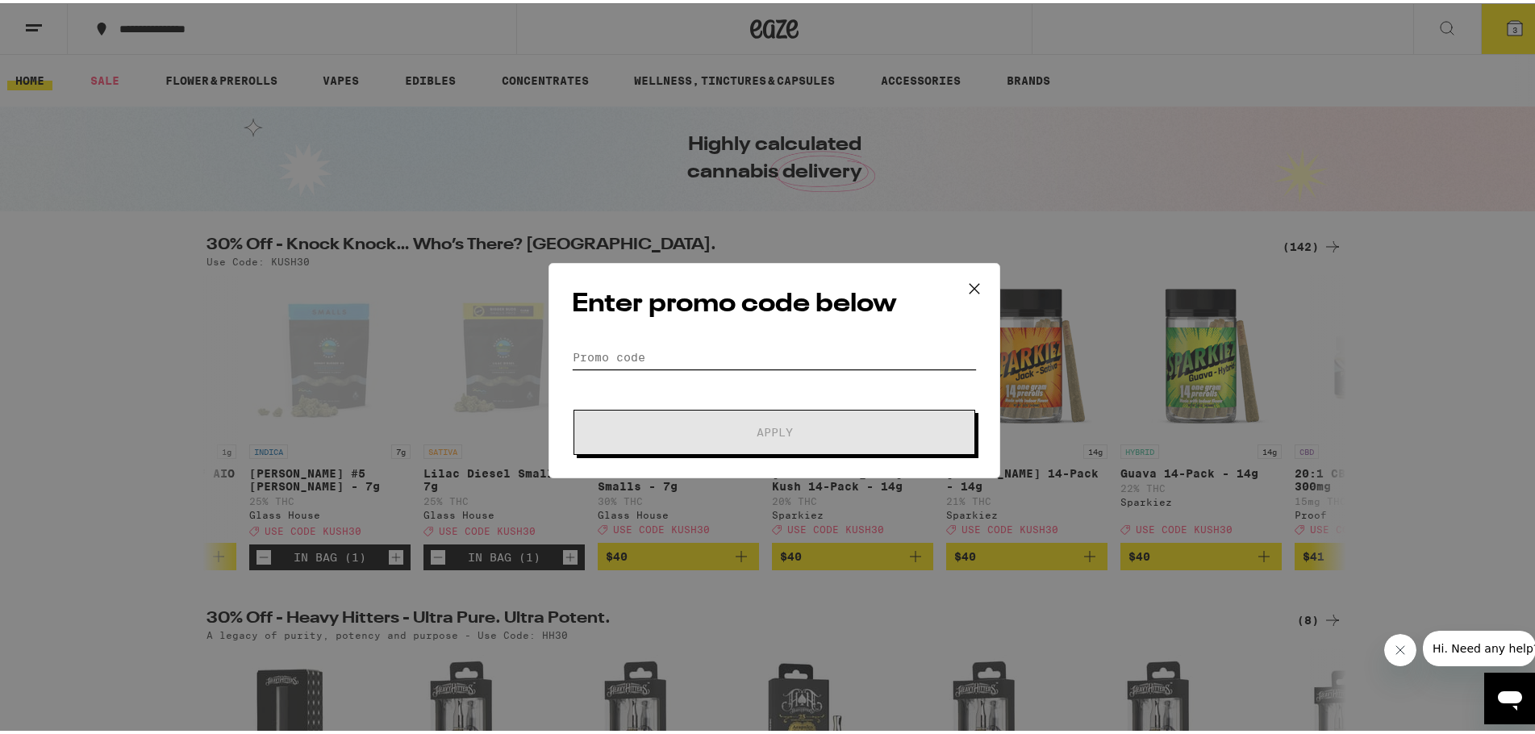
click at [696, 359] on input "Promo Code" at bounding box center [774, 354] width 405 height 24
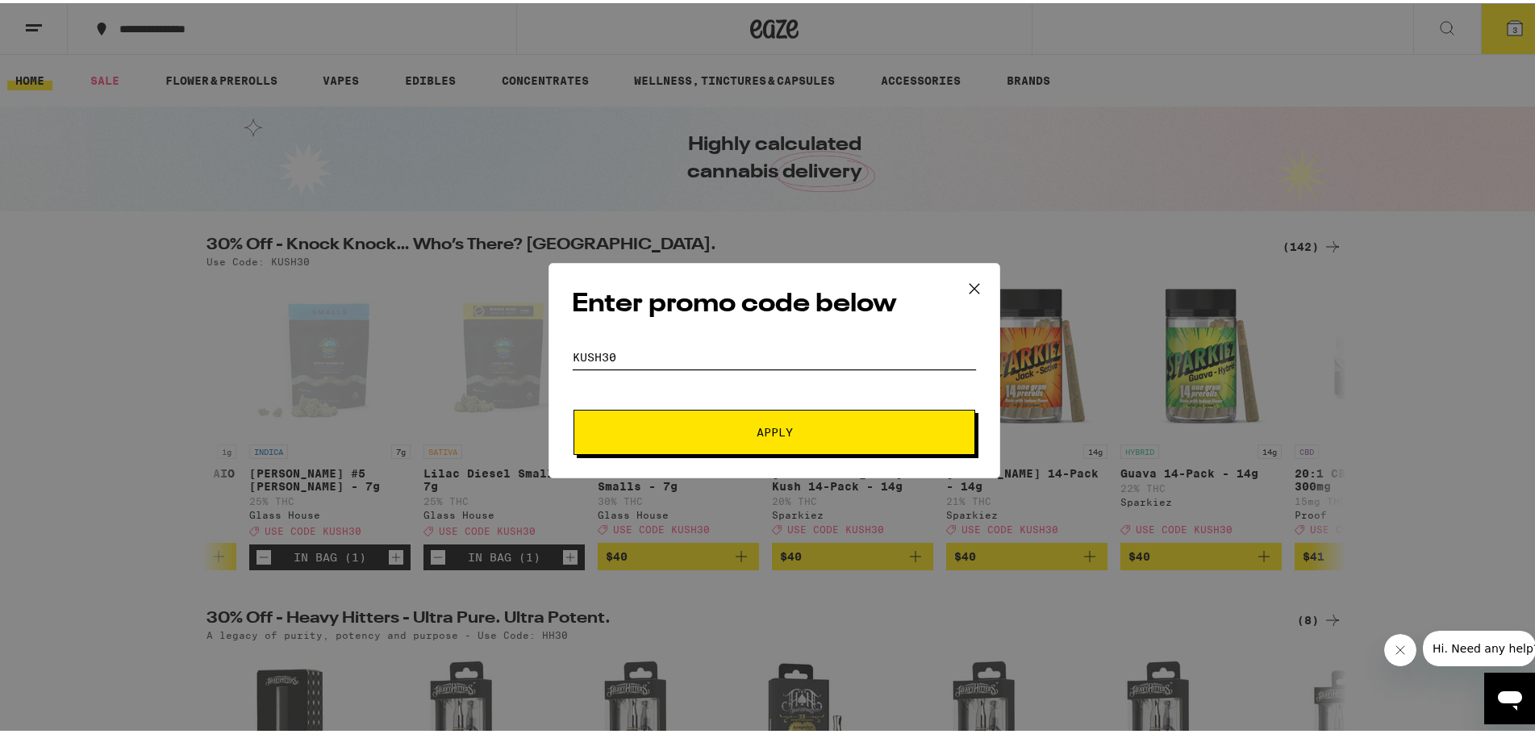
type input "kush30"
click at [740, 434] on span "Apply" at bounding box center [774, 428] width 290 height 11
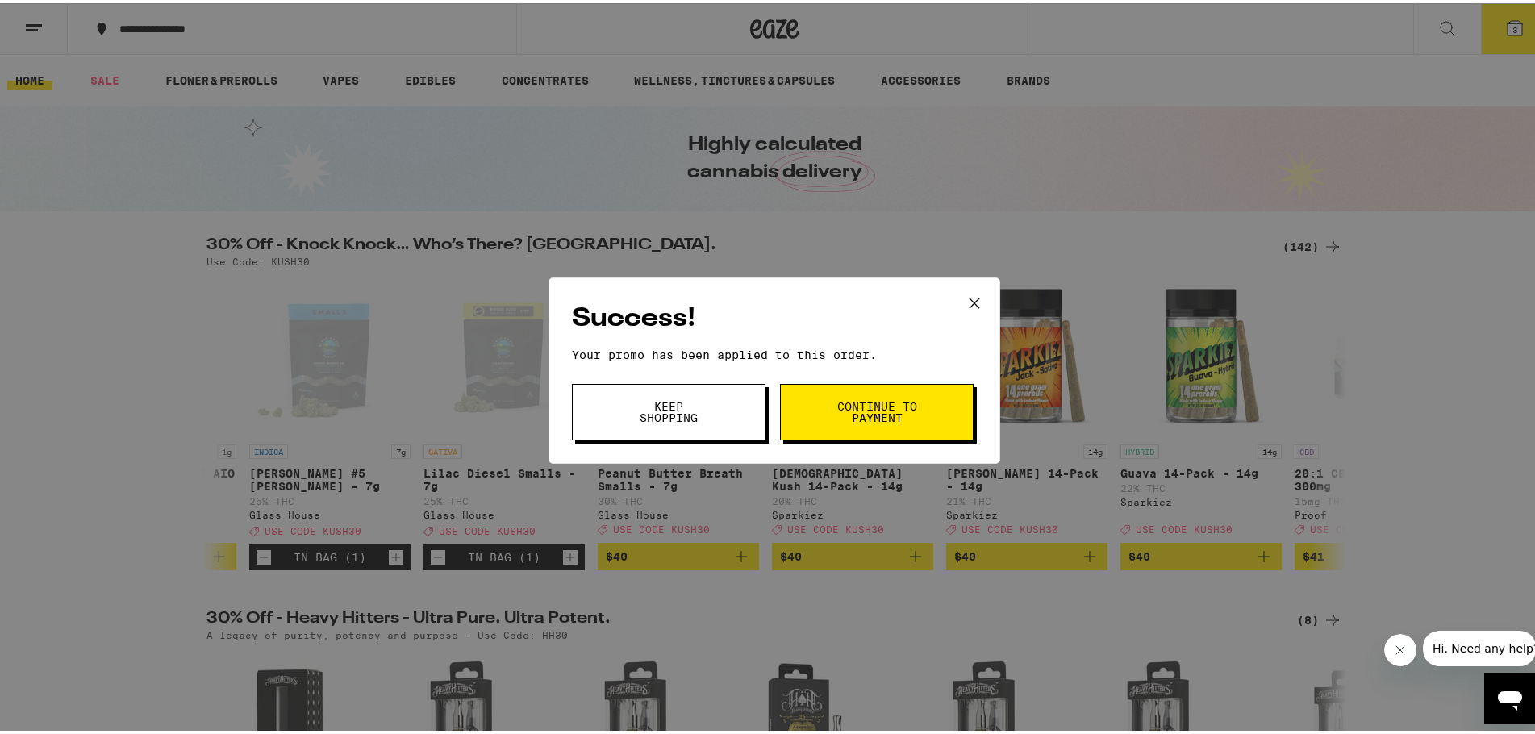
click at [1390, 652] on button "Close message from company" at bounding box center [1399, 650] width 32 height 32
click at [915, 425] on button "Continue to payment" at bounding box center [877, 409] width 194 height 56
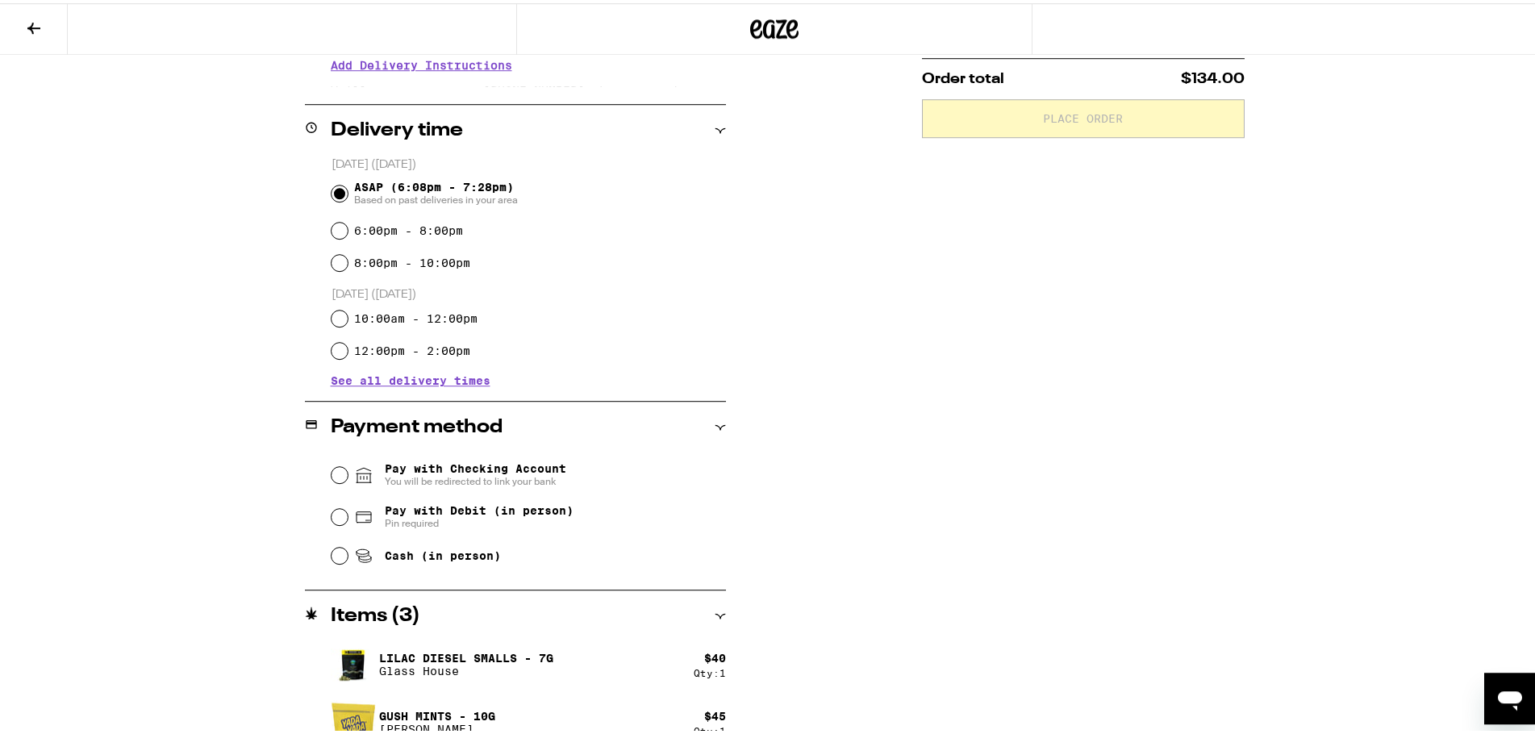
scroll to position [411, 0]
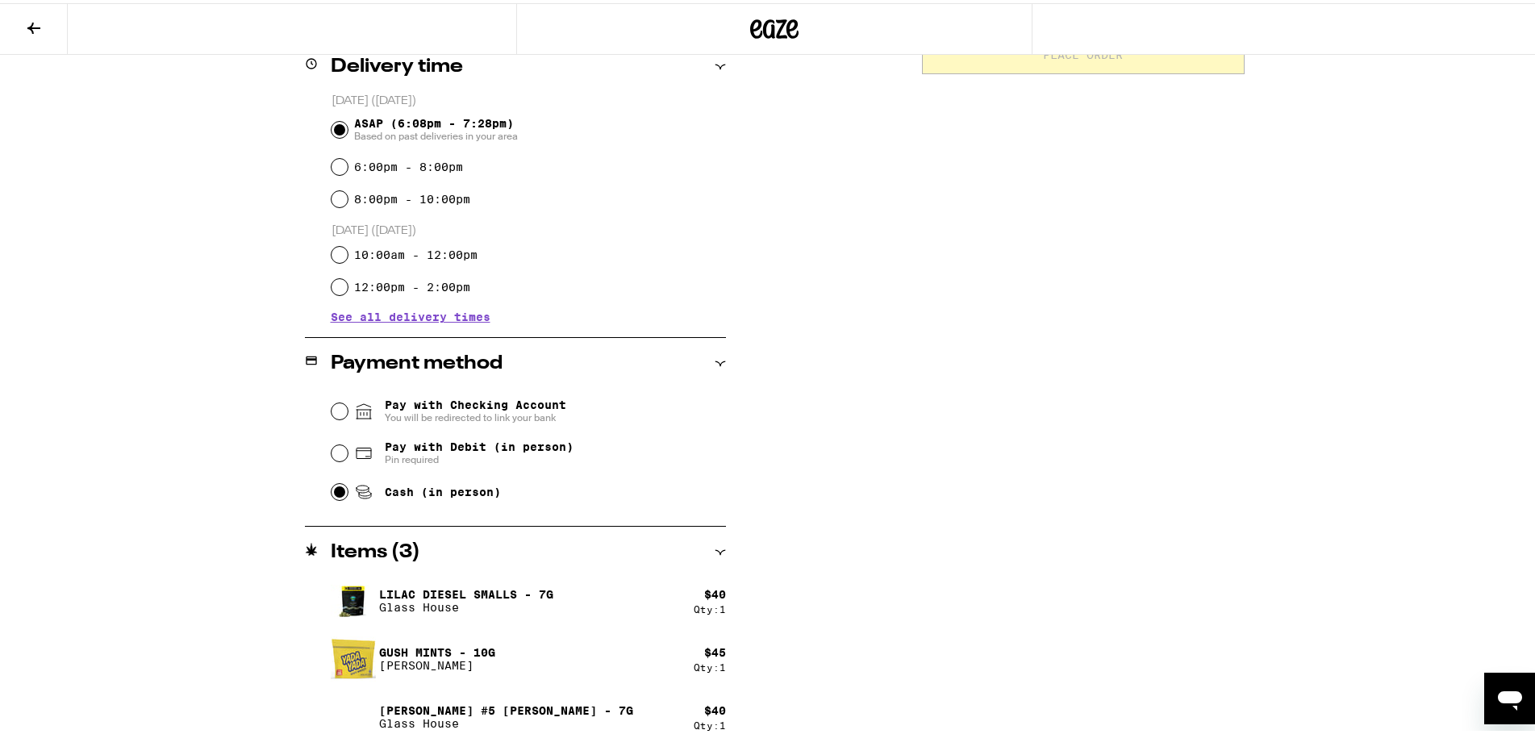
click at [332, 497] on input "Cash (in person)" at bounding box center [339, 489] width 16 height 16
radio input "true"
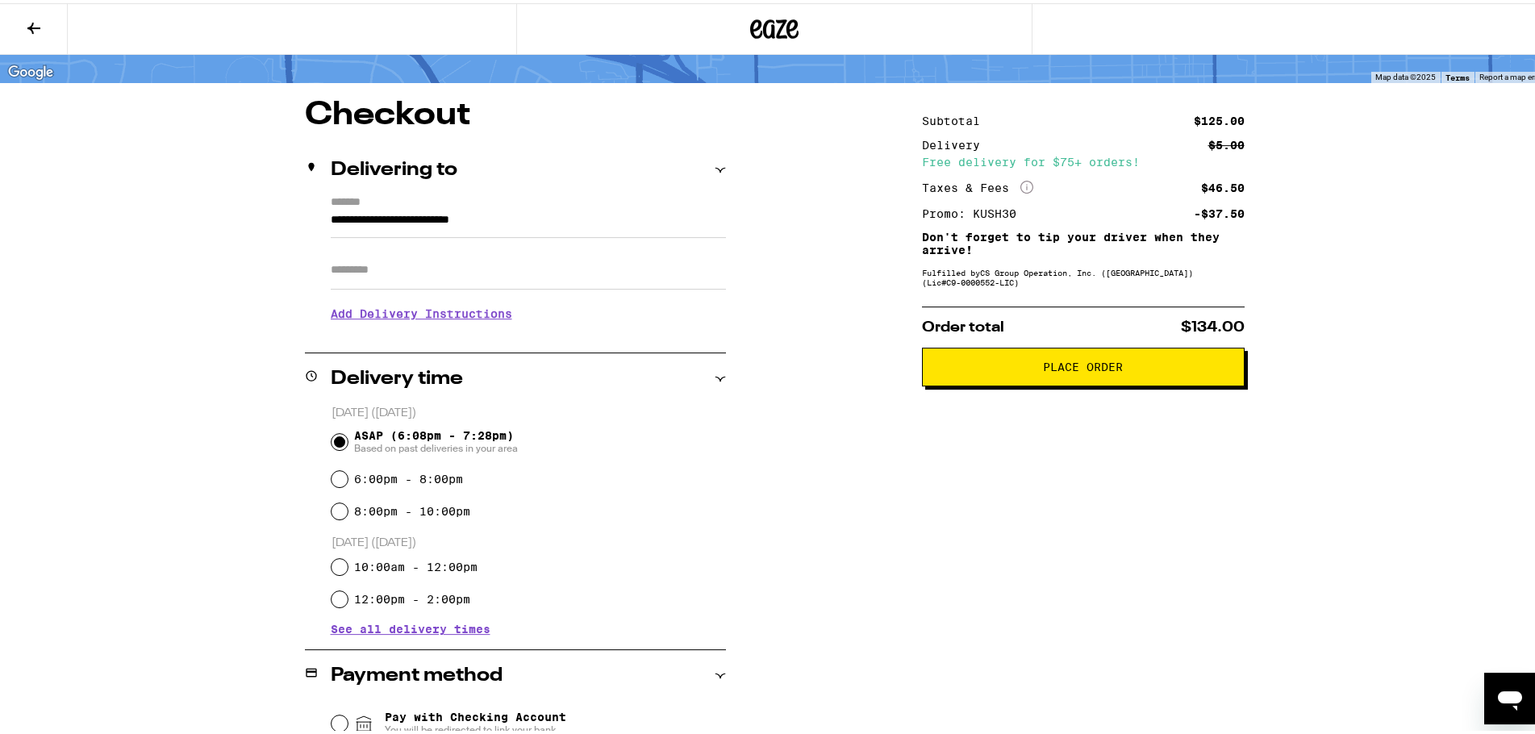
scroll to position [98, 0]
click at [30, 29] on icon at bounding box center [33, 24] width 19 height 19
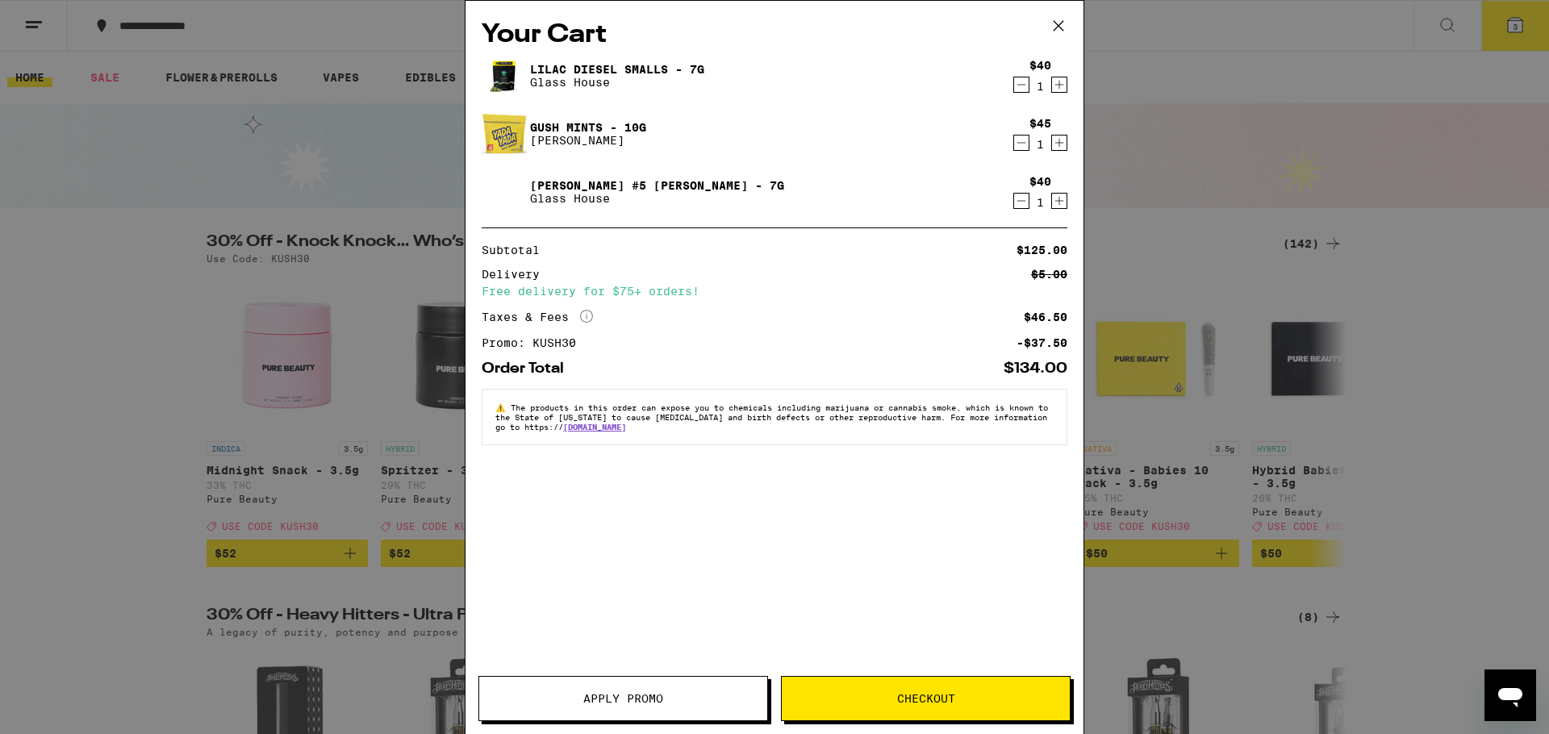
click at [65, 316] on div "Your Cart Lilac Diesel Smalls - 7g Glass House $40 1 Gush Mints - 10g Yada Yada…" at bounding box center [774, 367] width 1549 height 734
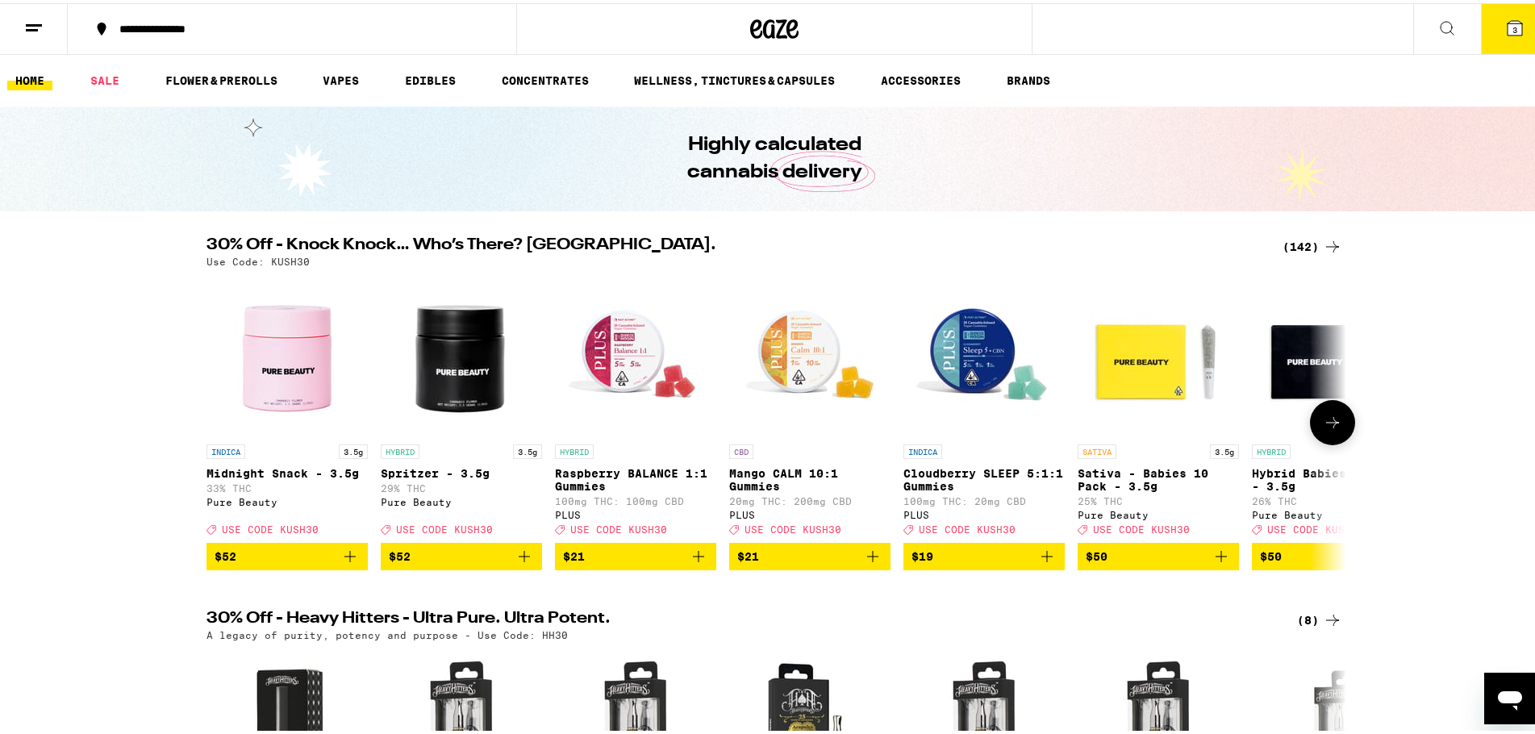
click at [1292, 438] on link "HYBRID 3.5g Hybrid Babies 10 Pack - 3.5g 26% THC Pure Beauty Deal Created with …" at bounding box center [1332, 406] width 161 height 268
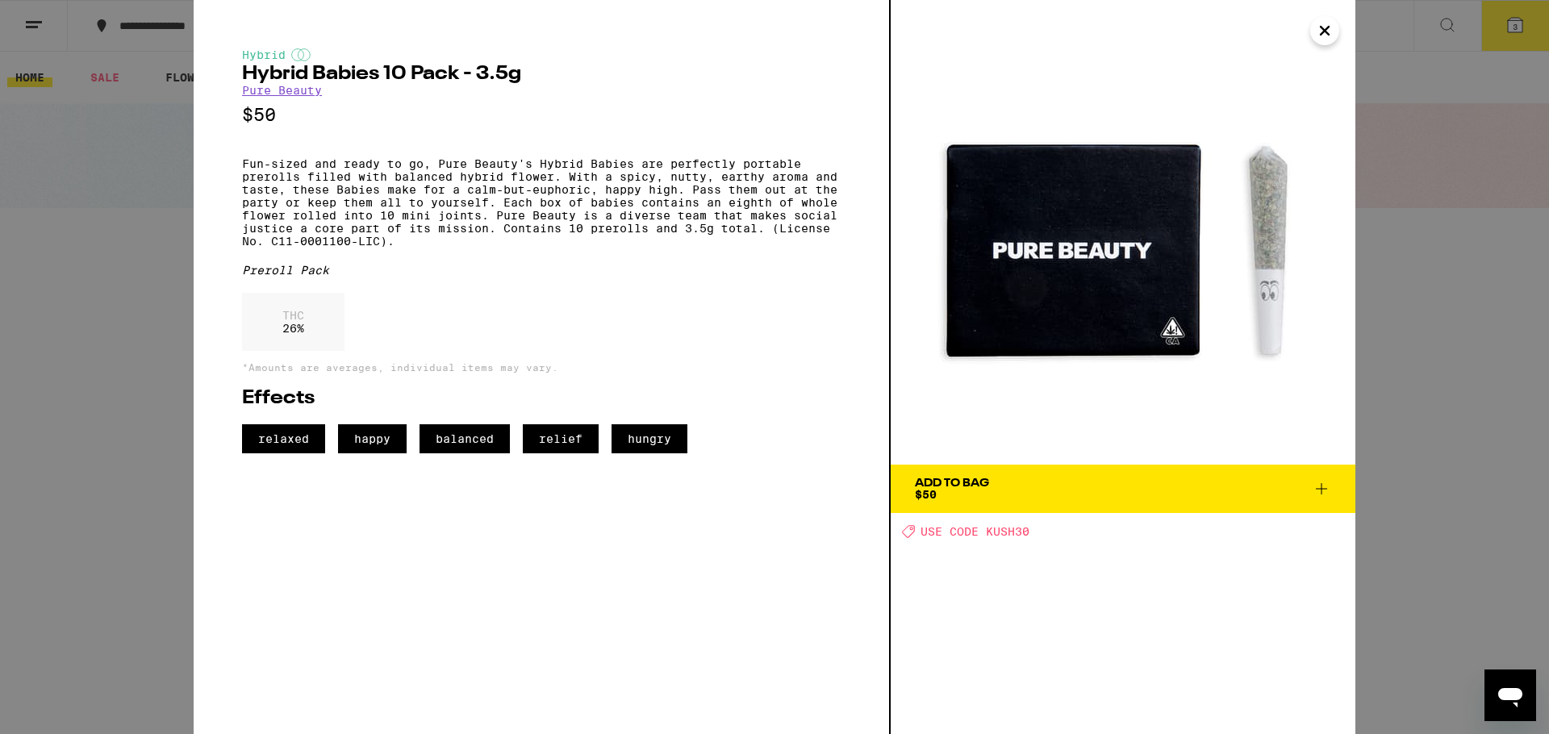
click at [1292, 438] on img at bounding box center [1122, 232] width 465 height 465
click at [1331, 24] on icon "Close" at bounding box center [1324, 31] width 19 height 24
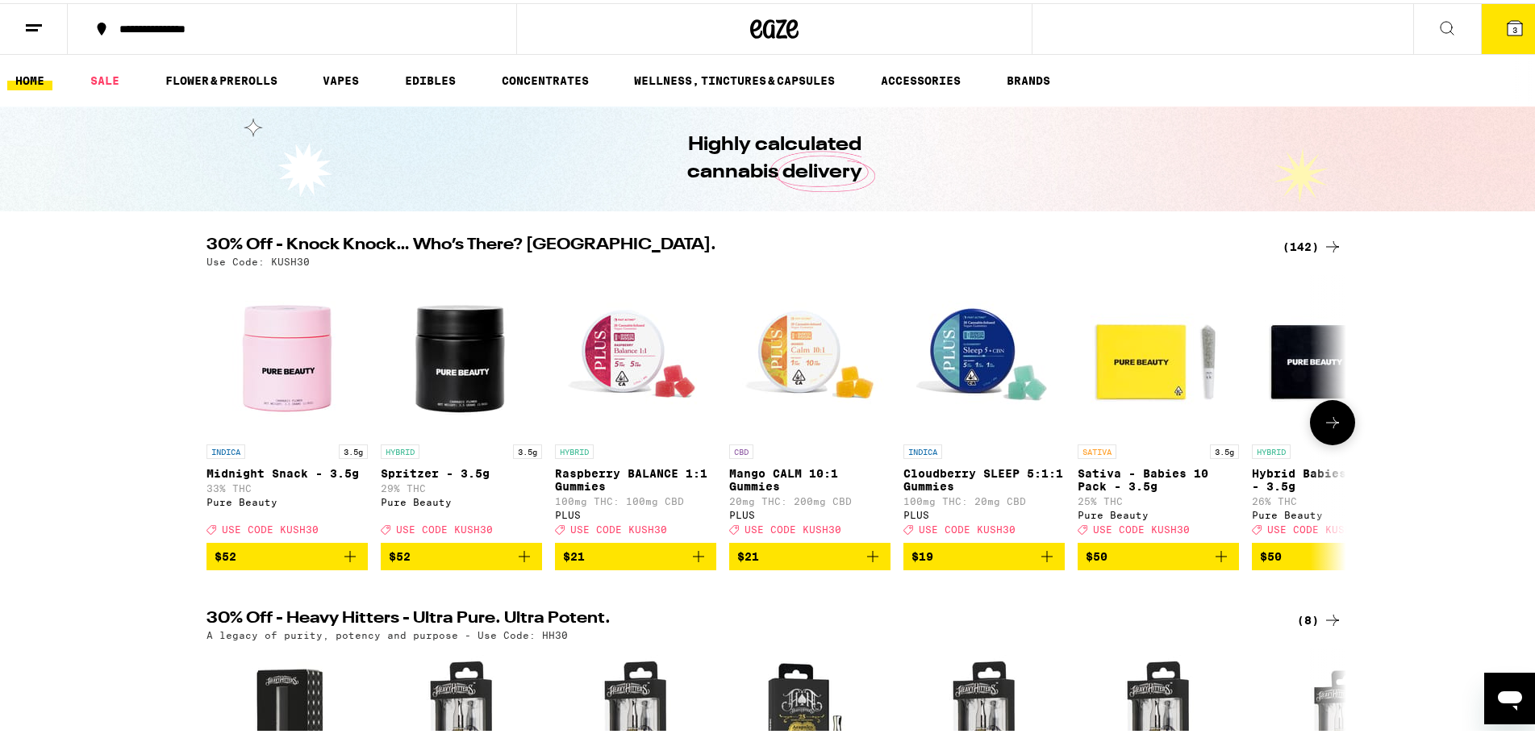
click at [1343, 426] on button at bounding box center [1332, 419] width 45 height 45
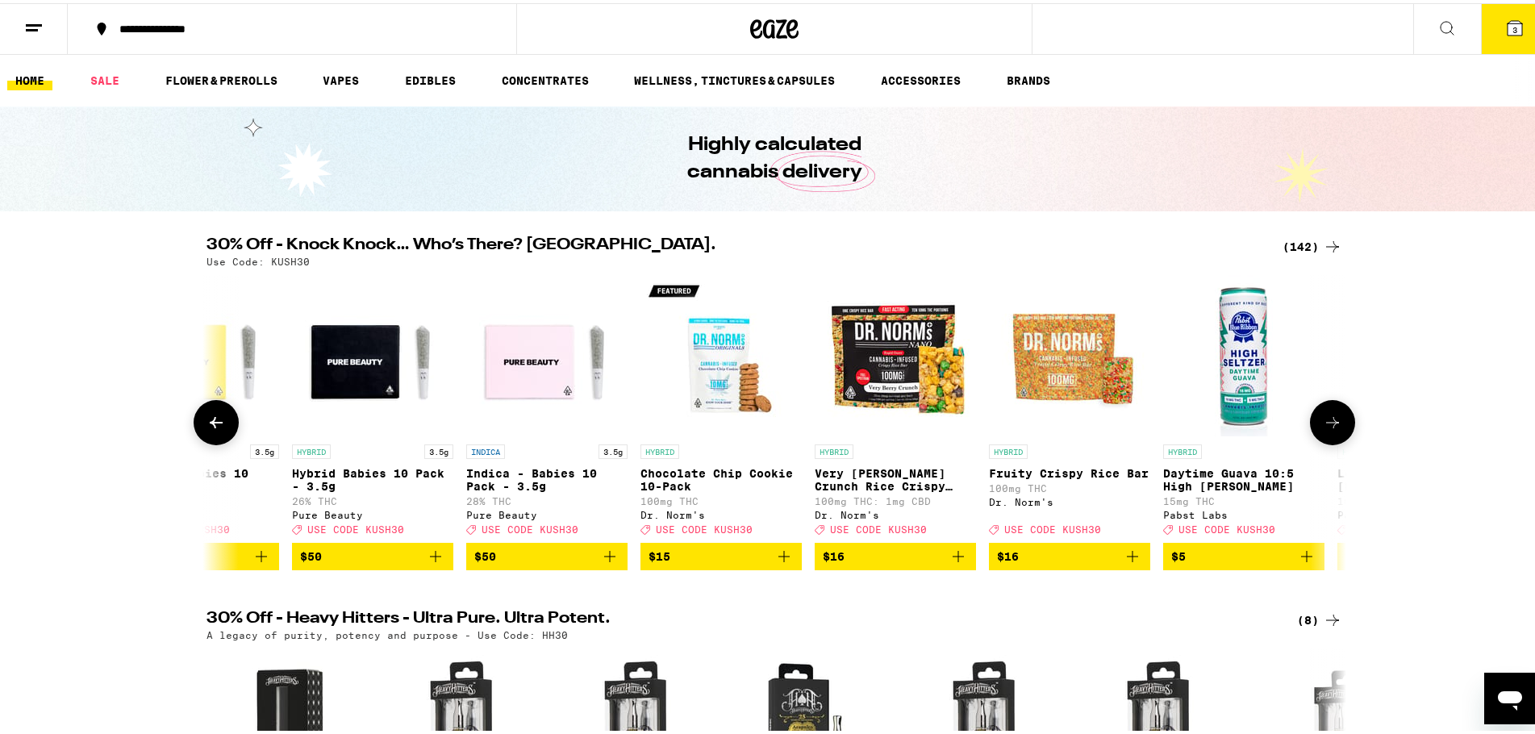
click at [1333, 429] on icon at bounding box center [1332, 419] width 19 height 19
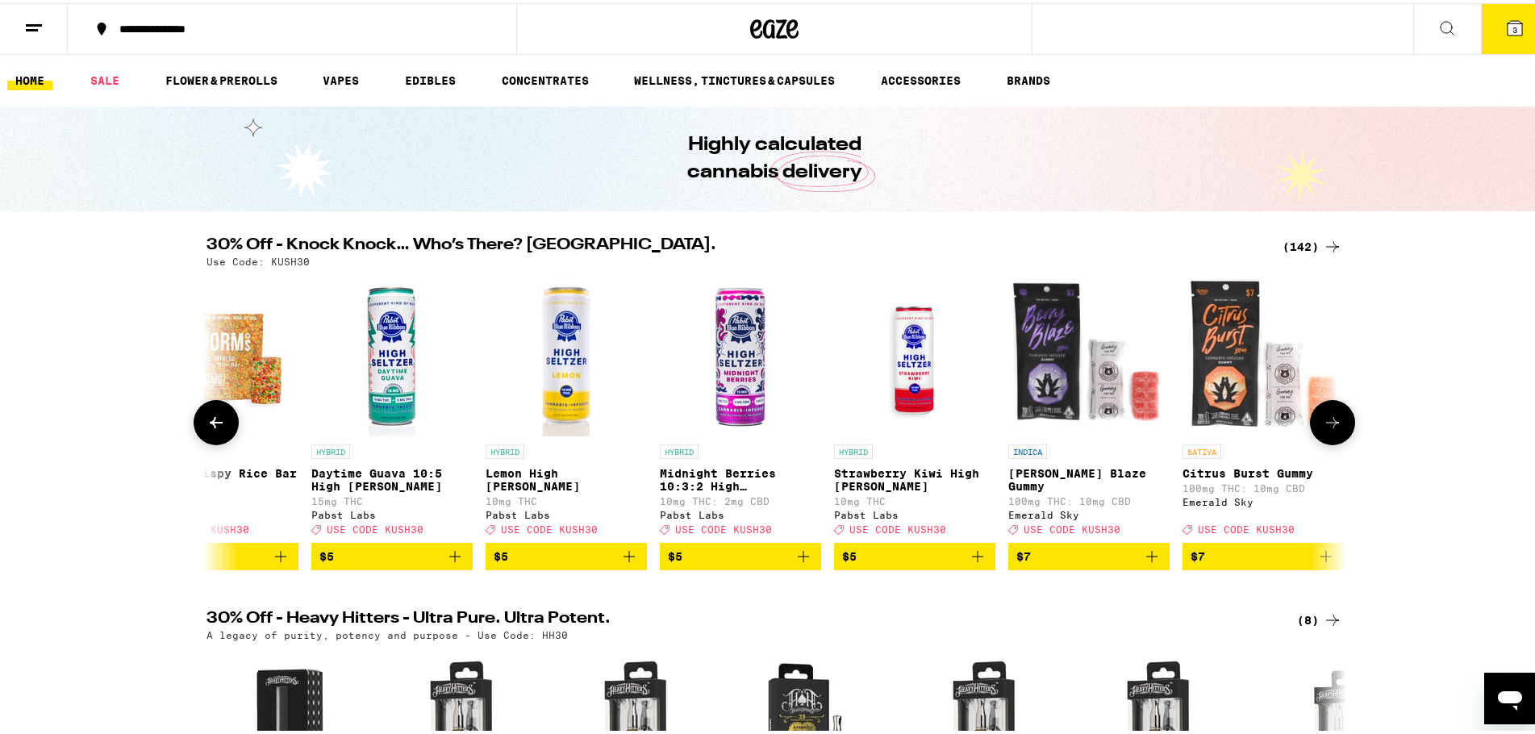
click at [1333, 429] on icon at bounding box center [1332, 419] width 19 height 19
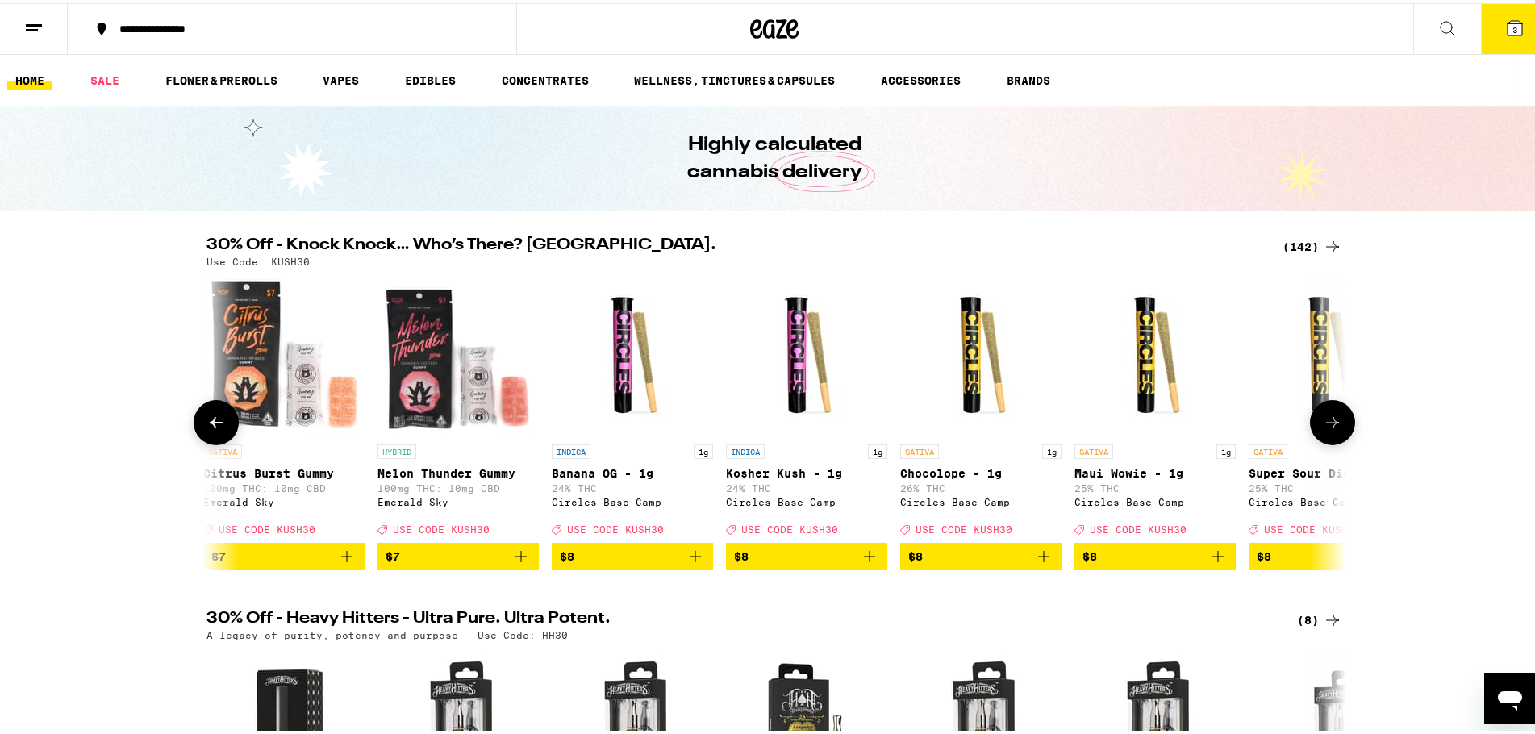
click at [1333, 429] on icon at bounding box center [1332, 419] width 19 height 19
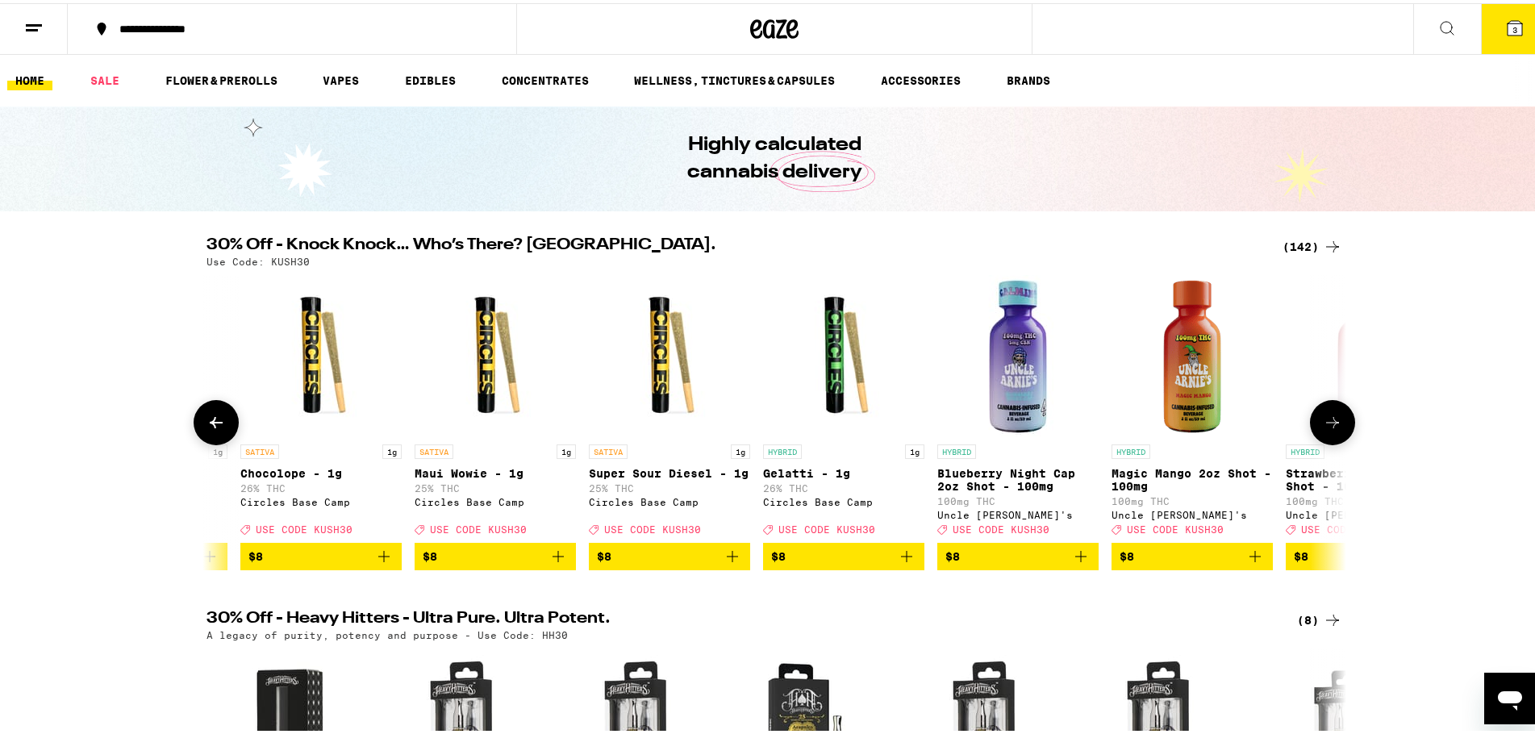
click at [1333, 429] on icon at bounding box center [1332, 419] width 19 height 19
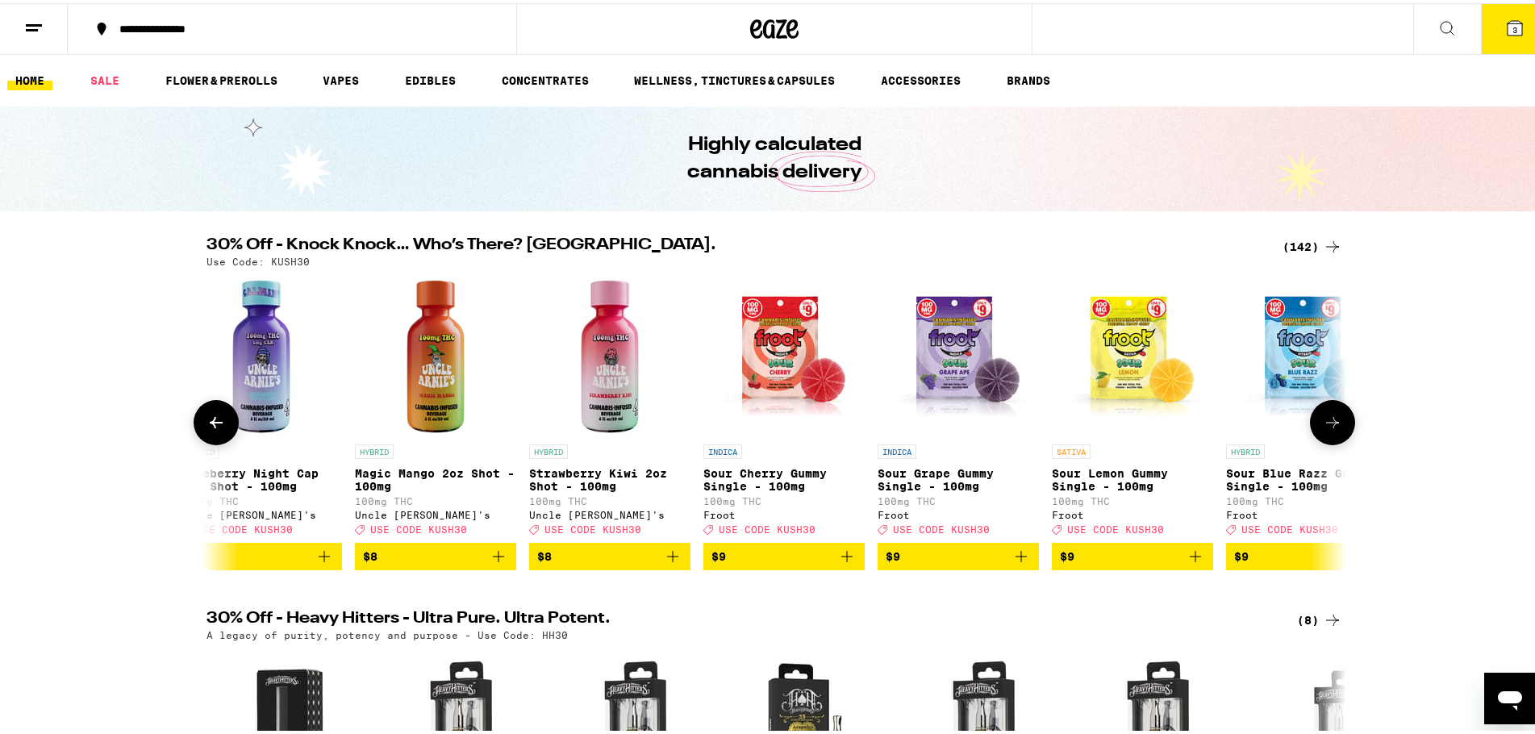
click at [1333, 429] on icon at bounding box center [1332, 419] width 19 height 19
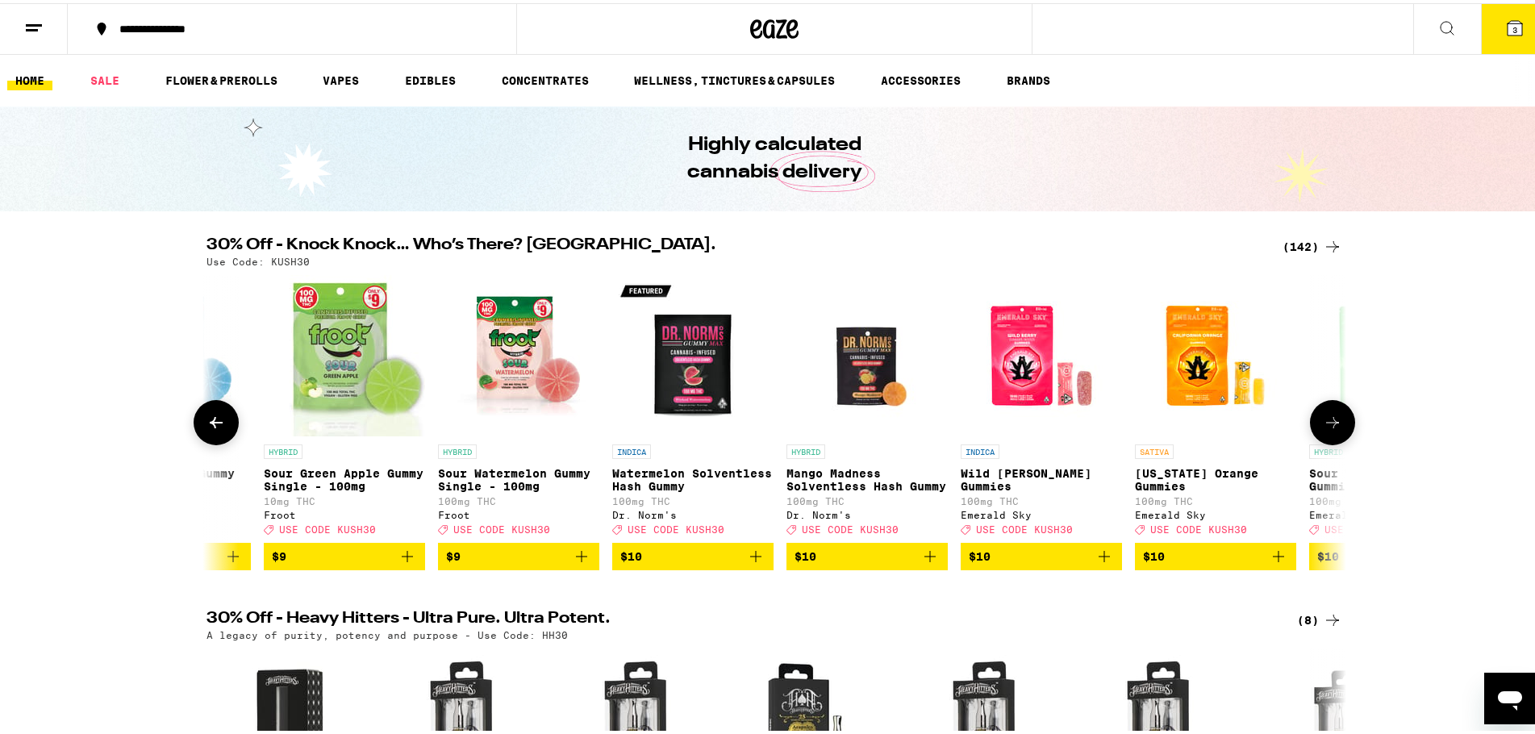
click at [1333, 429] on icon at bounding box center [1332, 419] width 19 height 19
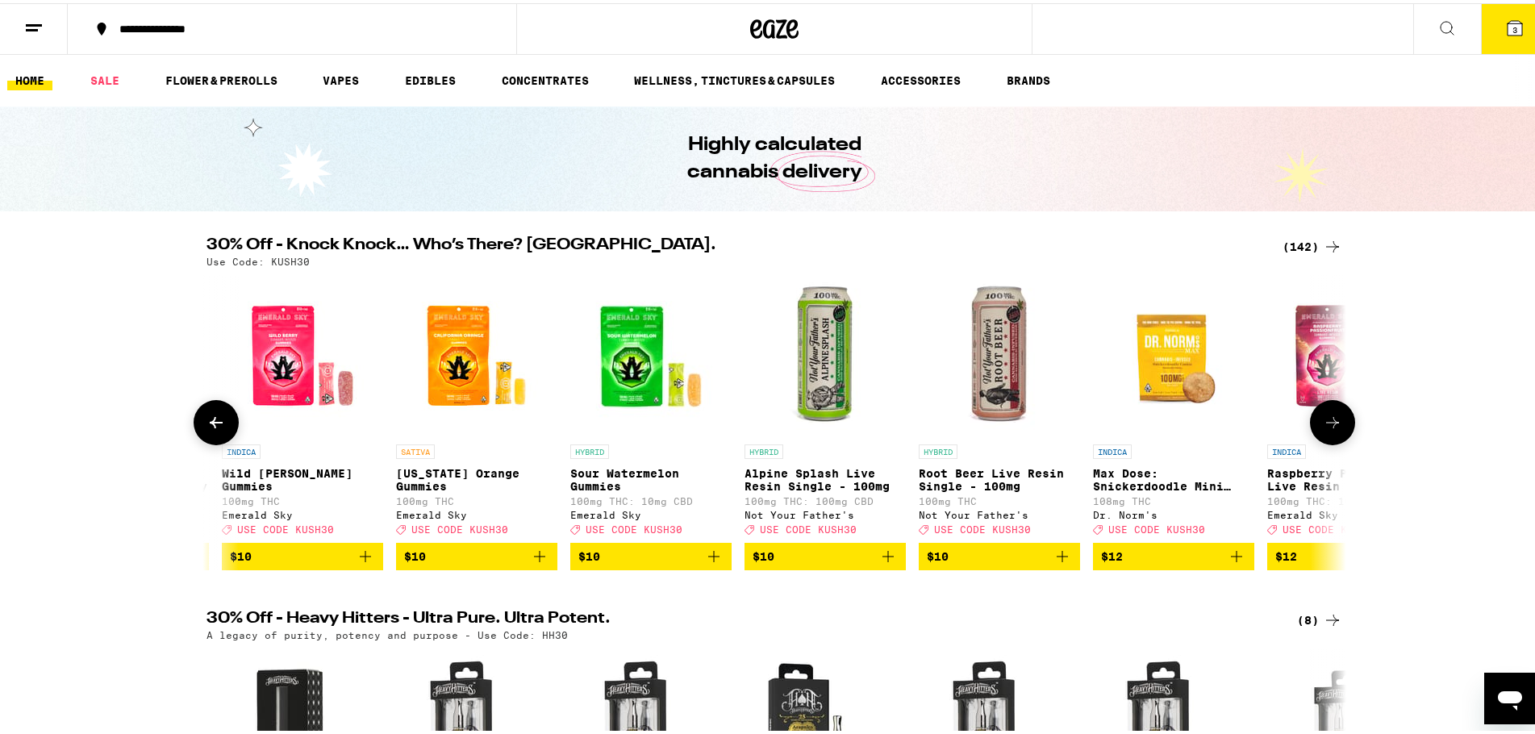
click at [1333, 429] on icon at bounding box center [1332, 419] width 19 height 19
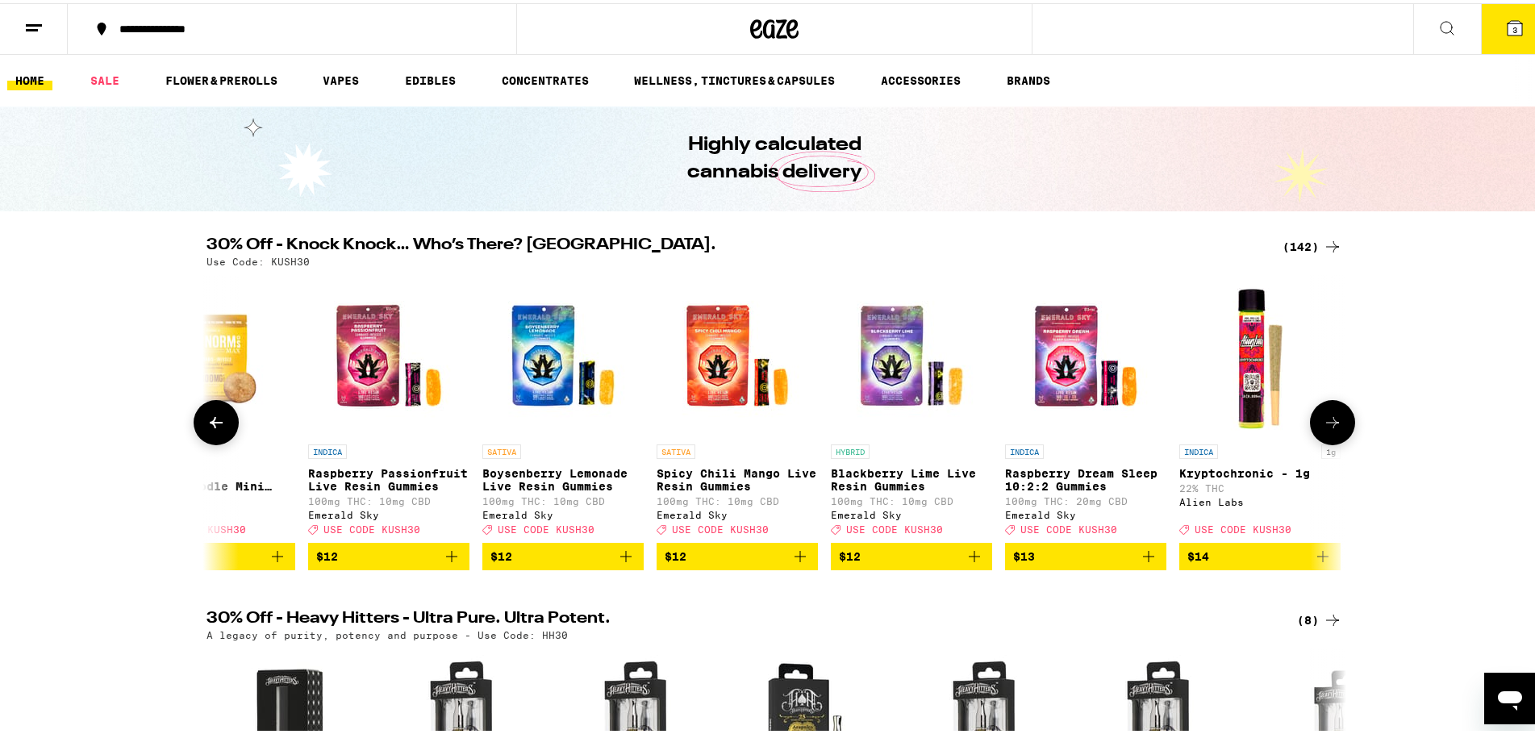
click at [1333, 429] on icon at bounding box center [1332, 419] width 19 height 19
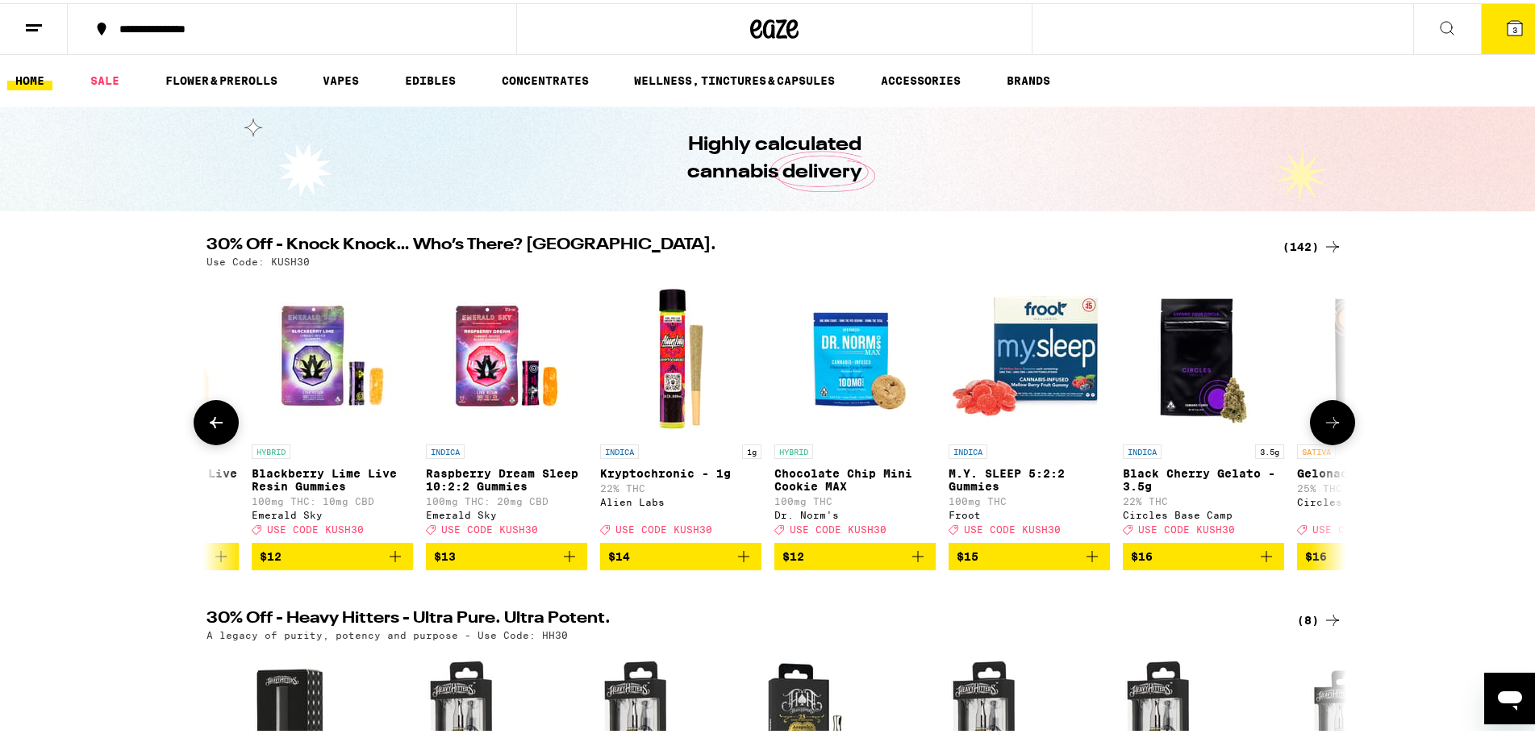
click at [1333, 429] on icon at bounding box center [1332, 419] width 19 height 19
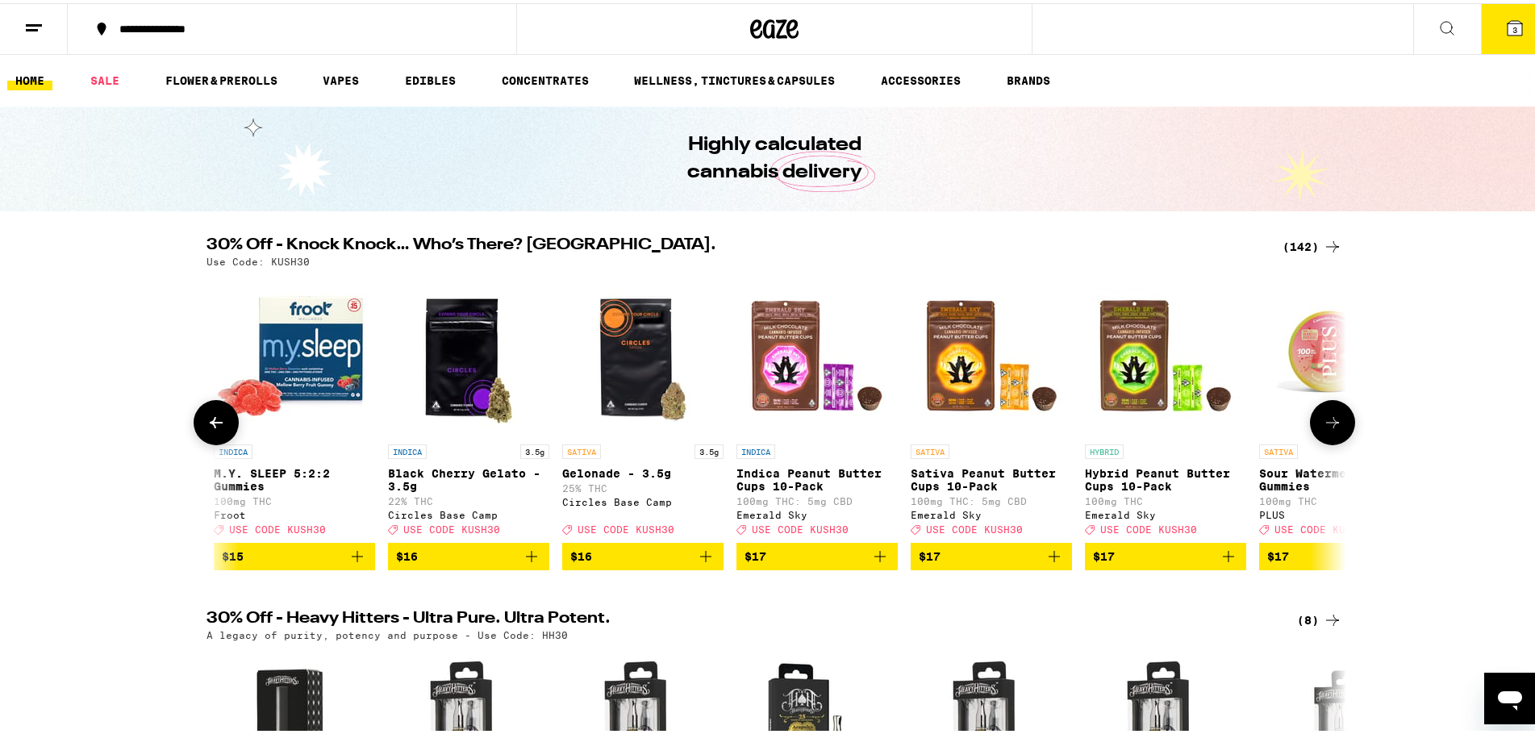
click at [1333, 429] on icon at bounding box center [1332, 419] width 19 height 19
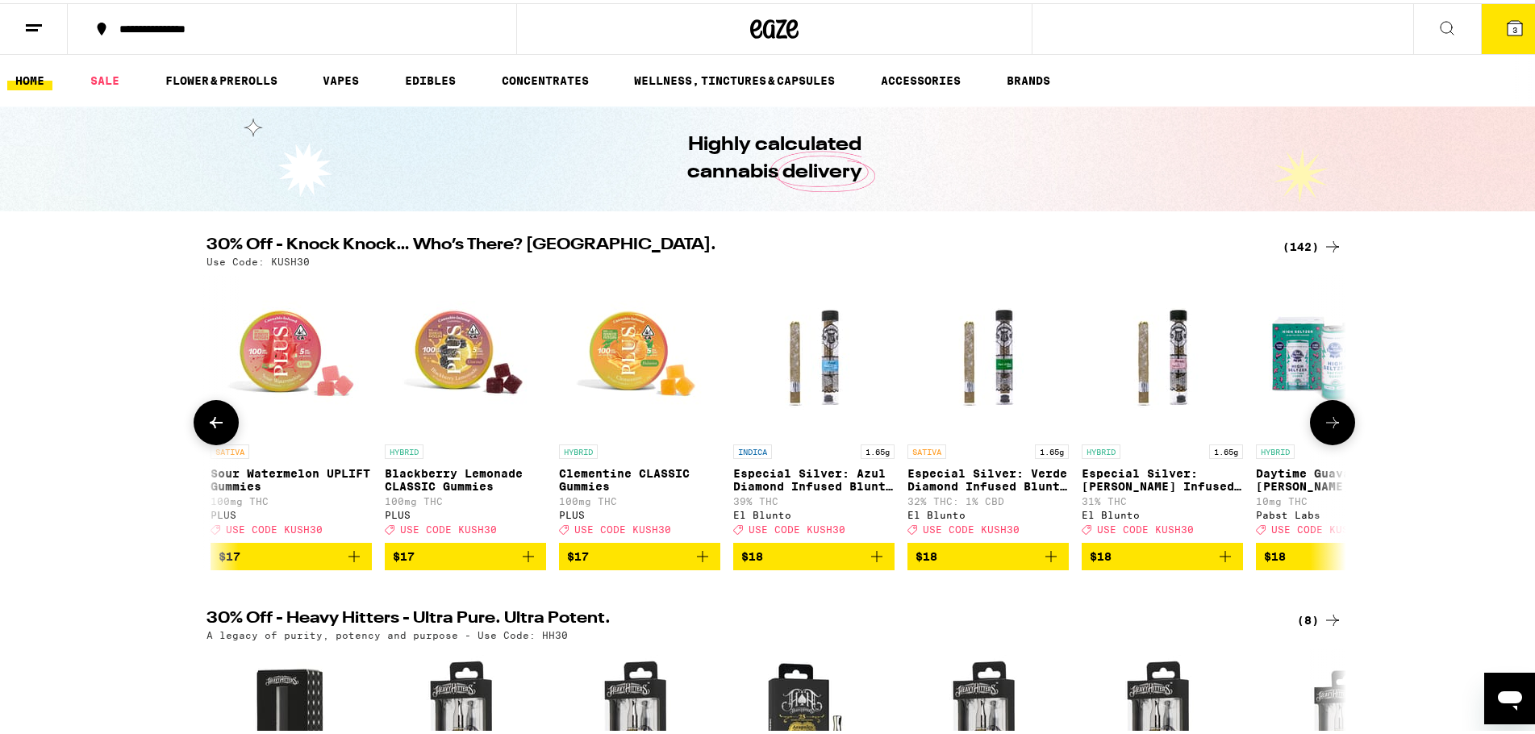
click at [1333, 429] on icon at bounding box center [1332, 419] width 19 height 19
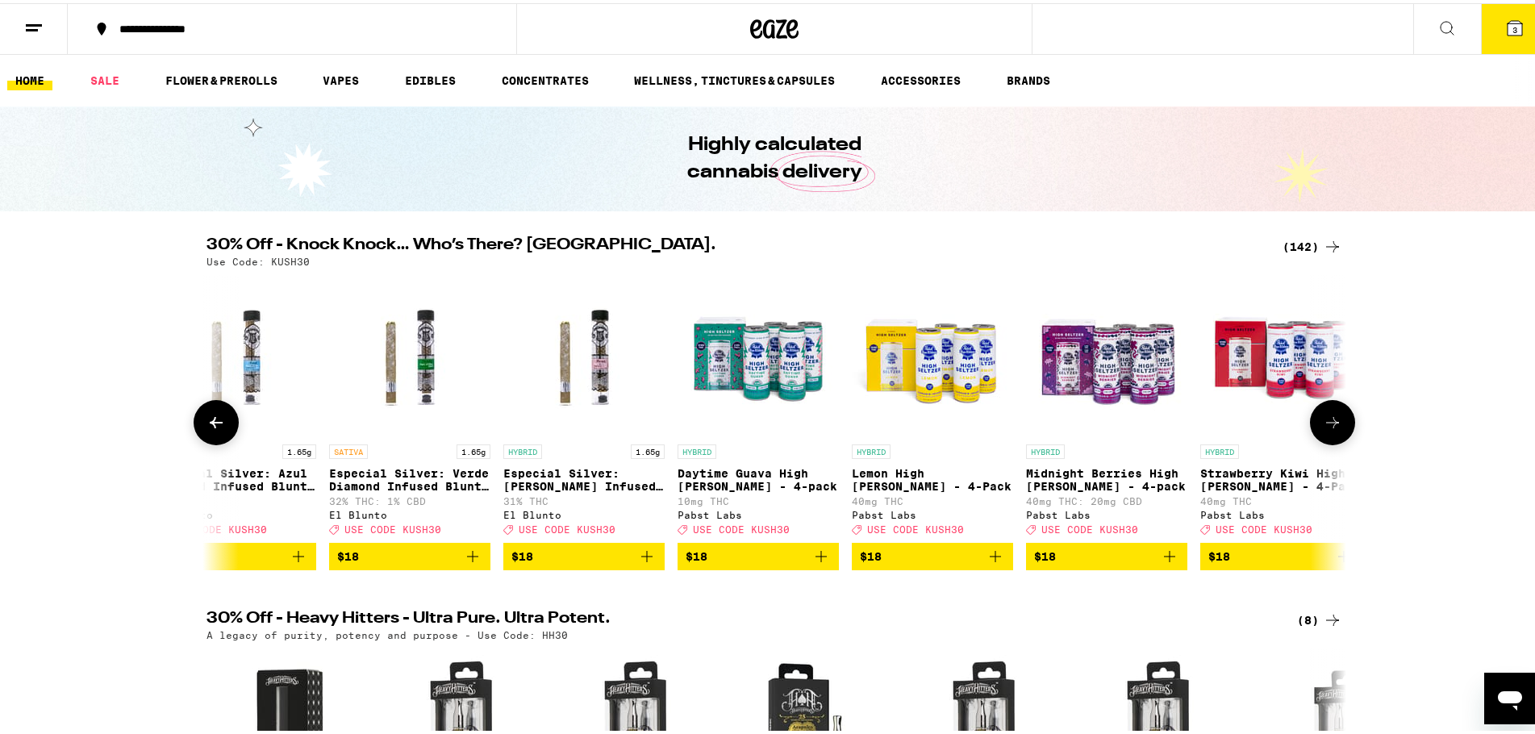
click at [1333, 429] on icon at bounding box center [1332, 419] width 19 height 19
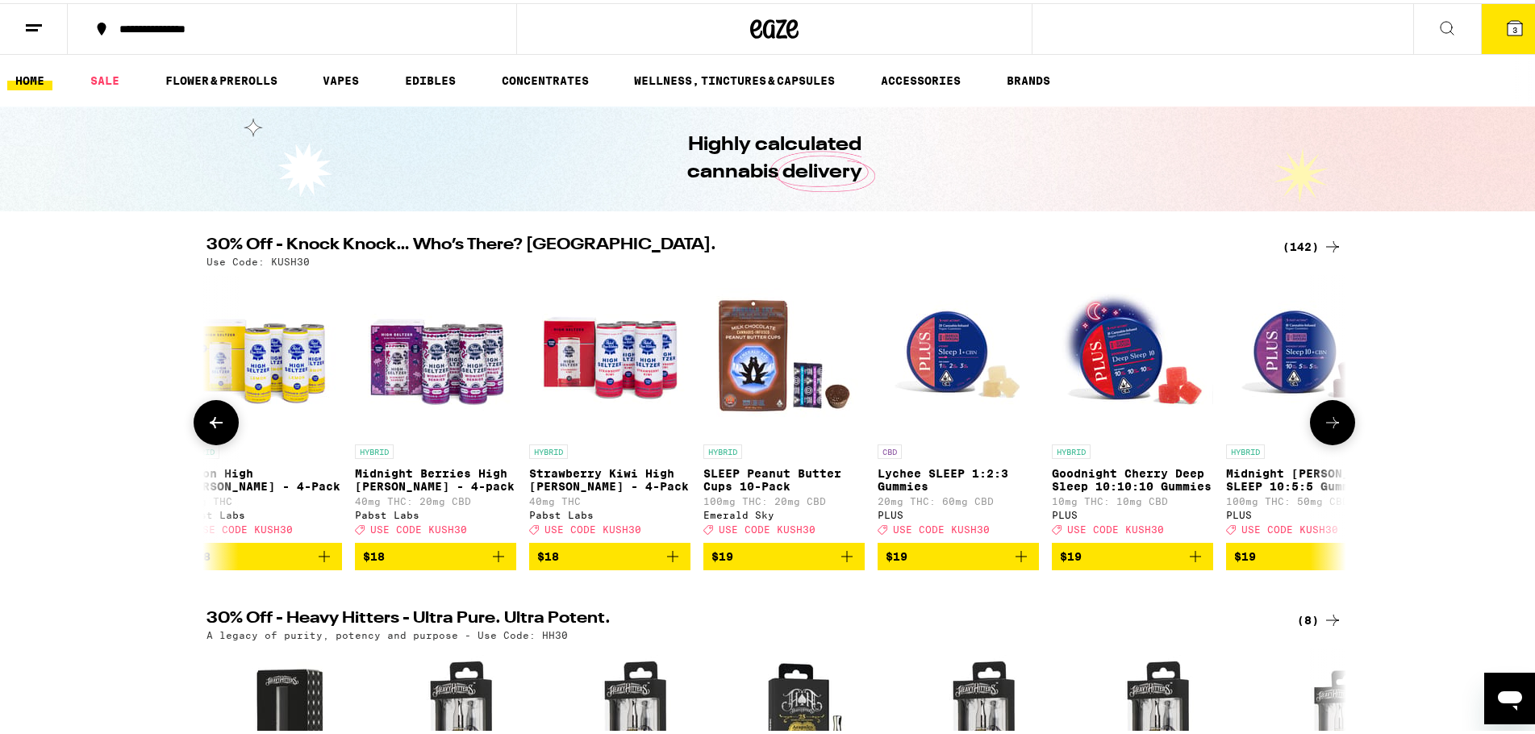
click at [1333, 429] on icon at bounding box center [1332, 419] width 19 height 19
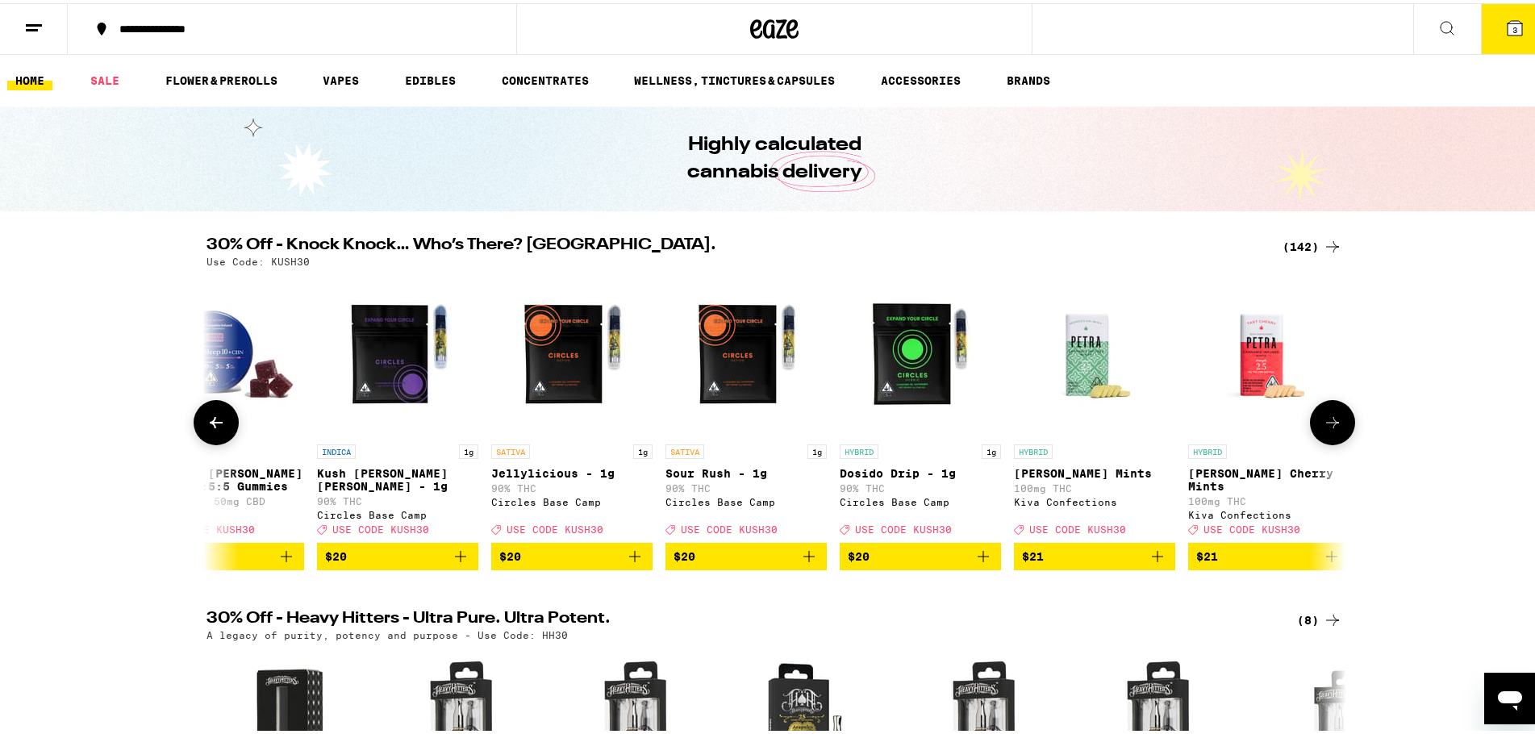
click at [1333, 429] on icon at bounding box center [1332, 419] width 19 height 19
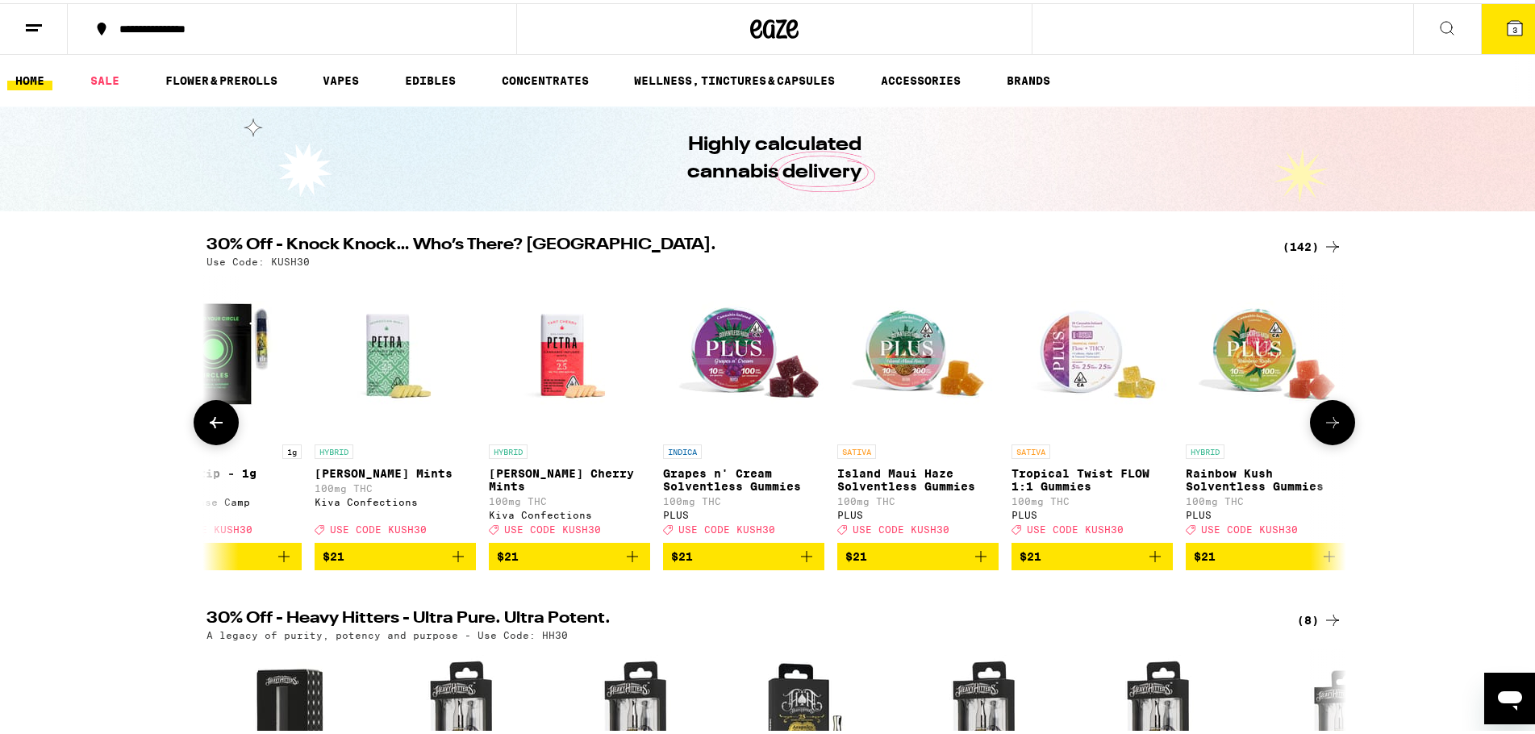
click at [1333, 429] on icon at bounding box center [1332, 419] width 19 height 19
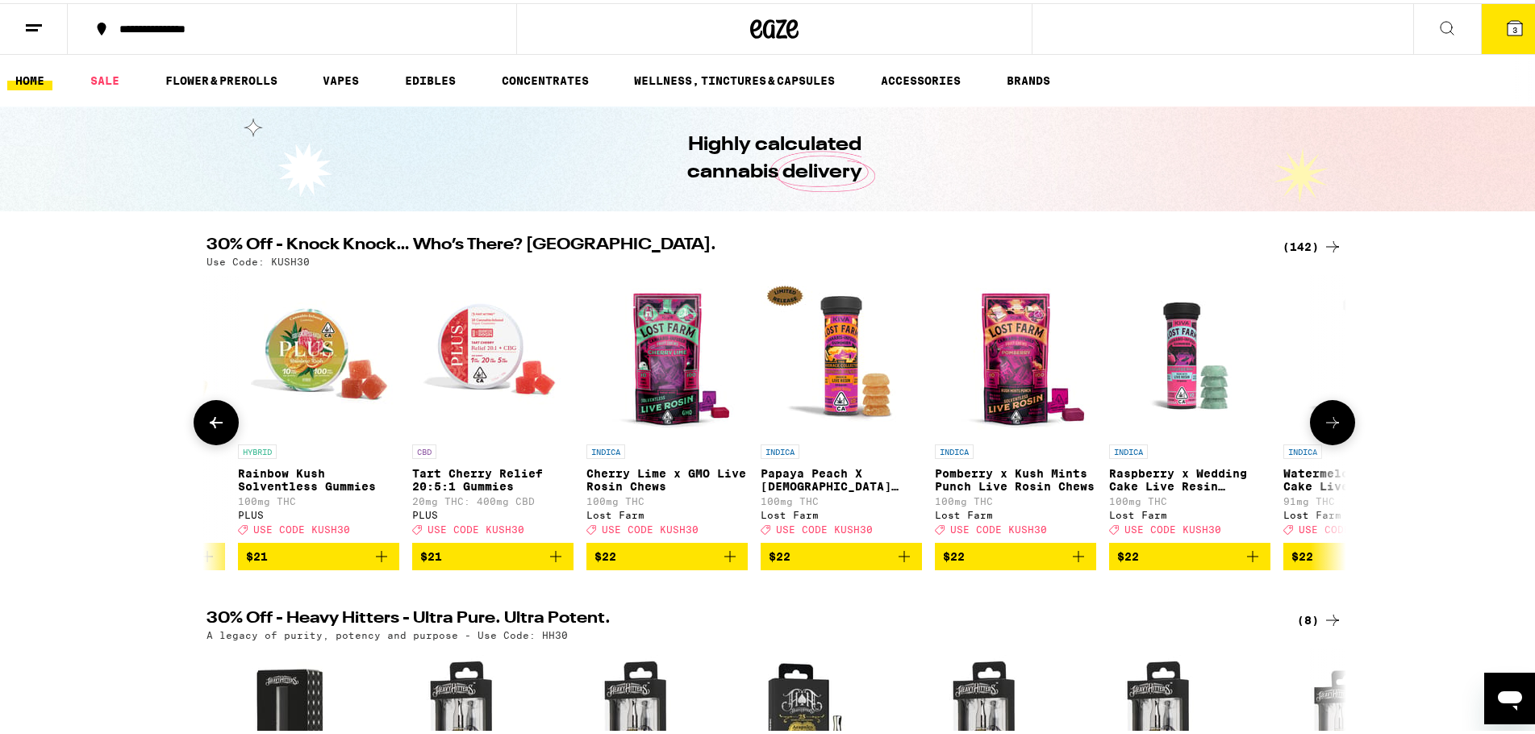
click at [1333, 429] on icon at bounding box center [1332, 419] width 19 height 19
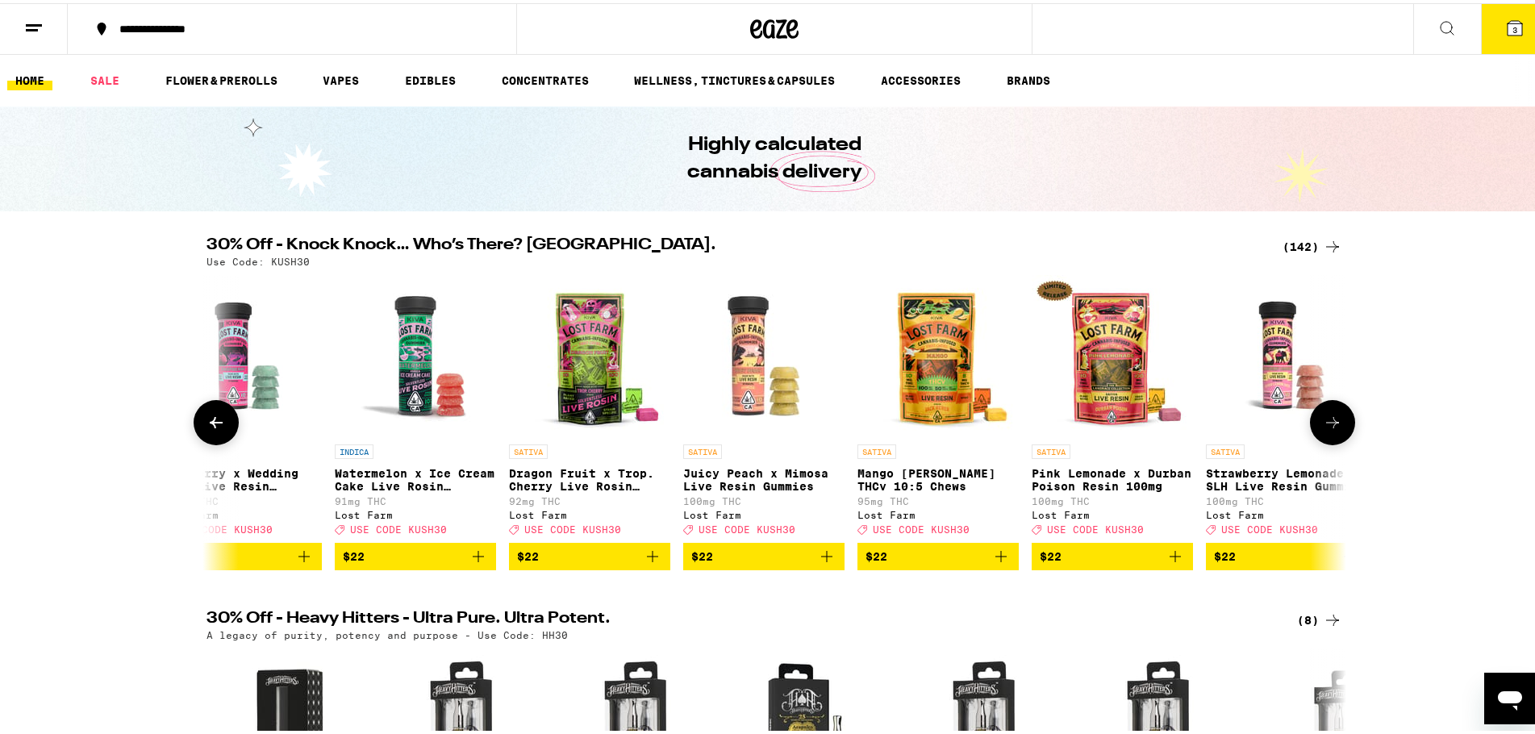
click at [1333, 429] on icon at bounding box center [1332, 419] width 19 height 19
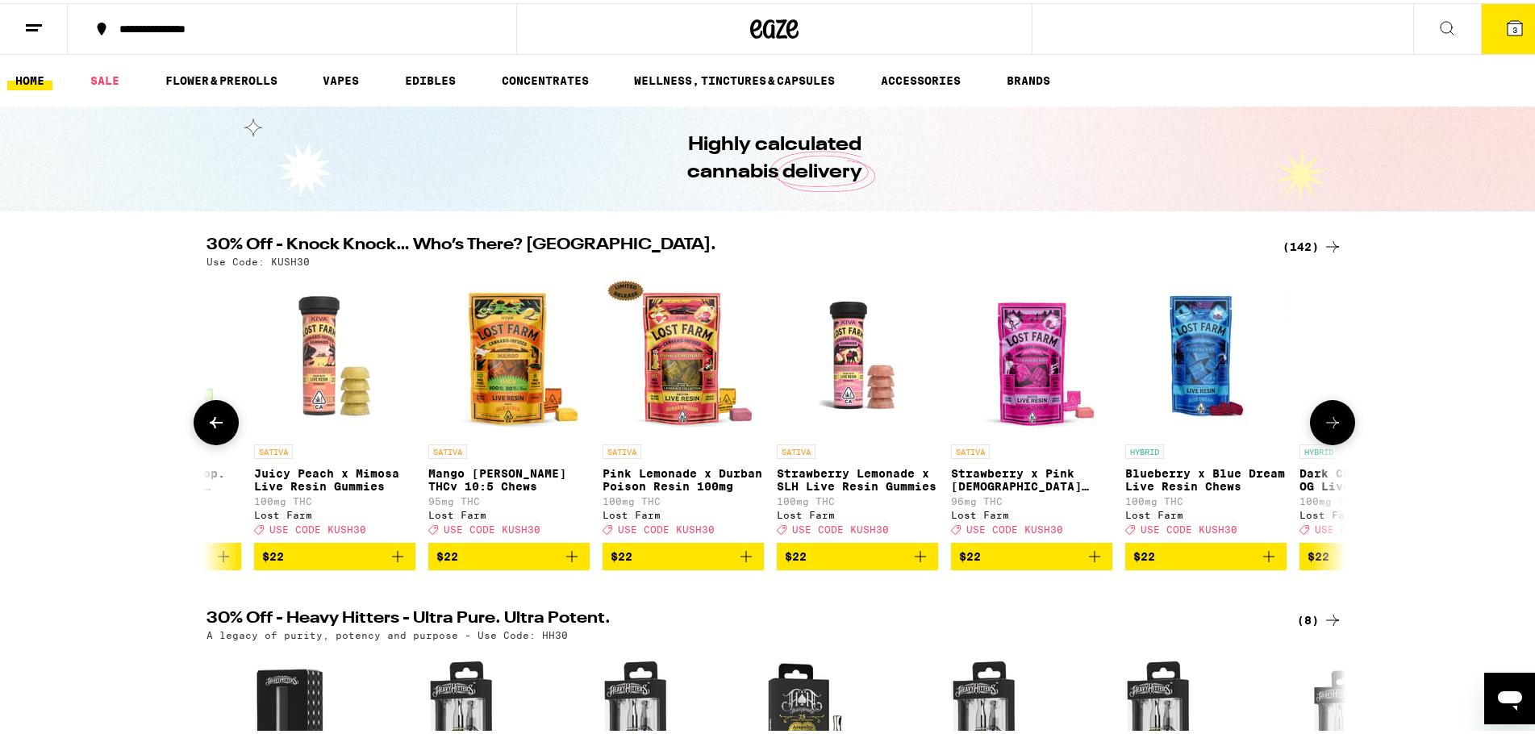
click at [1333, 429] on icon at bounding box center [1332, 419] width 19 height 19
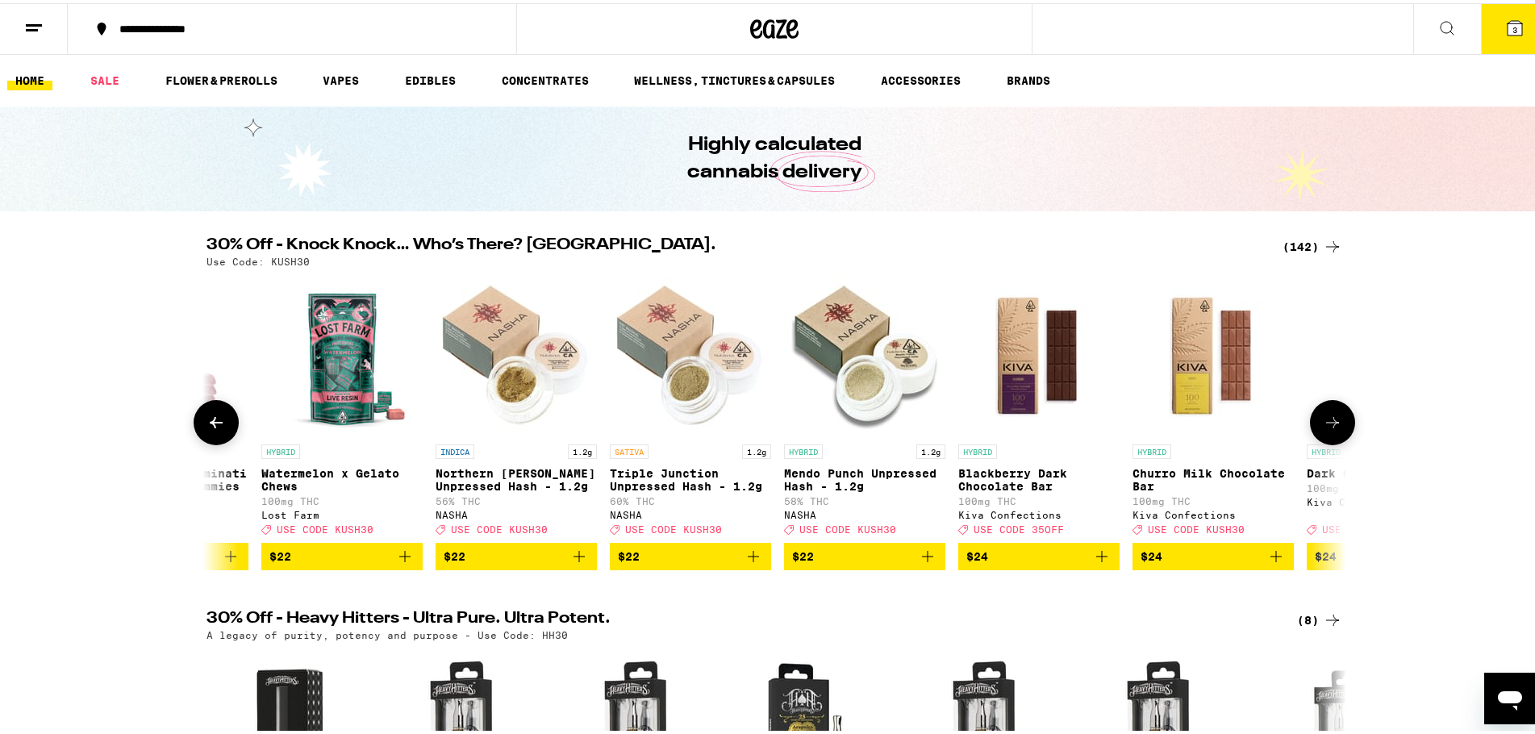
click at [1333, 429] on icon at bounding box center [1332, 419] width 19 height 19
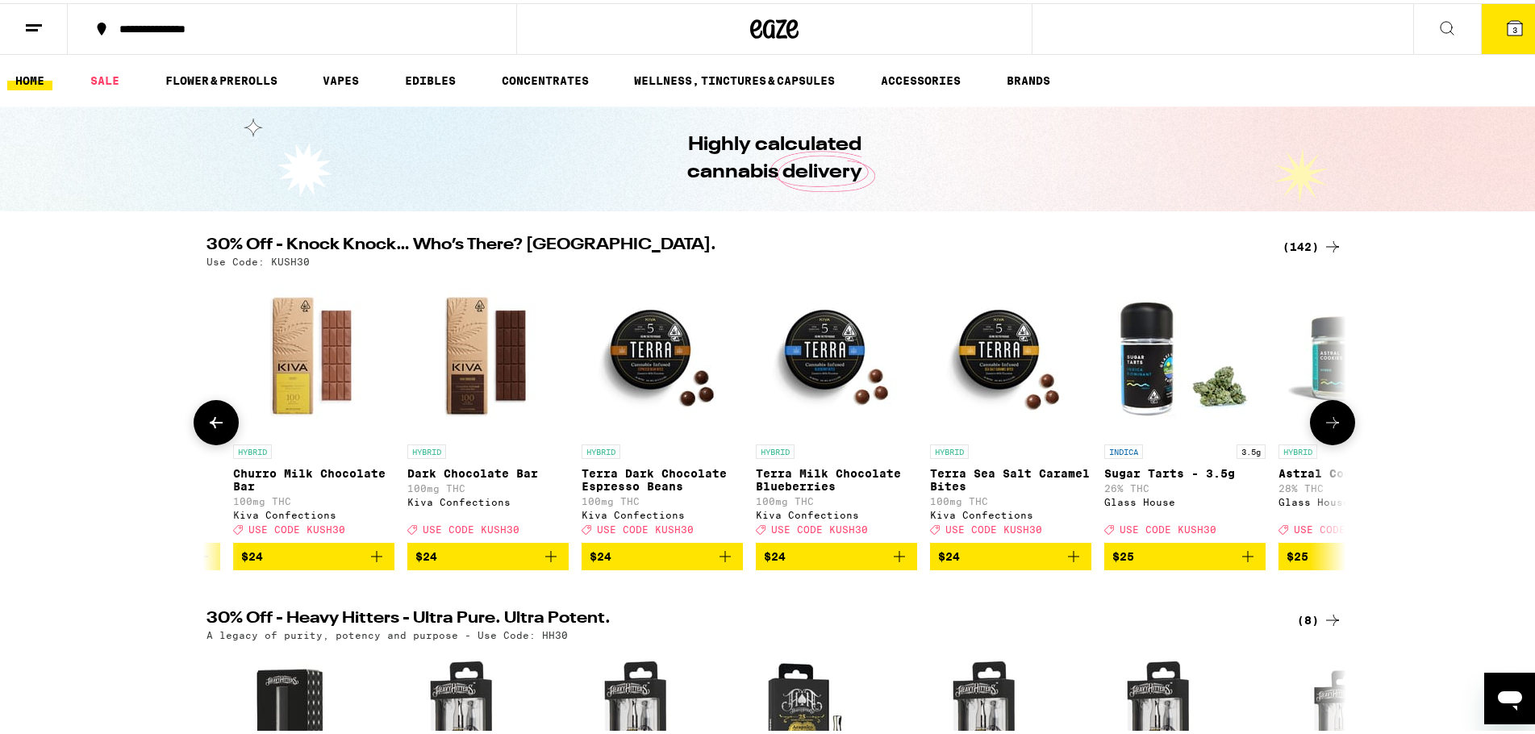
click at [1333, 429] on icon at bounding box center [1332, 419] width 19 height 19
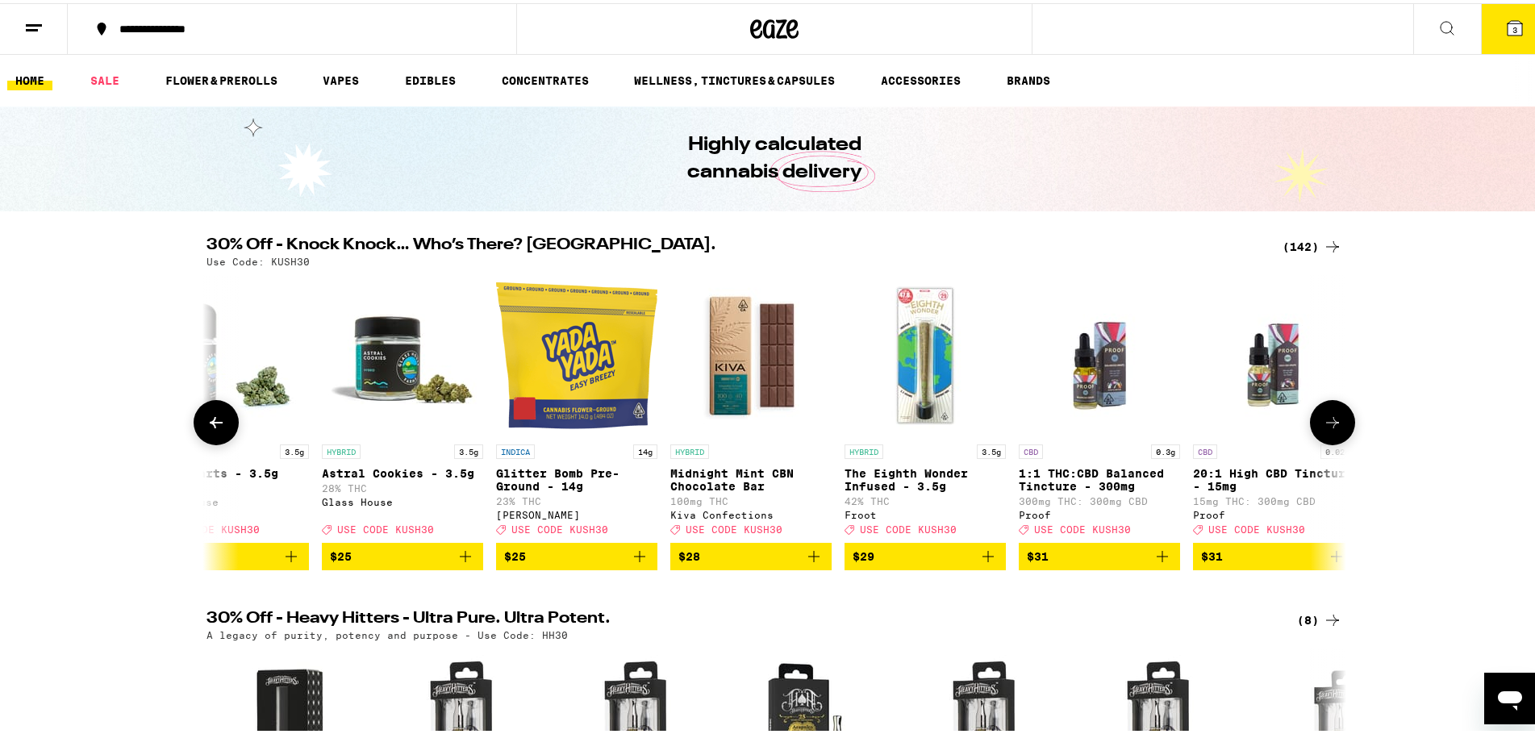
click at [1333, 429] on icon at bounding box center [1332, 419] width 19 height 19
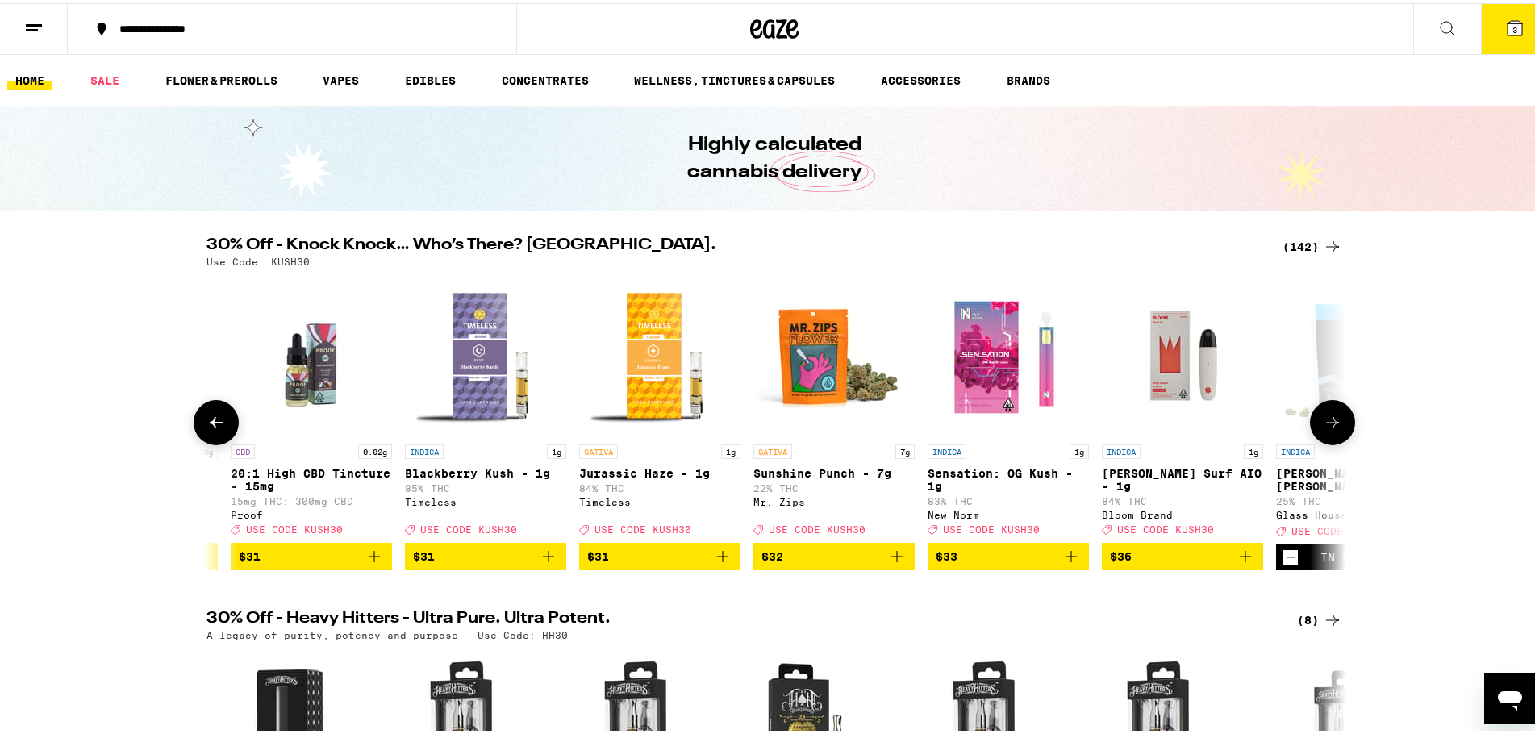
click at [1333, 429] on icon at bounding box center [1332, 419] width 19 height 19
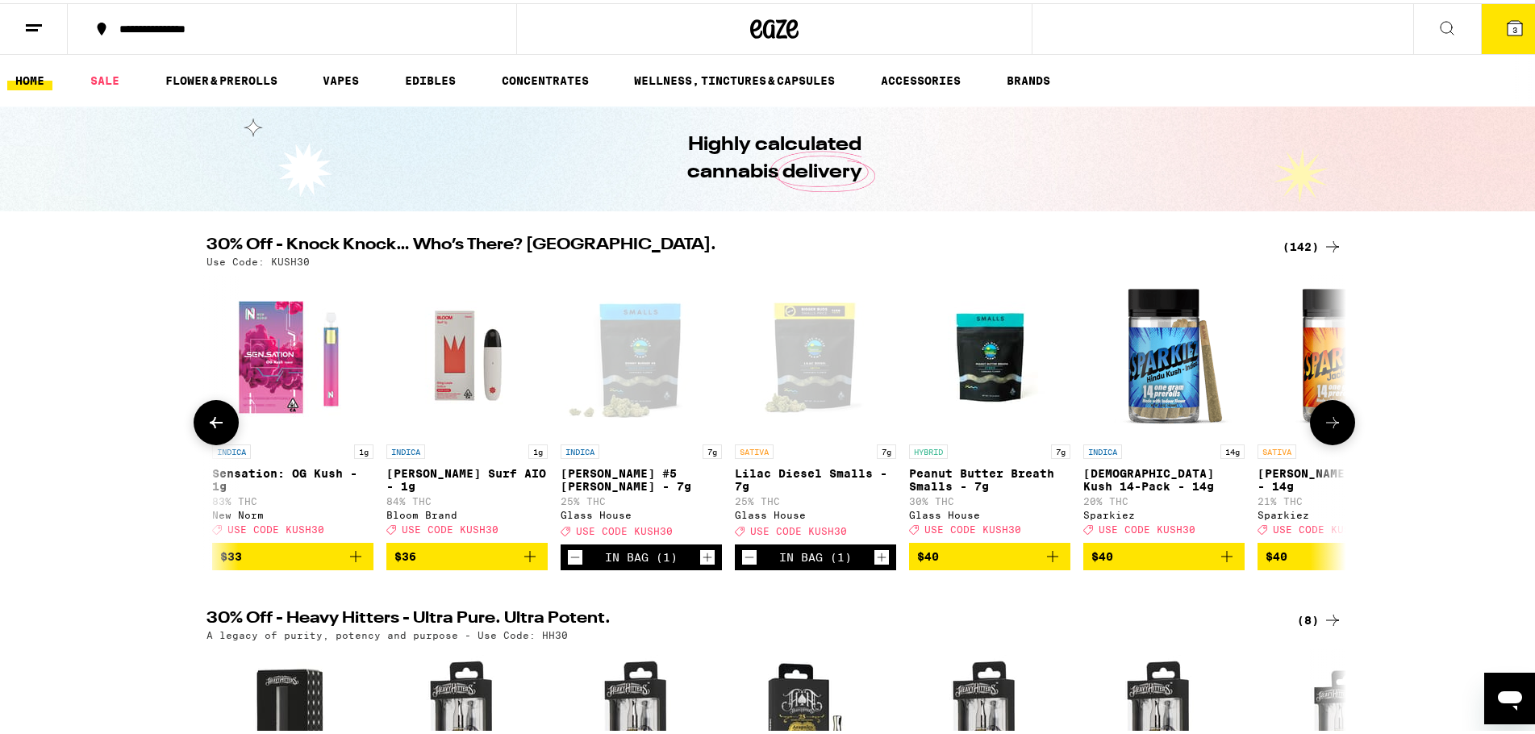
click at [1333, 429] on icon at bounding box center [1332, 419] width 19 height 19
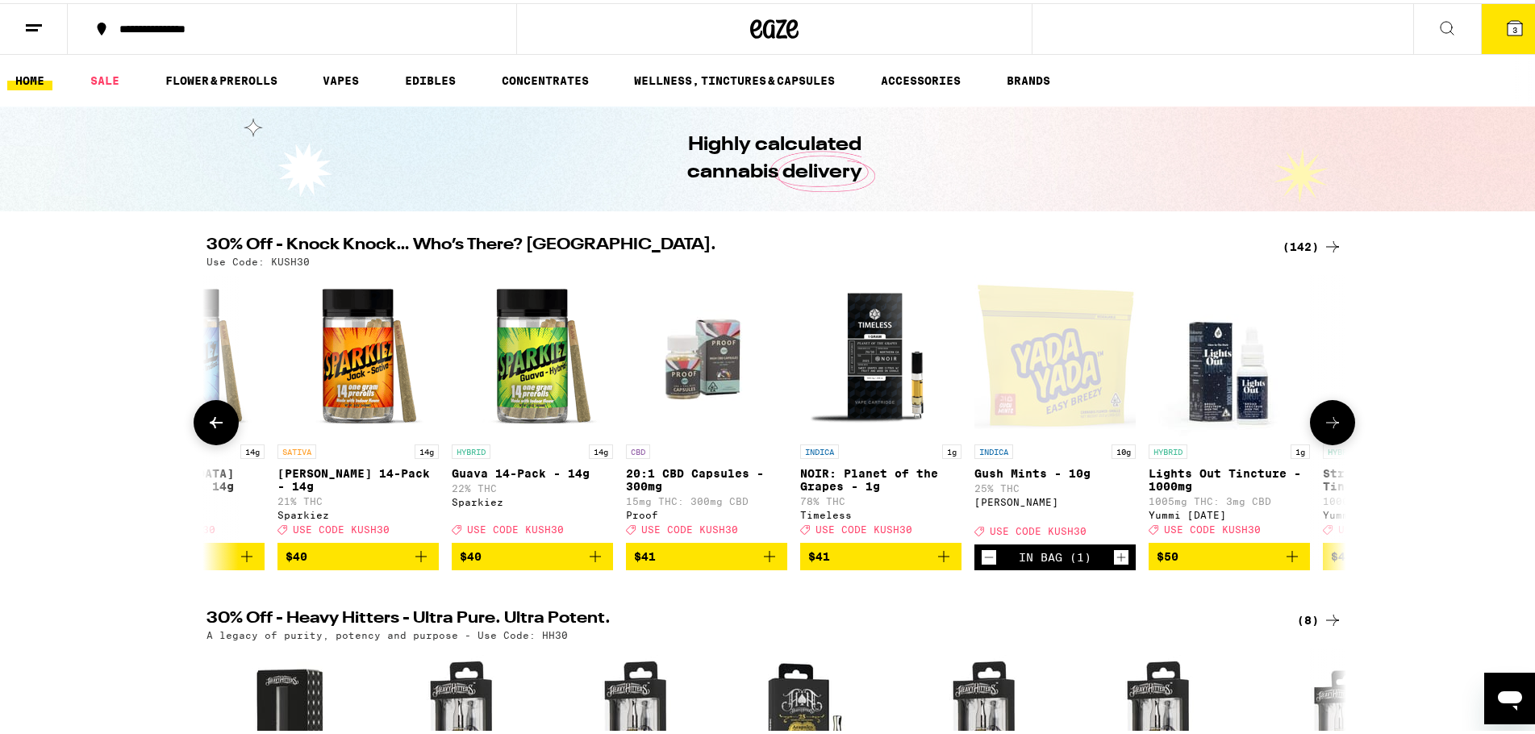
scroll to position [0, 20487]
click at [217, 429] on icon at bounding box center [215, 419] width 19 height 19
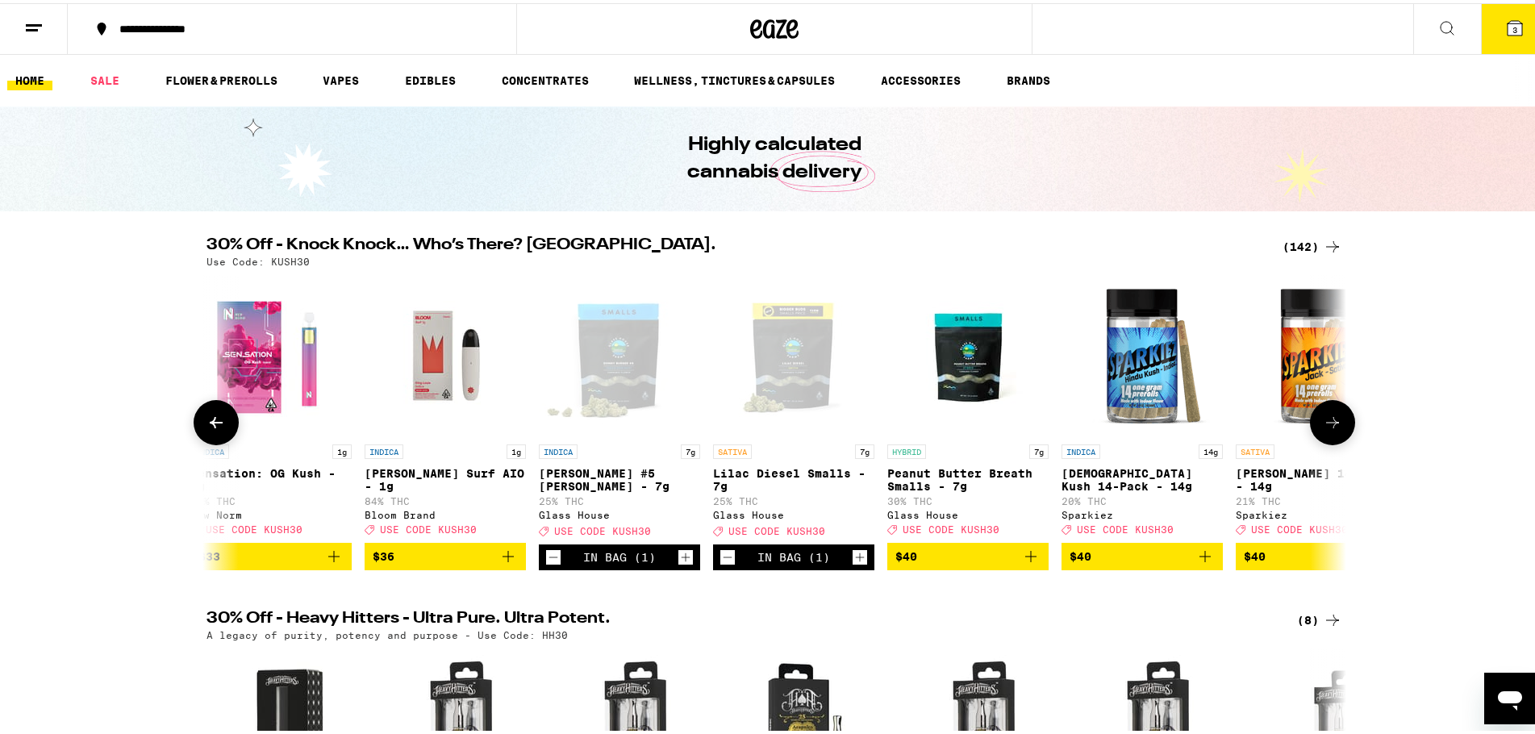
scroll to position [0, 19527]
click at [1327, 442] on button at bounding box center [1332, 419] width 45 height 45
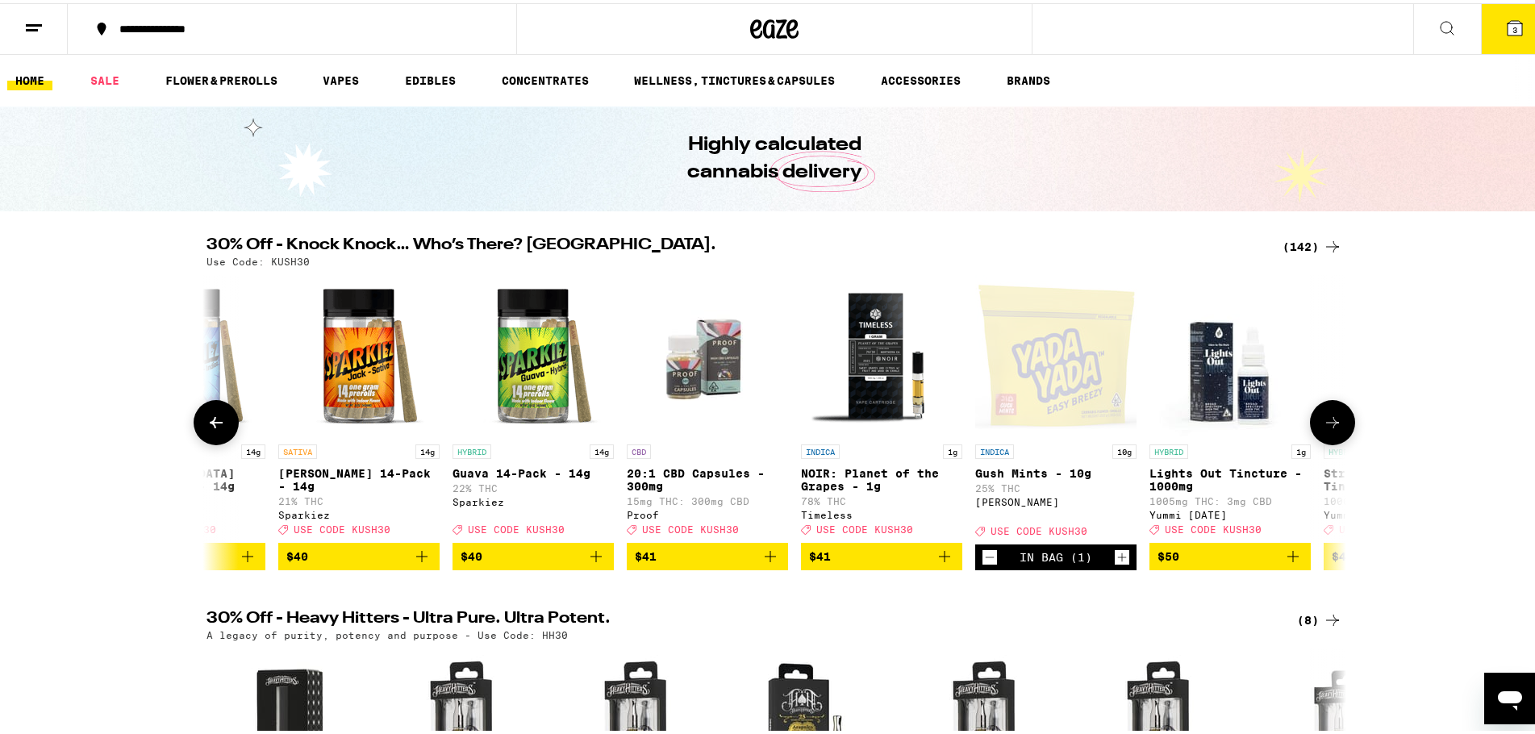
scroll to position [0, 20487]
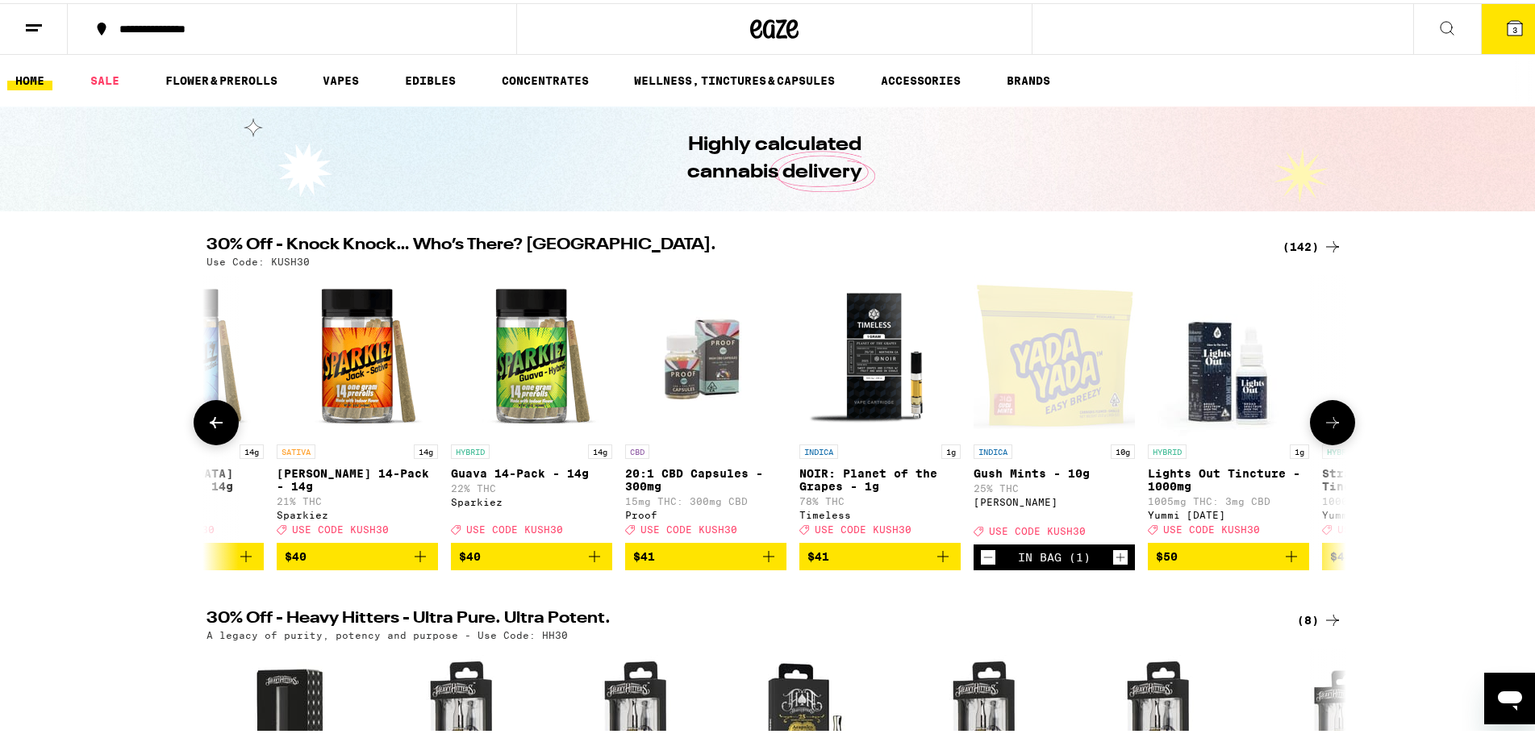
click at [206, 429] on icon at bounding box center [215, 419] width 19 height 19
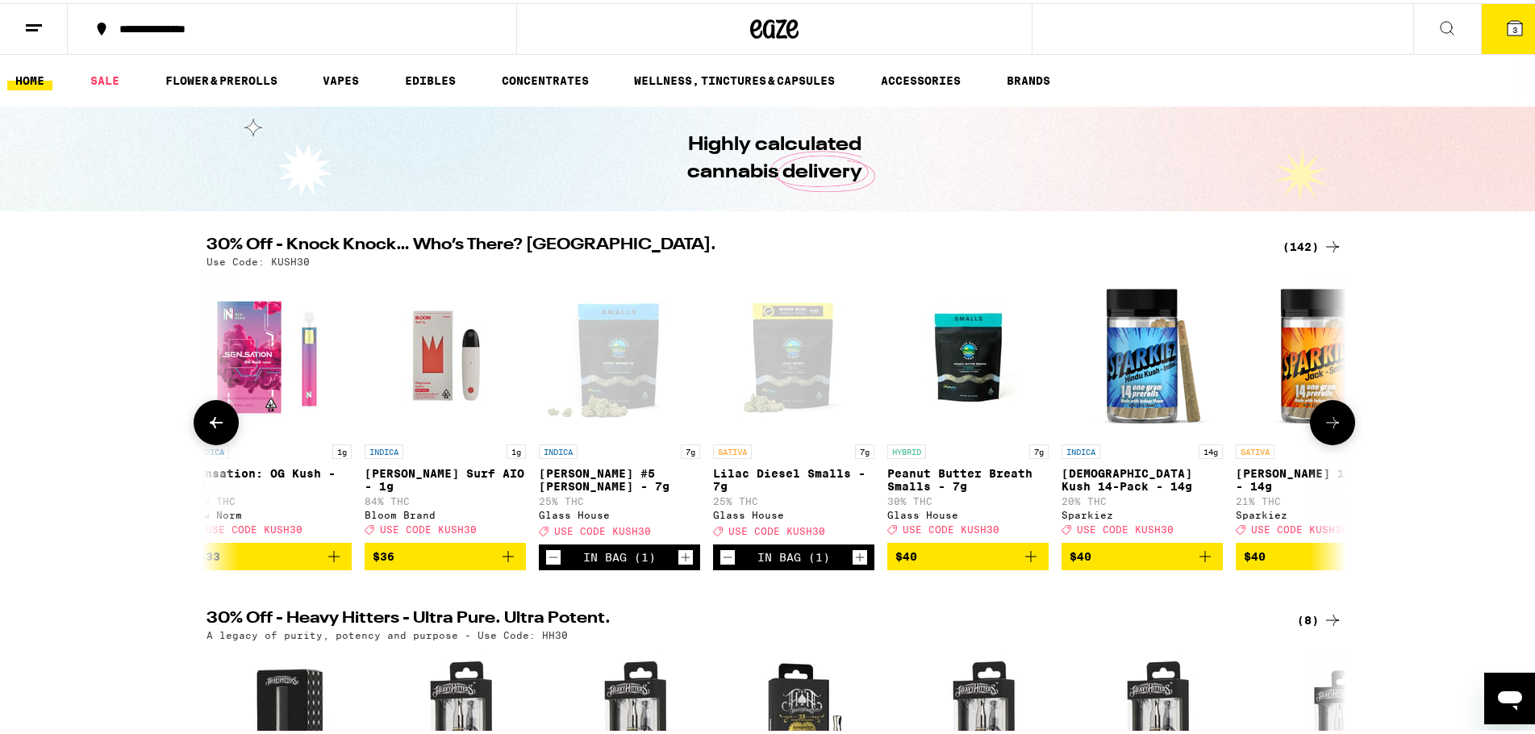
scroll to position [0, 19527]
click at [547, 564] on icon "Decrement" at bounding box center [554, 553] width 15 height 19
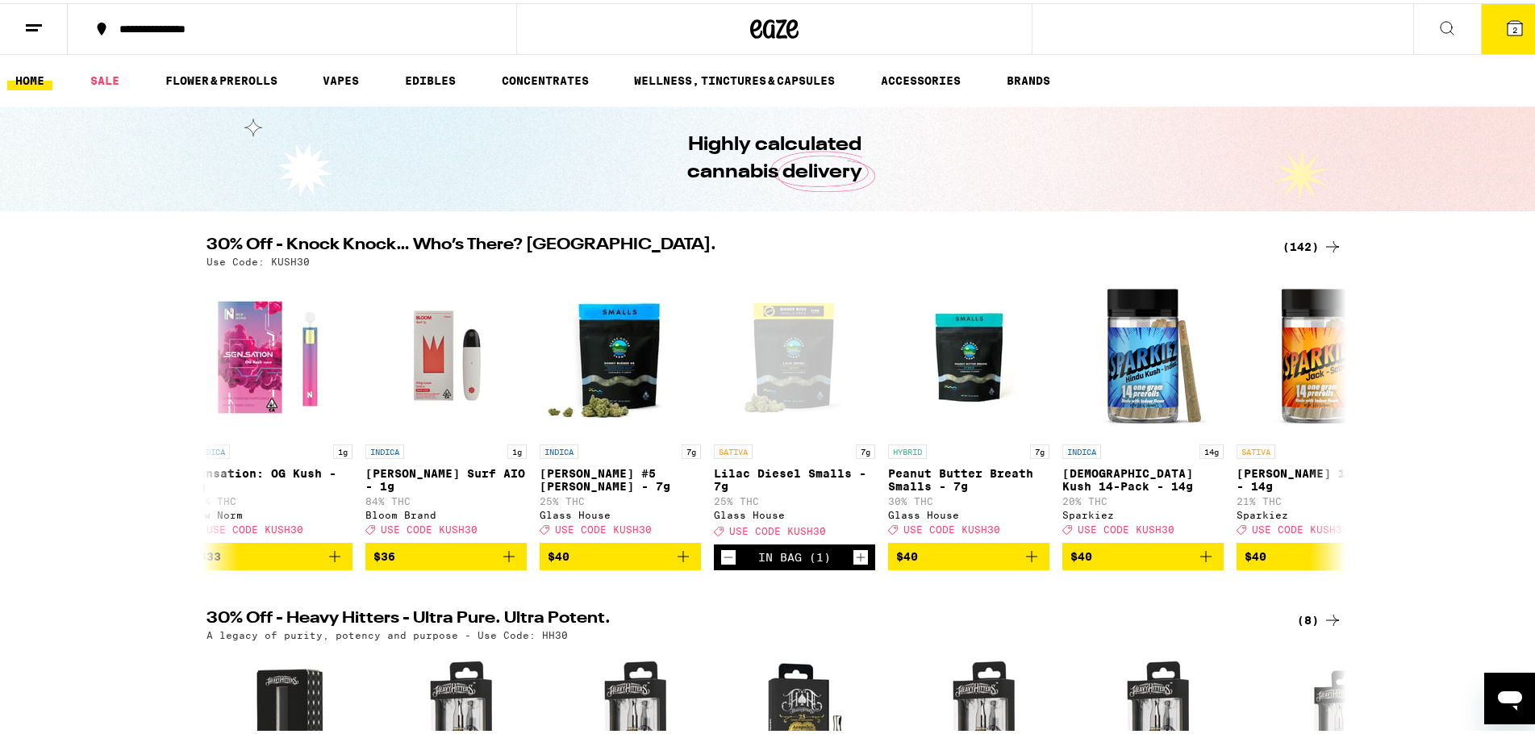
click at [1507, 22] on icon at bounding box center [1514, 25] width 15 height 15
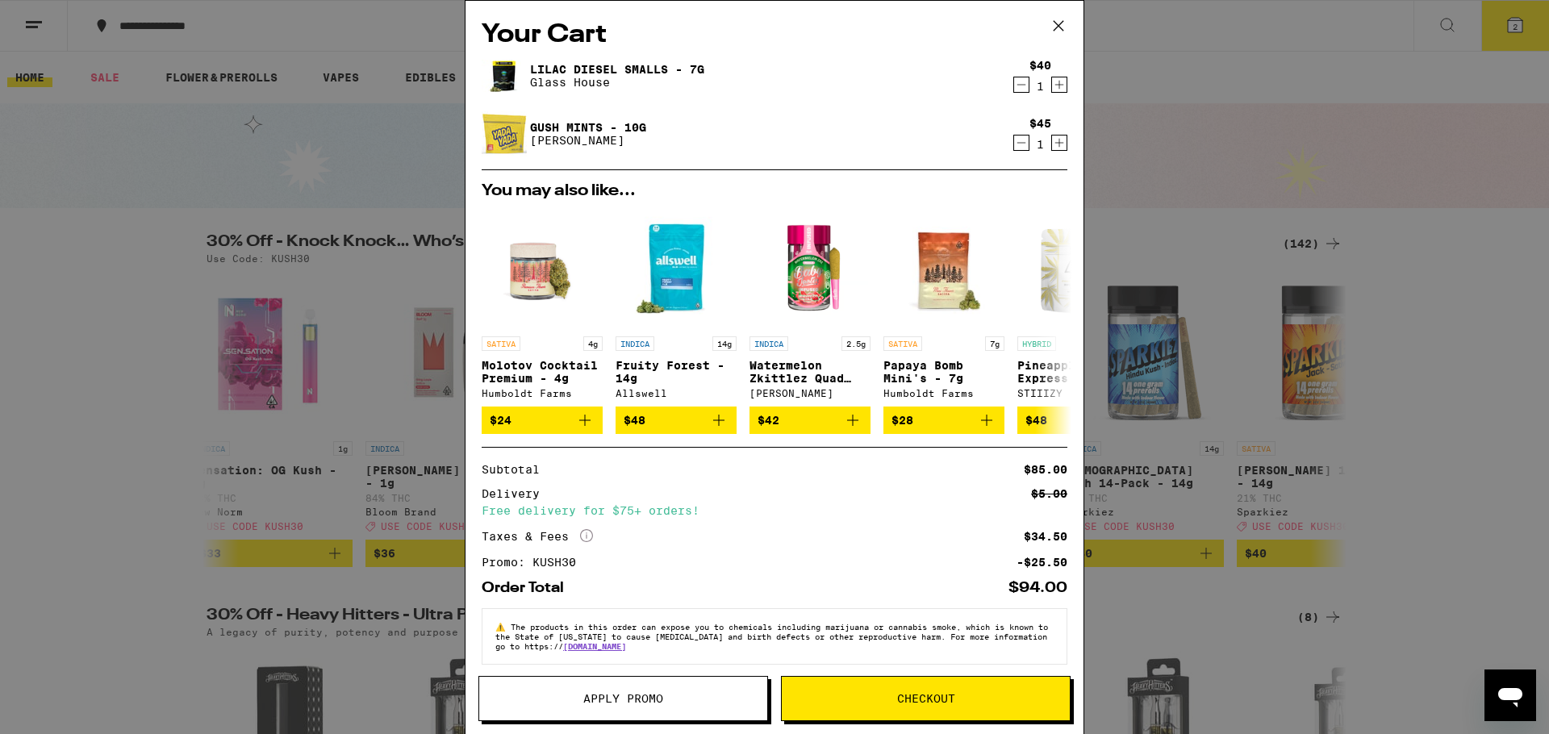
click at [989, 698] on span "Checkout" at bounding box center [926, 698] width 288 height 11
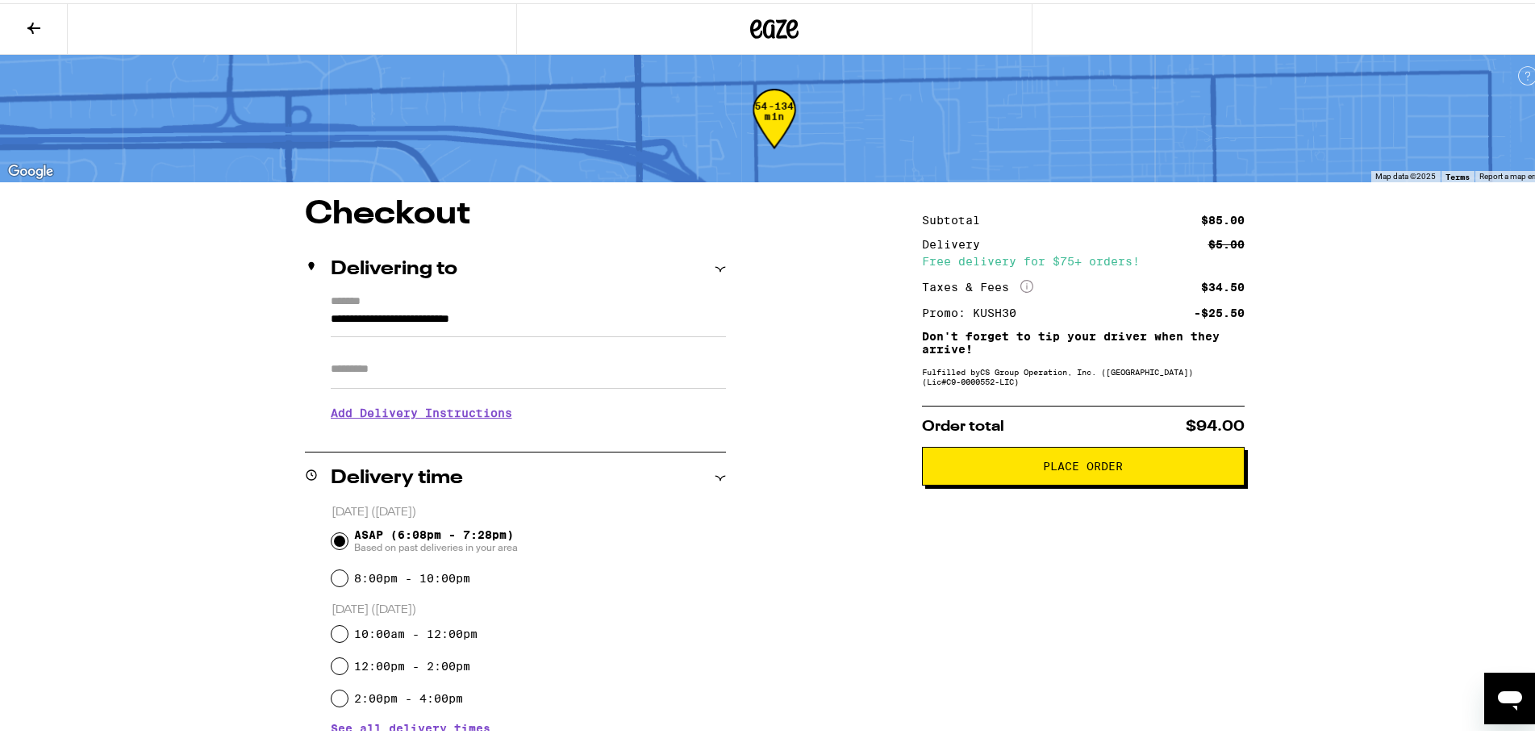
click at [1302, 515] on div "**********" at bounding box center [774, 649] width 1161 height 908
click at [1075, 448] on div "Order total $94.00 Place Order" at bounding box center [1083, 442] width 323 height 80
click at [1072, 459] on button "Place Order" at bounding box center [1083, 463] width 323 height 39
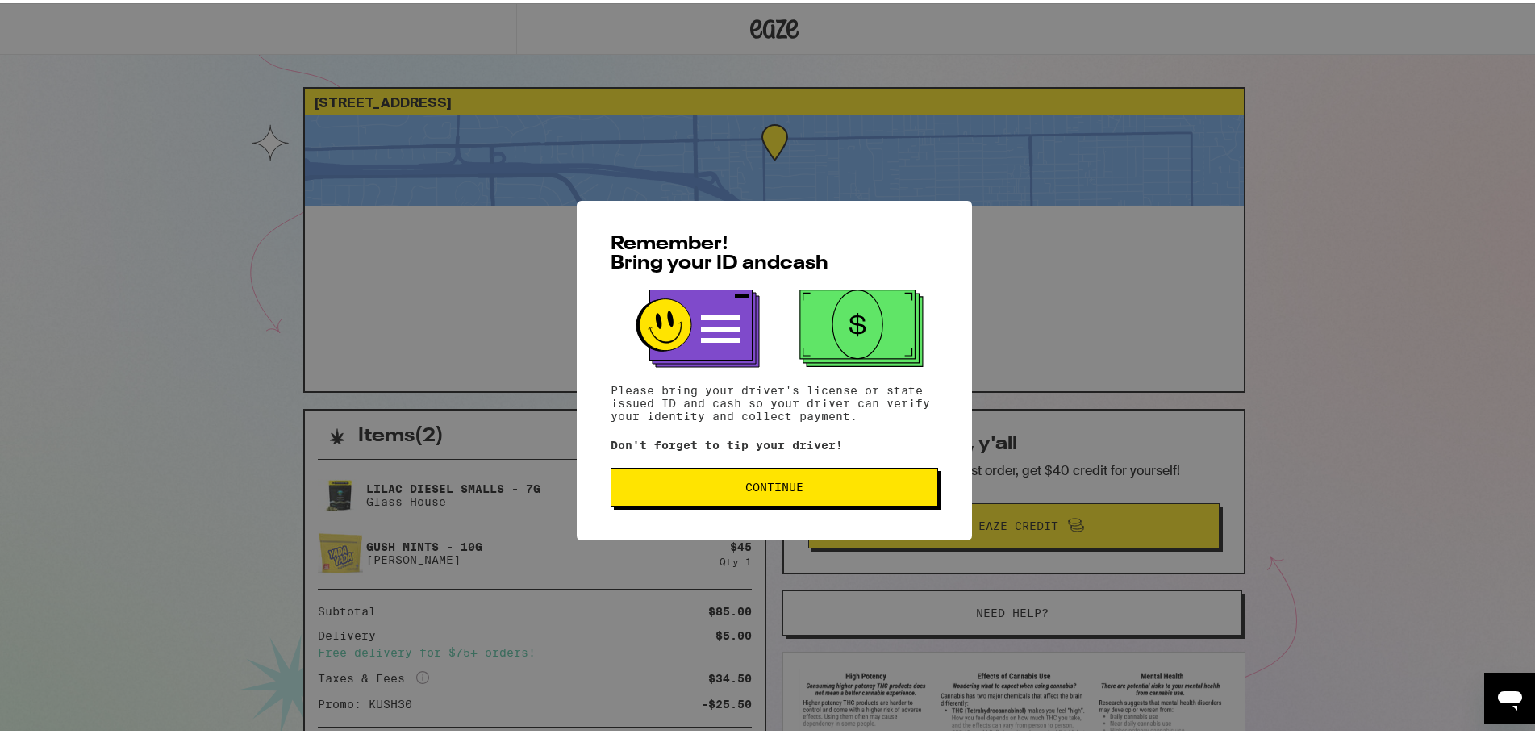
click at [746, 482] on span "Continue" at bounding box center [774, 483] width 58 height 11
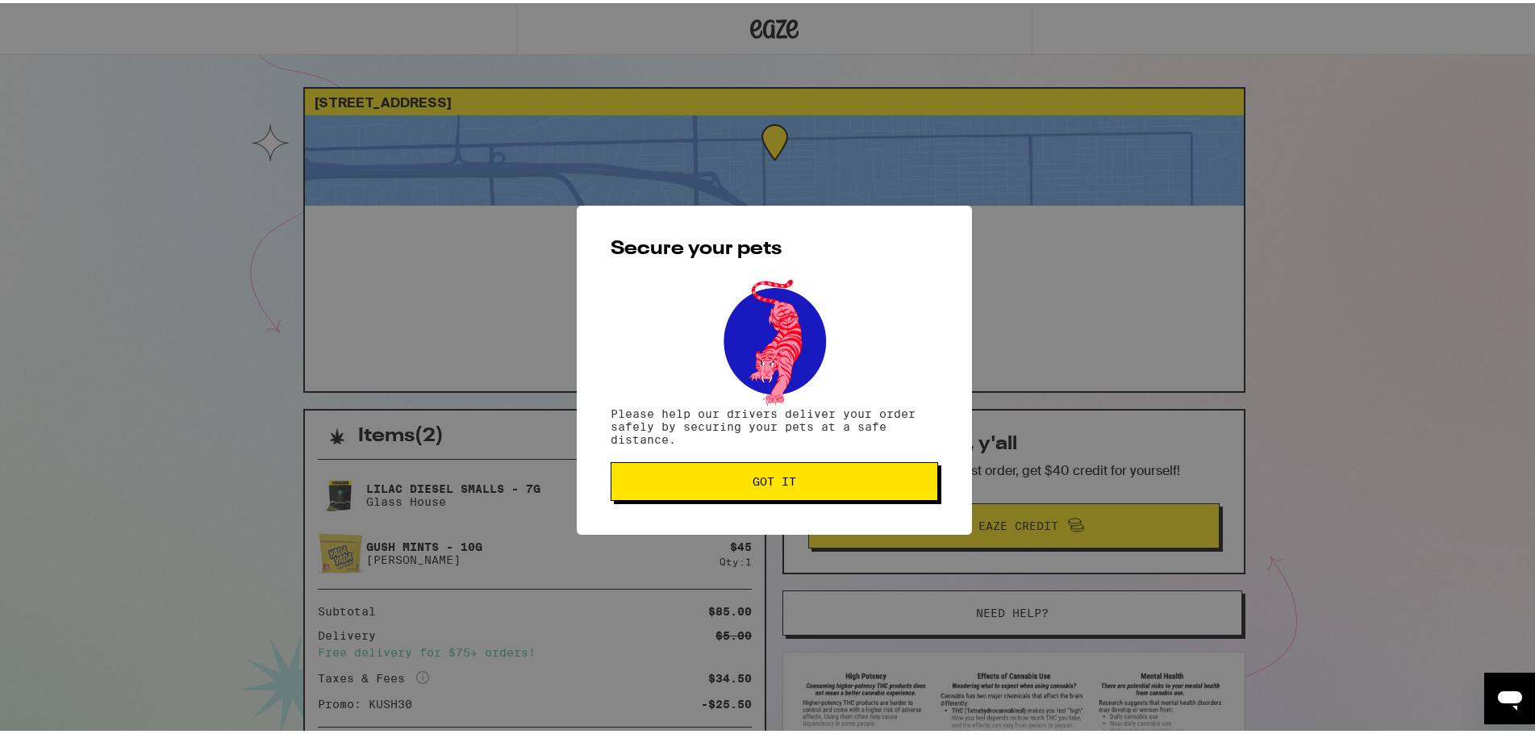
click at [764, 484] on span "Got it" at bounding box center [775, 478] width 44 height 11
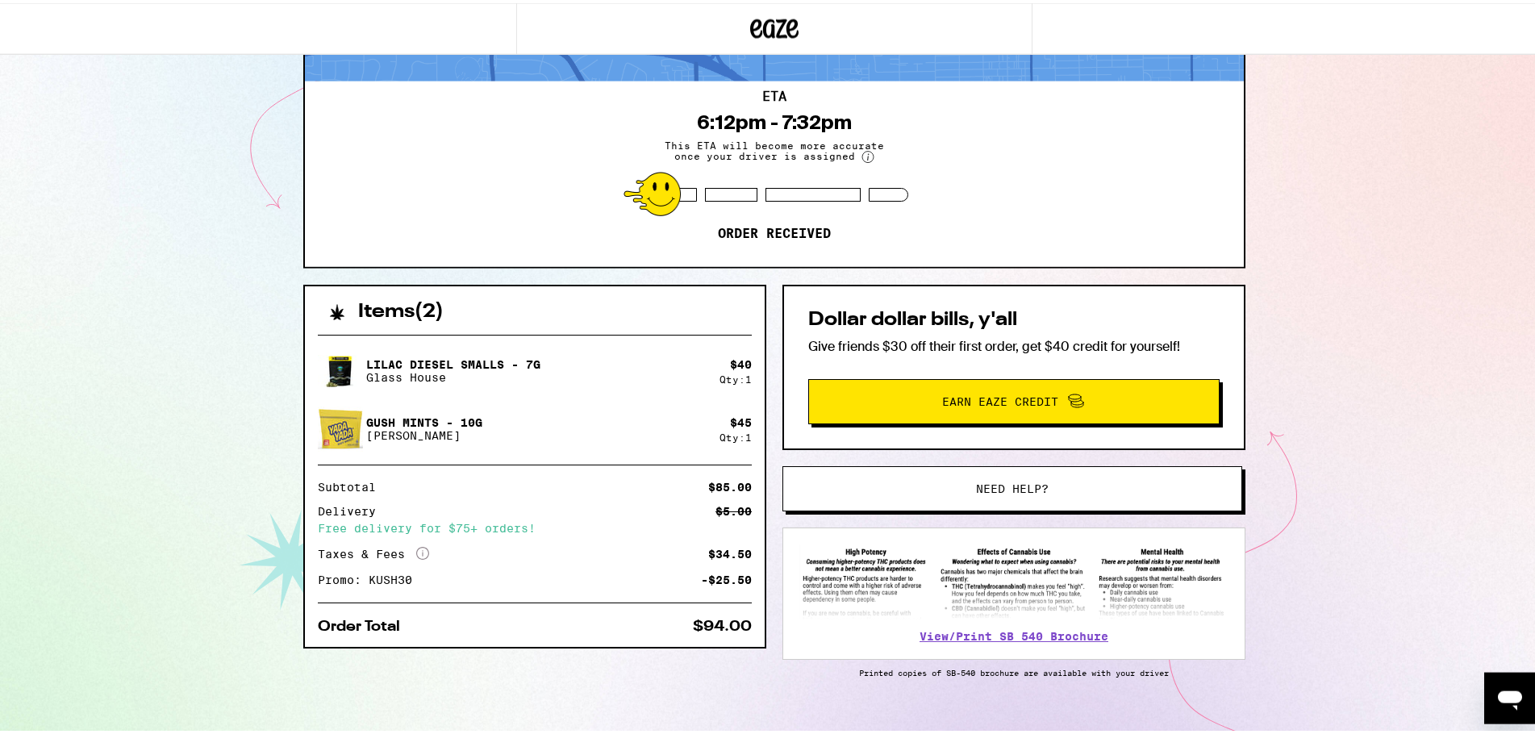
scroll to position [148, 0]
